Goal: Obtain resource: Download file/media

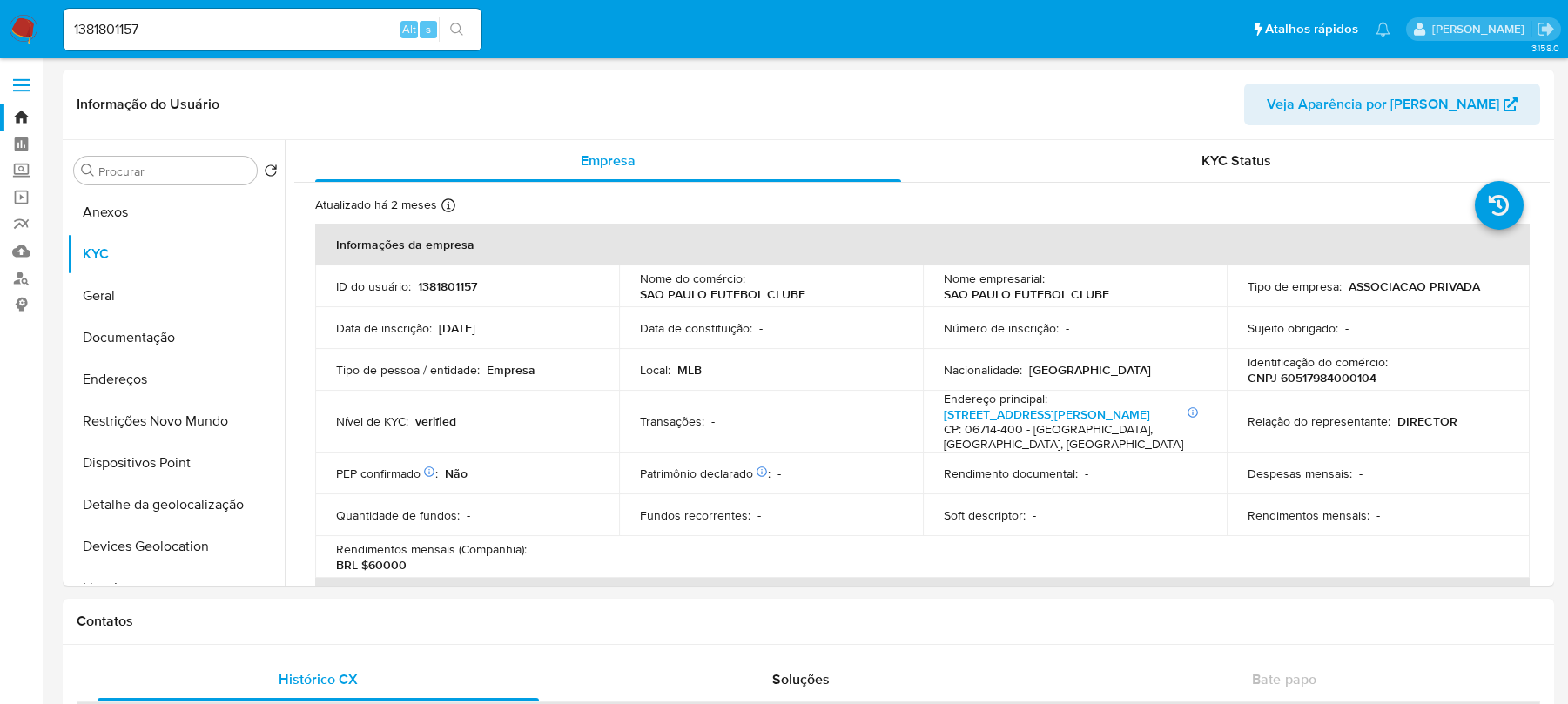
select select "10"
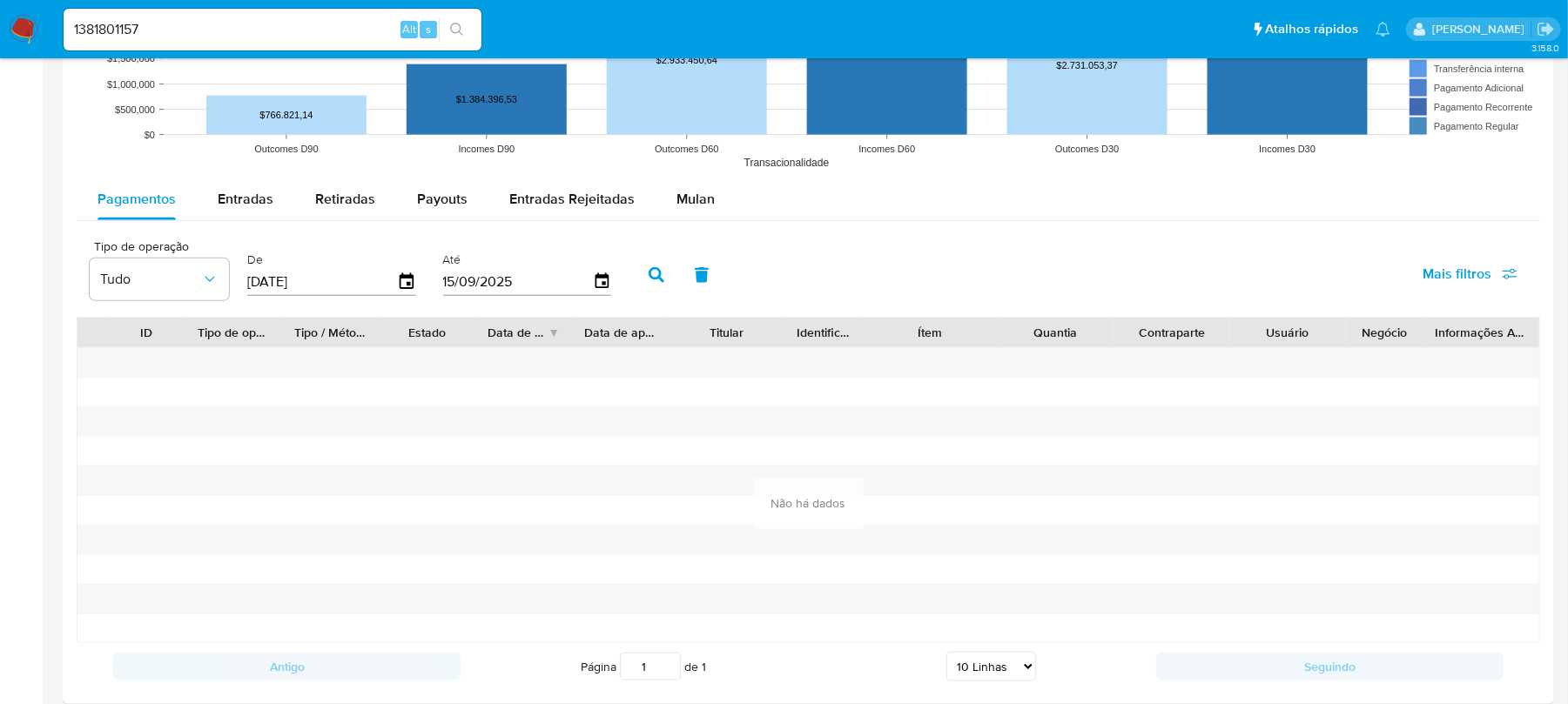
scroll to position [1392, 0]
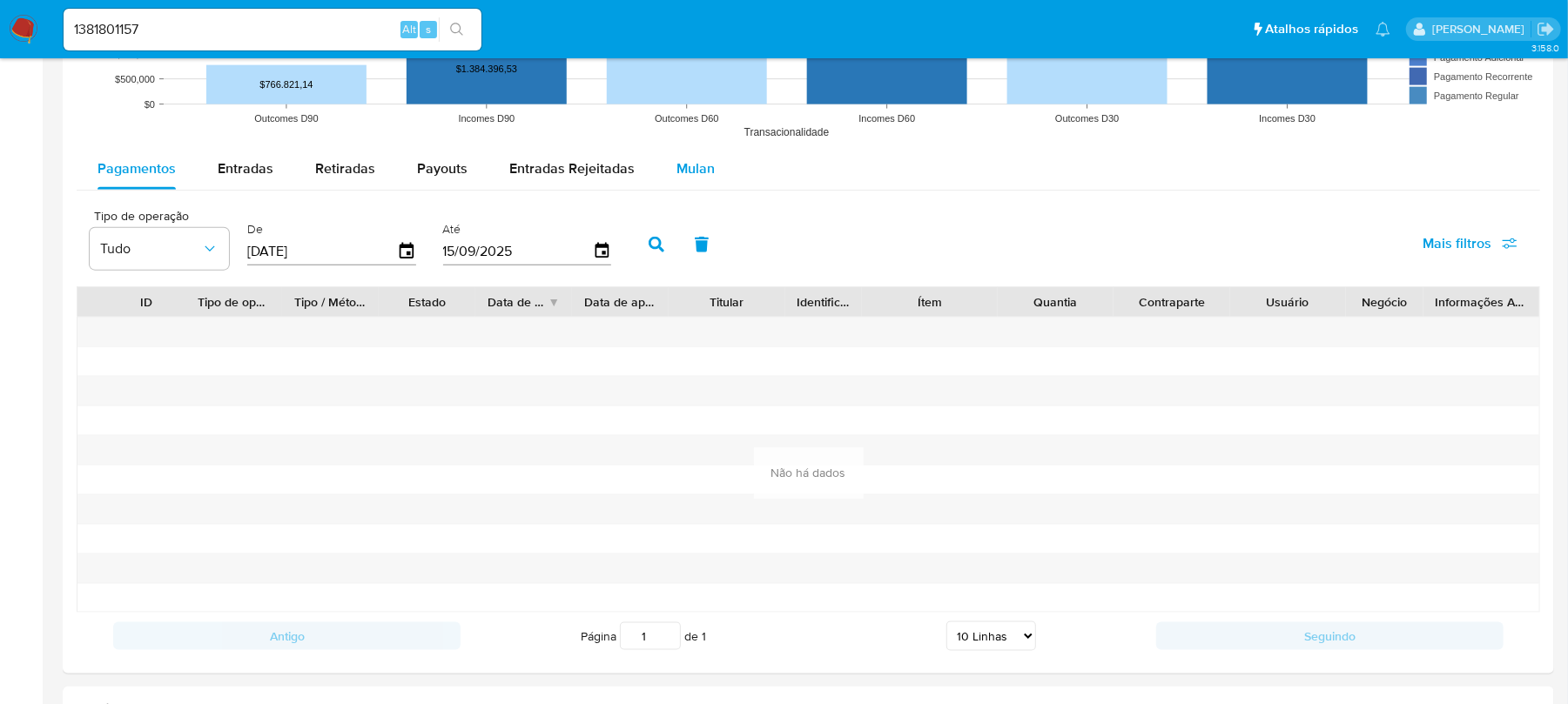
click at [679, 163] on span "Mulan" at bounding box center [695, 168] width 38 height 20
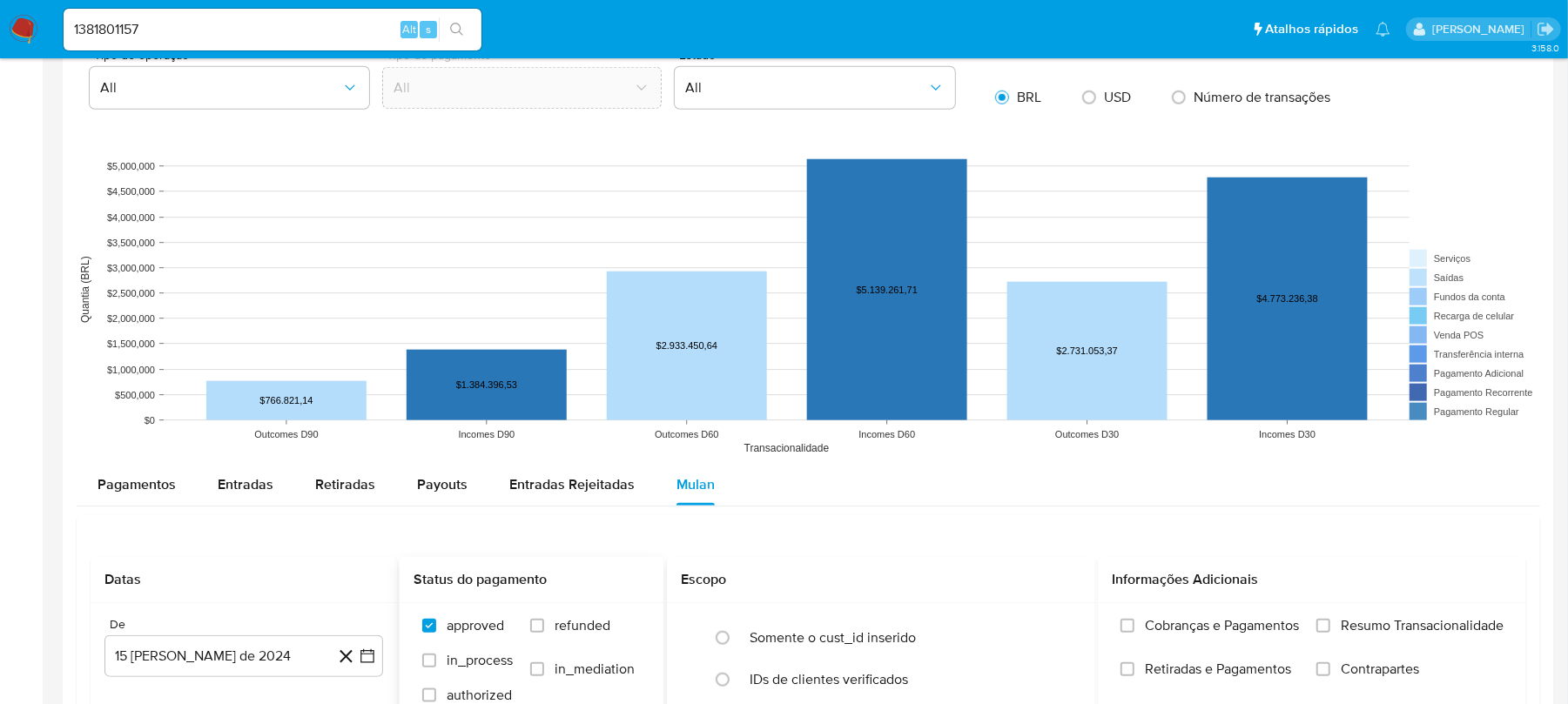
scroll to position [1238, 0]
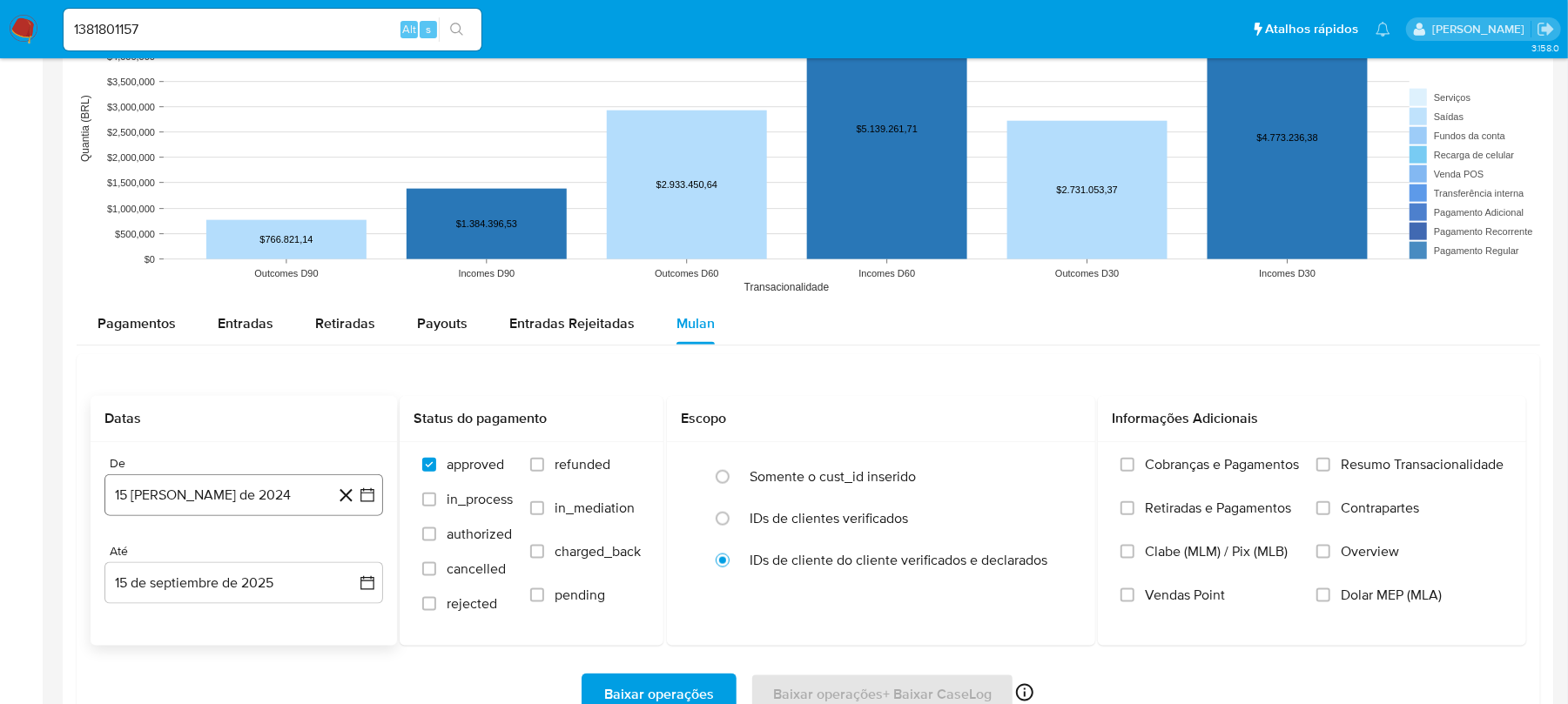
click at [202, 495] on button "15 de agosto de 2024" at bounding box center [244, 495] width 279 height 42
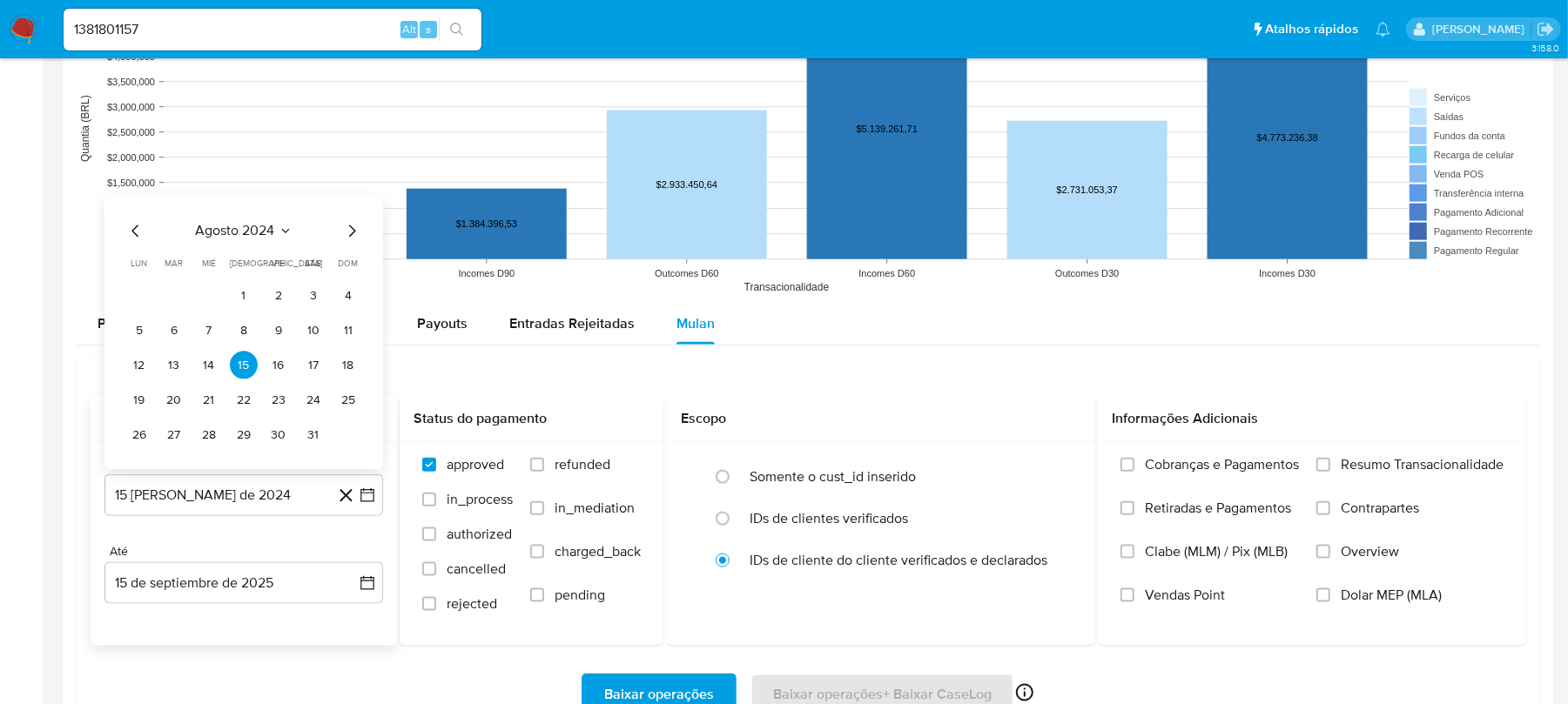
click at [235, 238] on span "agosto 2024" at bounding box center [236, 231] width 80 height 17
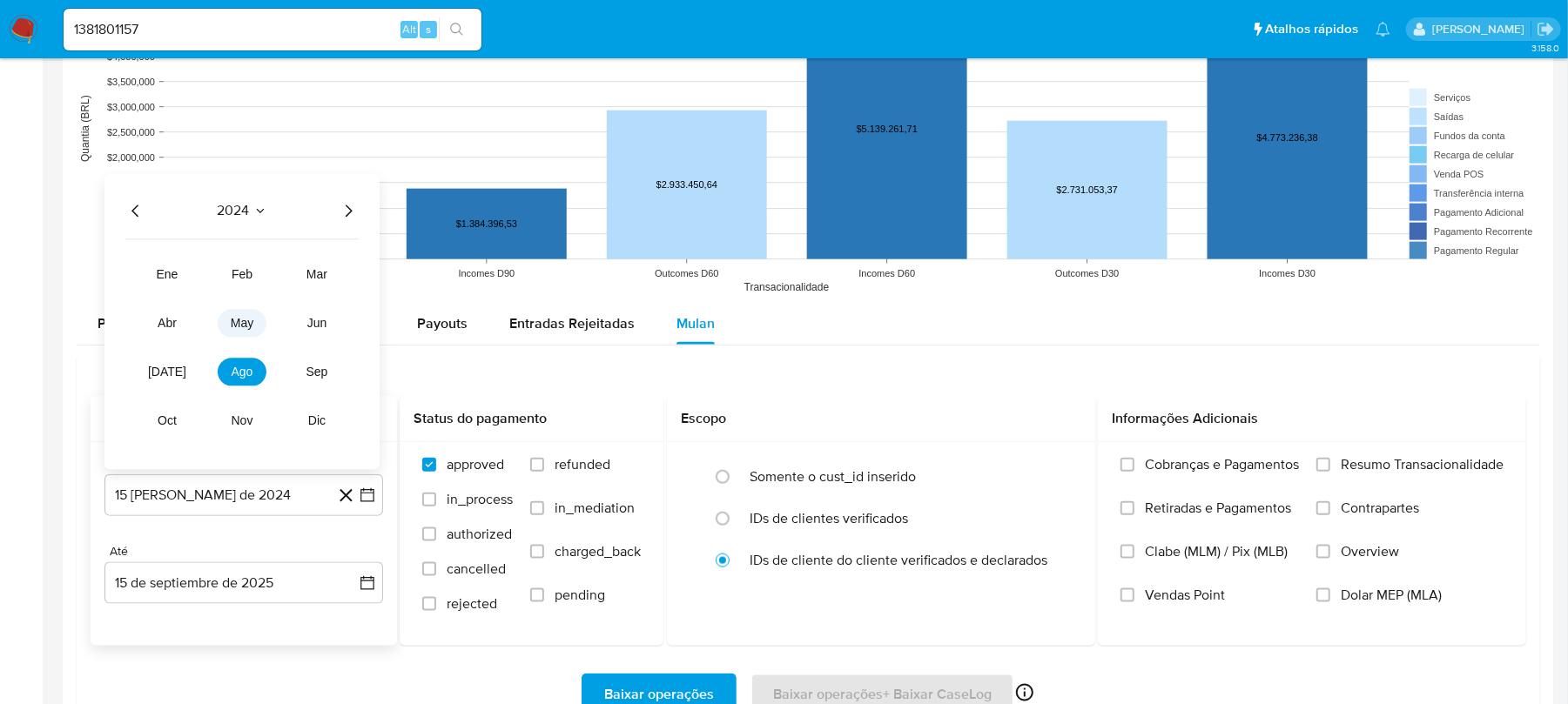
click at [240, 328] on span "may" at bounding box center [242, 324] width 23 height 14
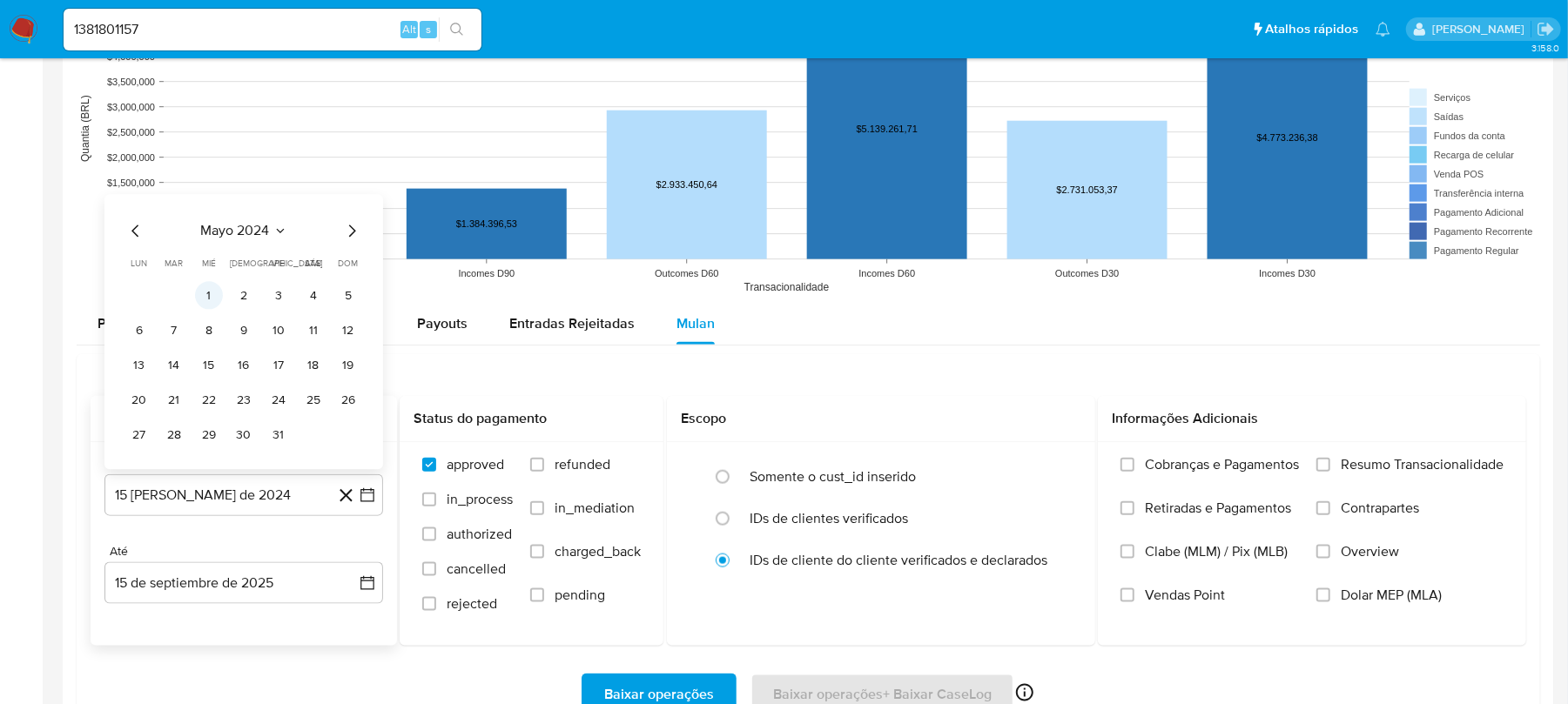
click at [210, 303] on button "1" at bounding box center [209, 296] width 28 height 28
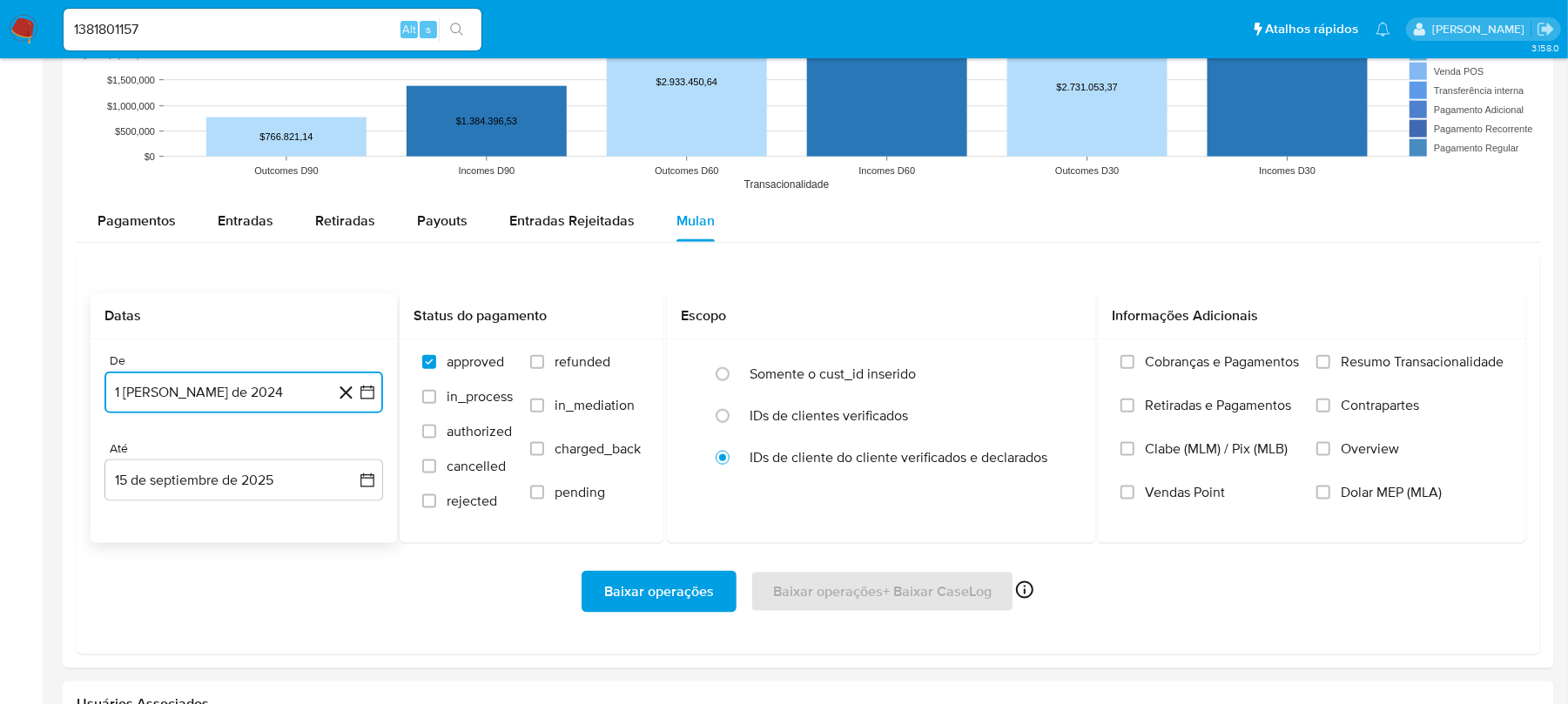
scroll to position [1392, 0]
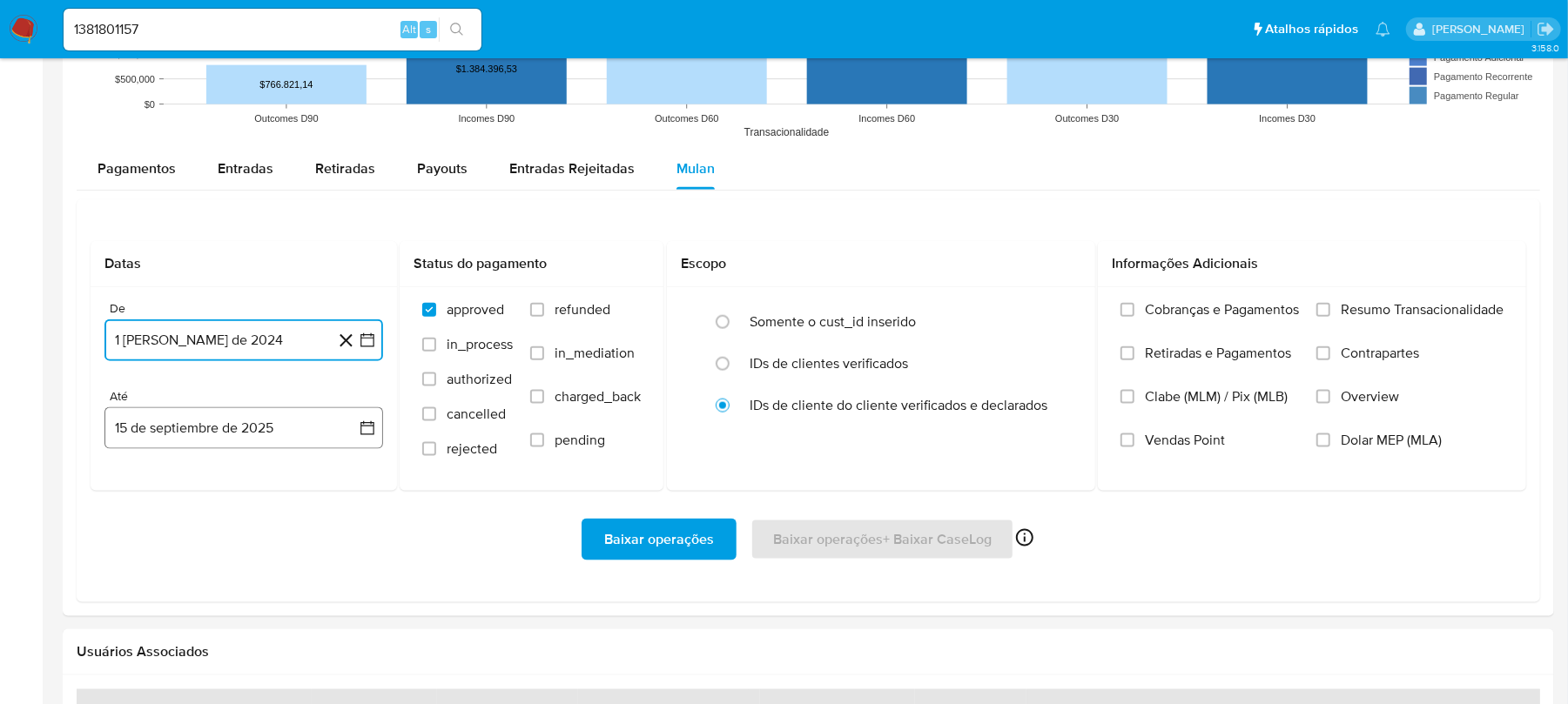
click at [234, 430] on button "15 de septiembre de 2025" at bounding box center [244, 428] width 279 height 42
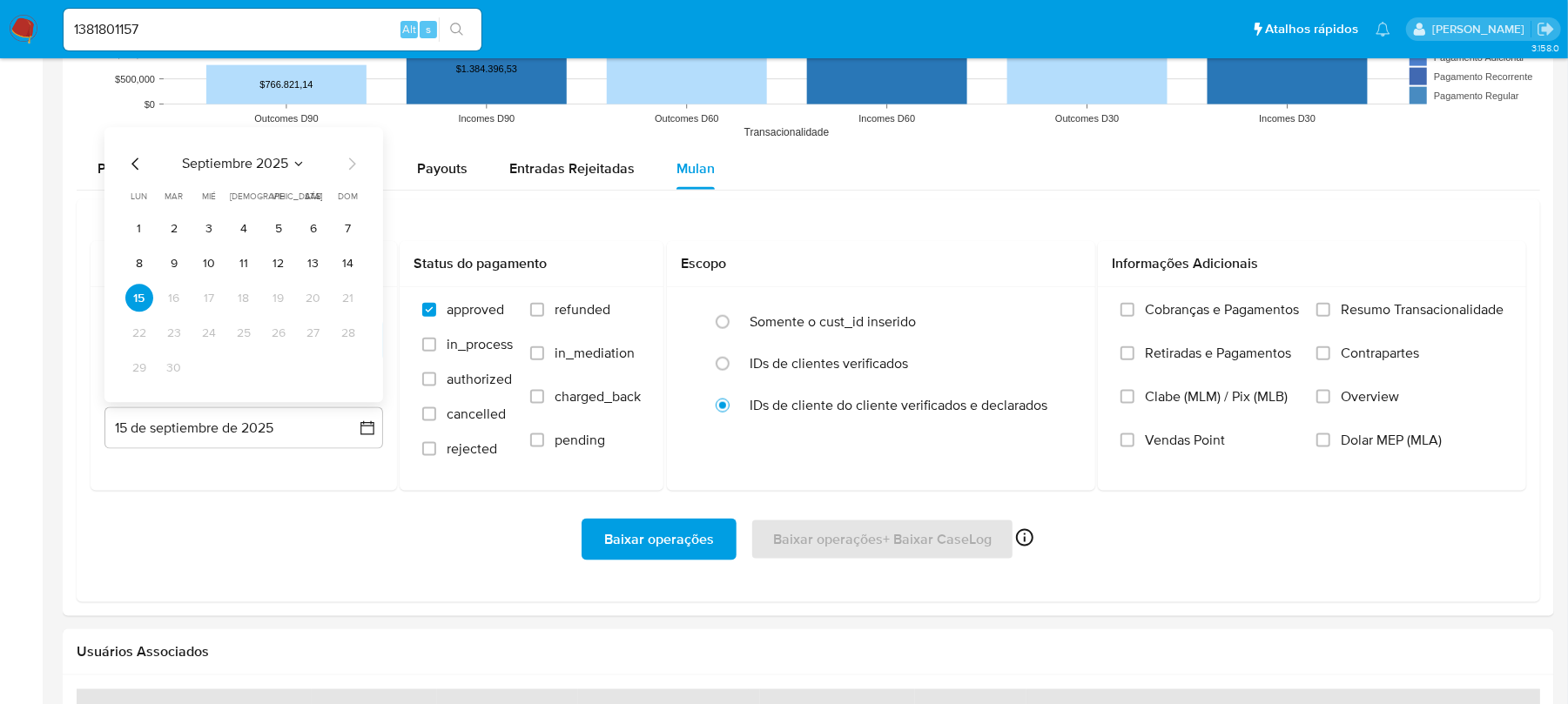
click at [139, 168] on icon "Mes anterior" at bounding box center [135, 164] width 21 height 21
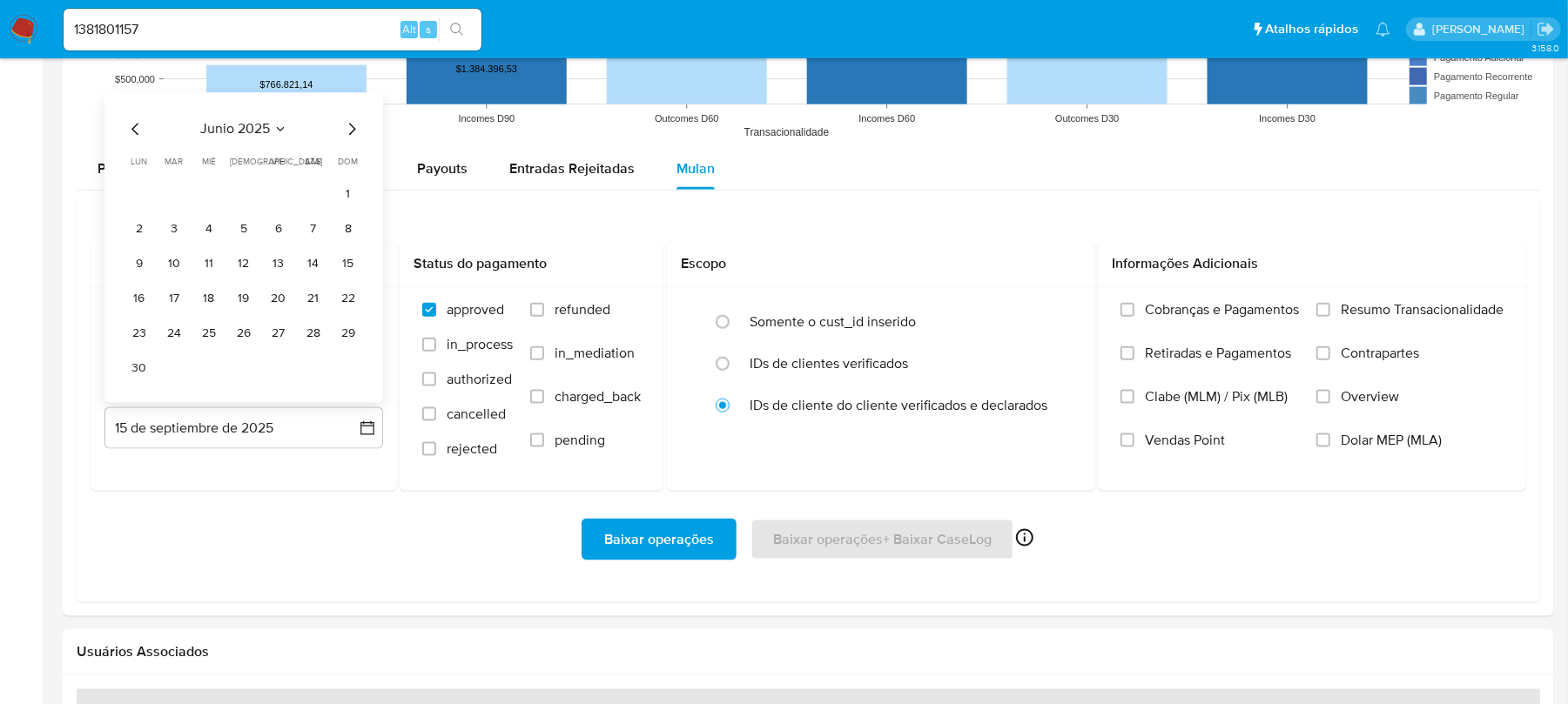
click at [139, 168] on span "lun" at bounding box center [139, 161] width 17 height 13
click at [134, 148] on div "junio 2025 junio 2025 lun lunes mar martes mié miércoles jue jueves vie viernes…" at bounding box center [244, 251] width 237 height 263
click at [134, 136] on icon "Mes anterior" at bounding box center [135, 129] width 21 height 21
click at [134, 136] on div "junio 2025 junio 2025 lun lunes mar martes mié miércoles jue jueves vie viernes…" at bounding box center [244, 248] width 279 height 310
click at [134, 136] on div "mayo 2025 mayo 2025 lun lunes mar martes mié miércoles jue jueves vie viernes s…" at bounding box center [244, 265] width 279 height 275
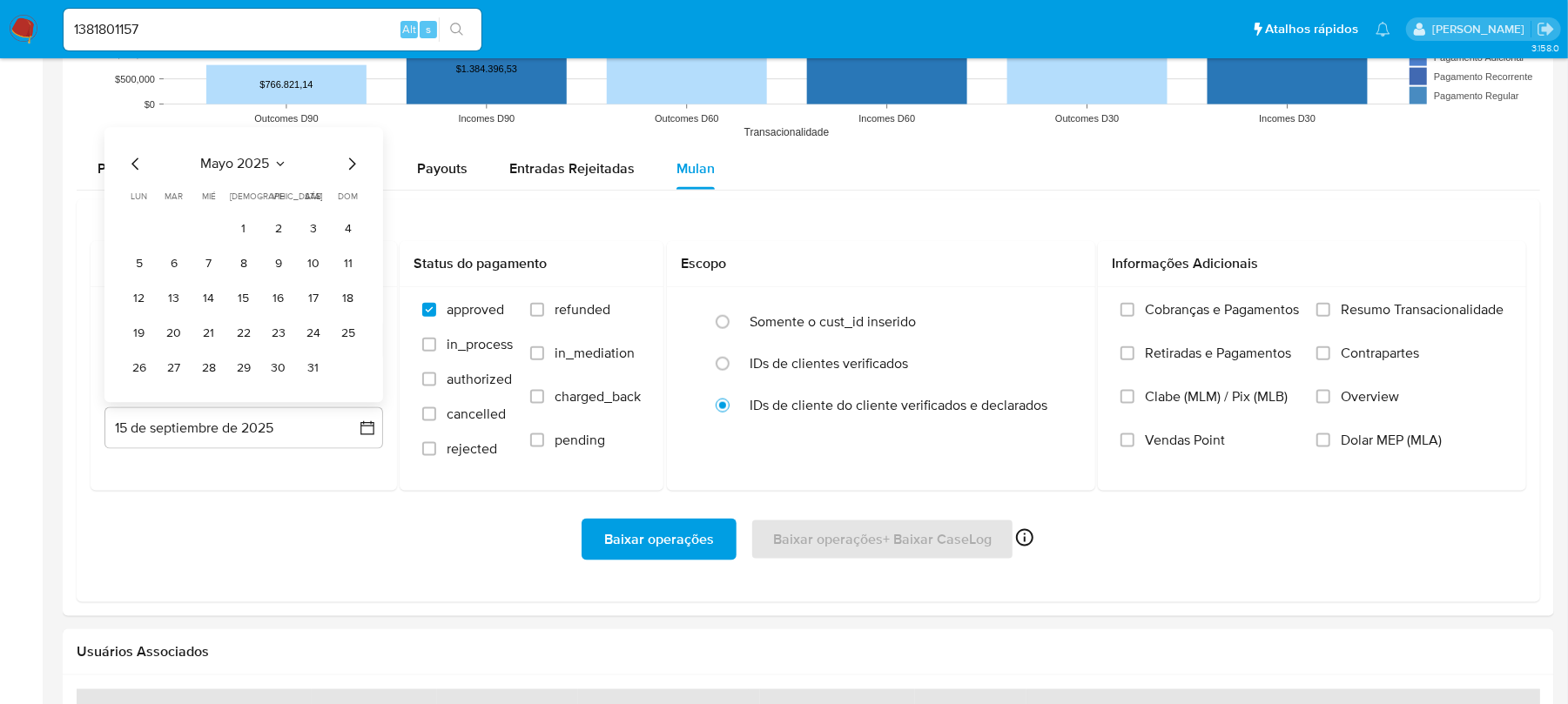
click at [134, 136] on div "mayo 2025 mayo 2025 lun lunes mar martes mié miércoles jue jueves vie viernes s…" at bounding box center [244, 265] width 279 height 275
click at [136, 164] on icon "Mes anterior" at bounding box center [135, 164] width 21 height 21
click at [129, 165] on icon "Mes anterior" at bounding box center [135, 164] width 21 height 21
click at [129, 165] on th "lun lunes" at bounding box center [139, 162] width 28 height 14
click at [130, 136] on icon "Mes anterior" at bounding box center [135, 129] width 21 height 21
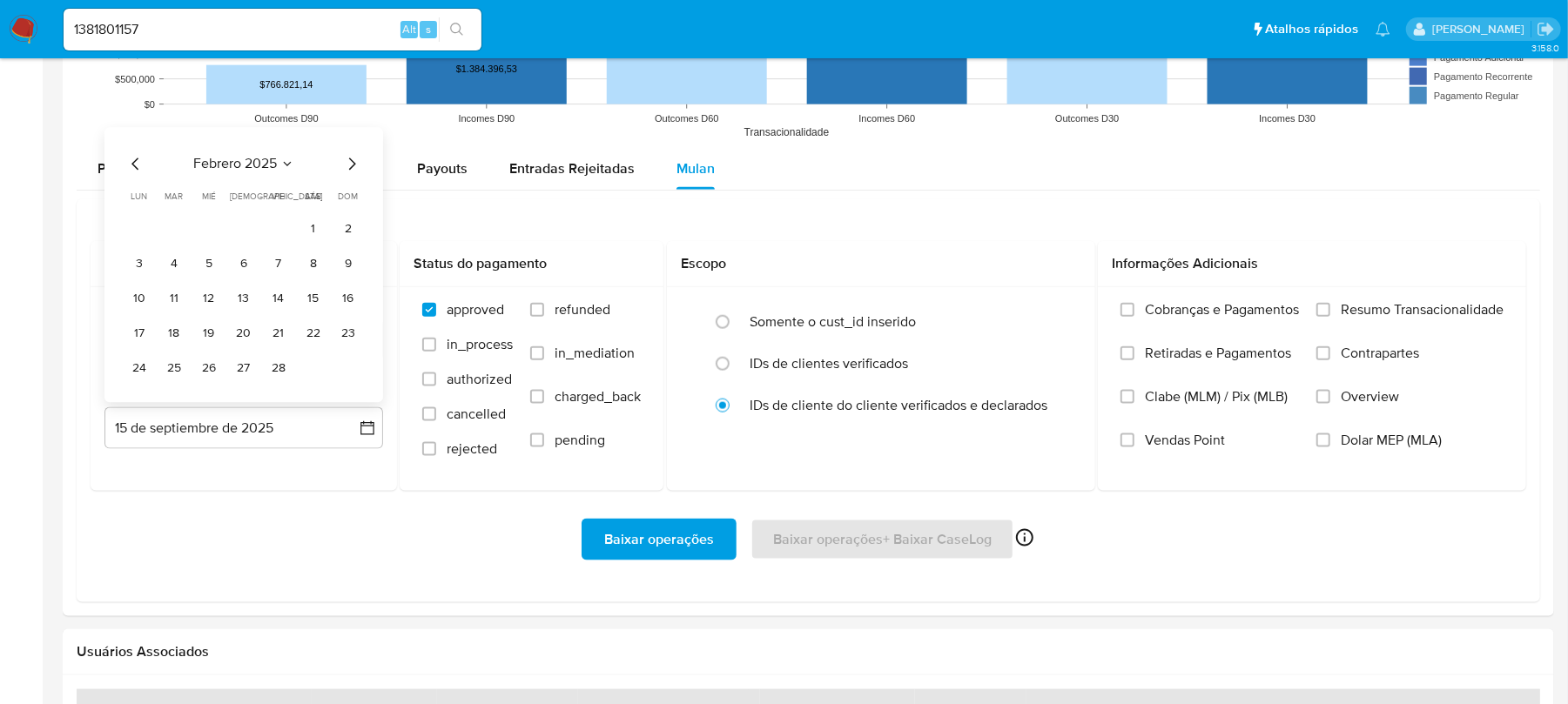
click at [135, 174] on icon "Mes anterior" at bounding box center [135, 164] width 21 height 21
click at [133, 146] on div "diciembre 2024 diciembre 2024 lun lunes mar martes mié miércoles jue jueves vie…" at bounding box center [244, 251] width 237 height 263
click at [132, 140] on icon "Mes anterior" at bounding box center [135, 129] width 21 height 21
click at [133, 162] on icon "Mes anterior" at bounding box center [135, 164] width 21 height 21
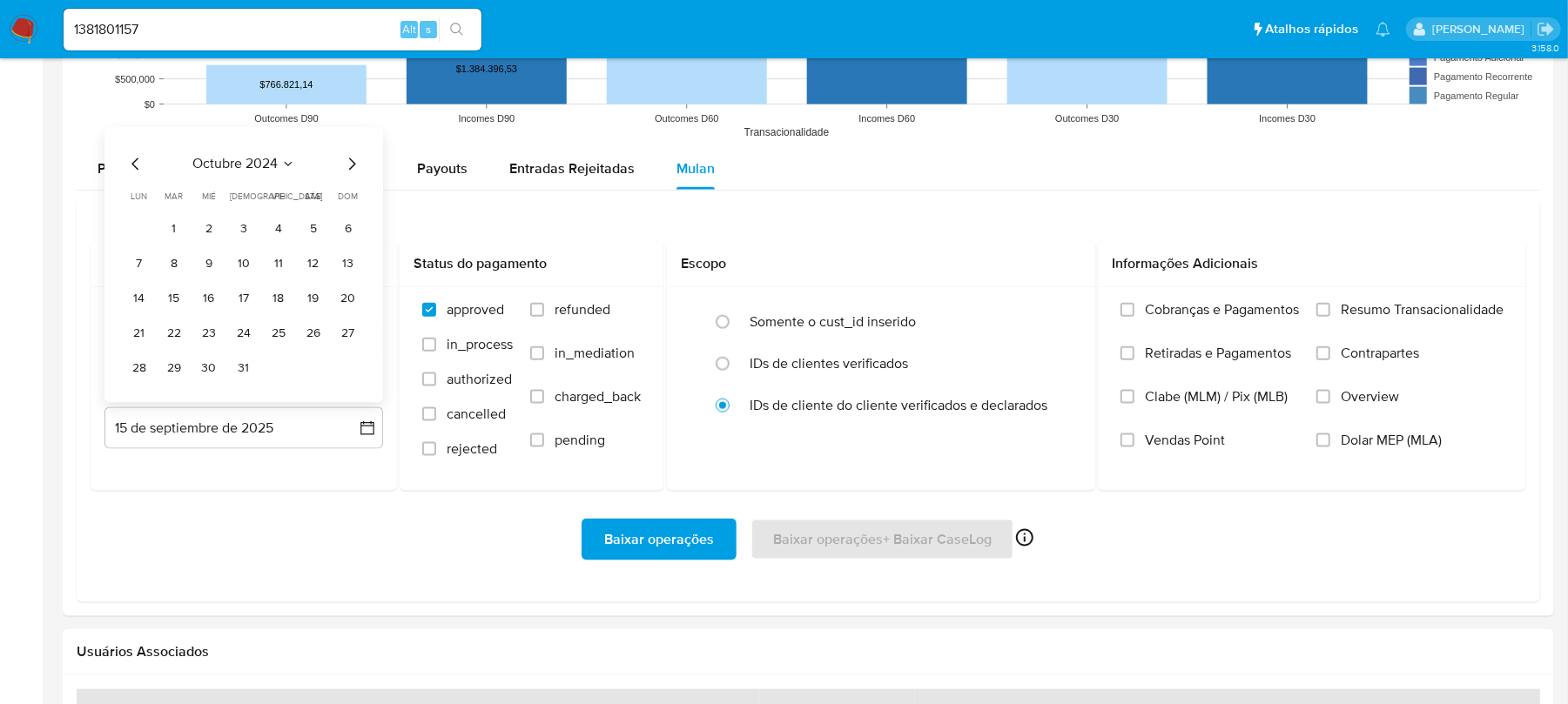
click at [133, 162] on icon "Mes anterior" at bounding box center [135, 164] width 21 height 21
click at [134, 134] on icon "Mes anterior" at bounding box center [134, 129] width 7 height 12
click at [134, 165] on icon "Mes anterior" at bounding box center [134, 164] width 7 height 12
click at [210, 372] on button "31" at bounding box center [209, 368] width 28 height 28
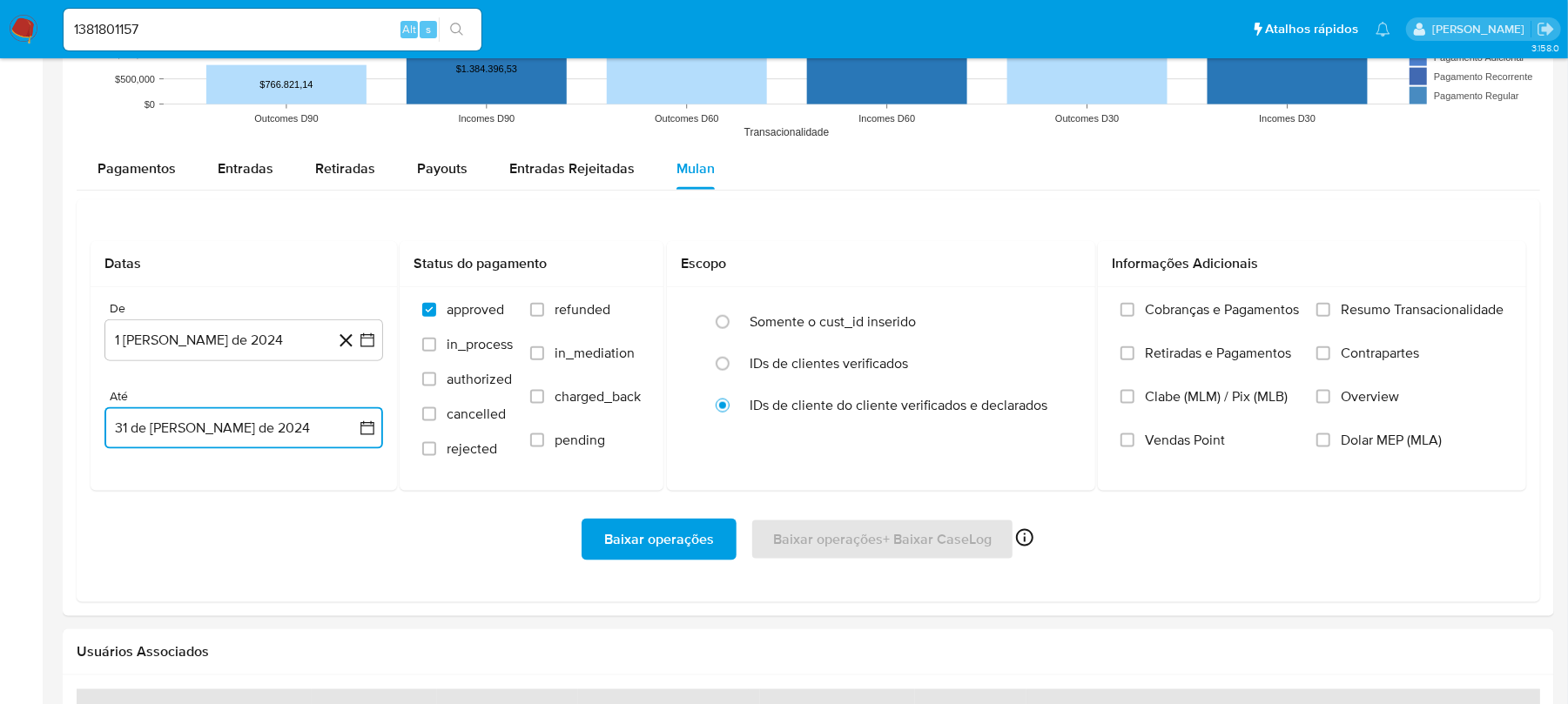
click at [256, 439] on button "31 de julio de 2024" at bounding box center [244, 428] width 279 height 42
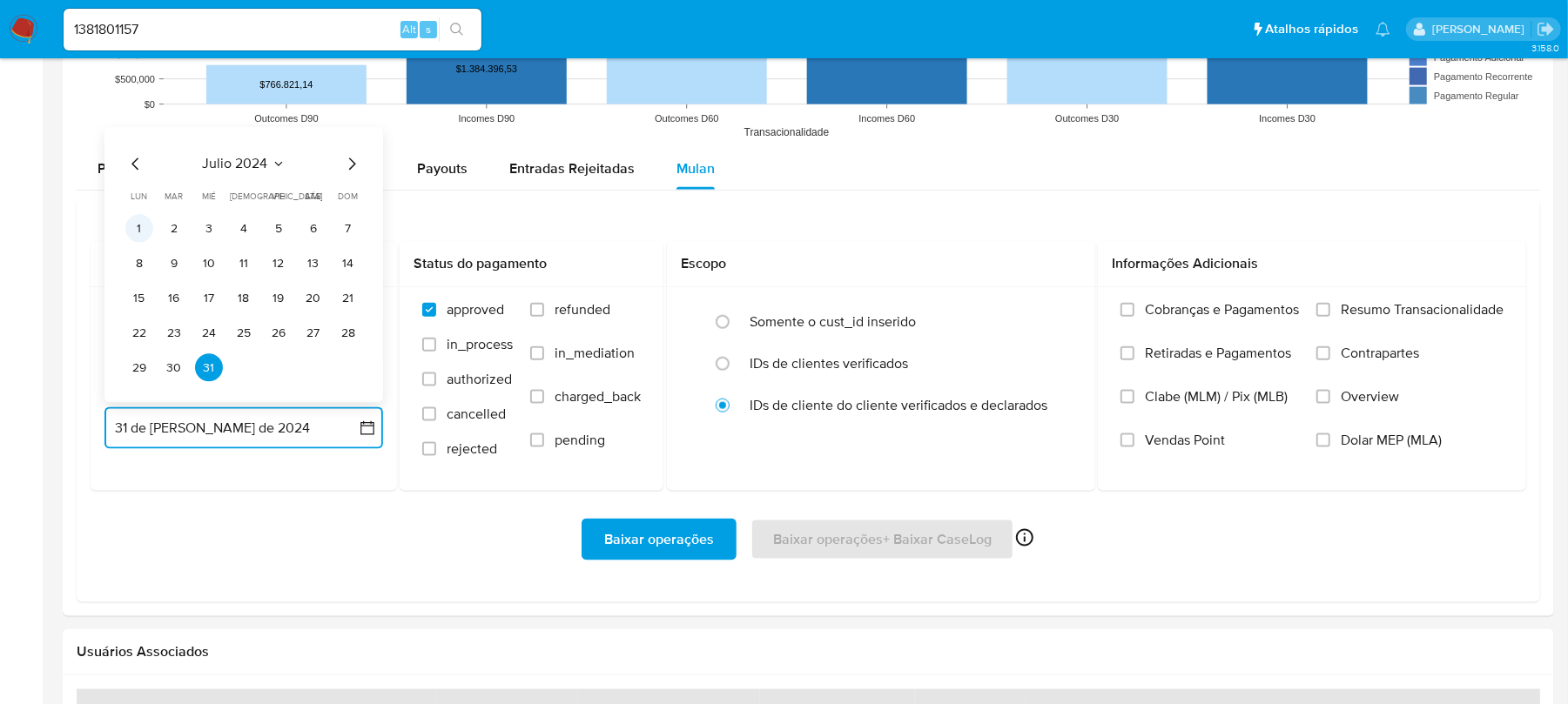
click at [140, 231] on button "1" at bounding box center [139, 229] width 28 height 28
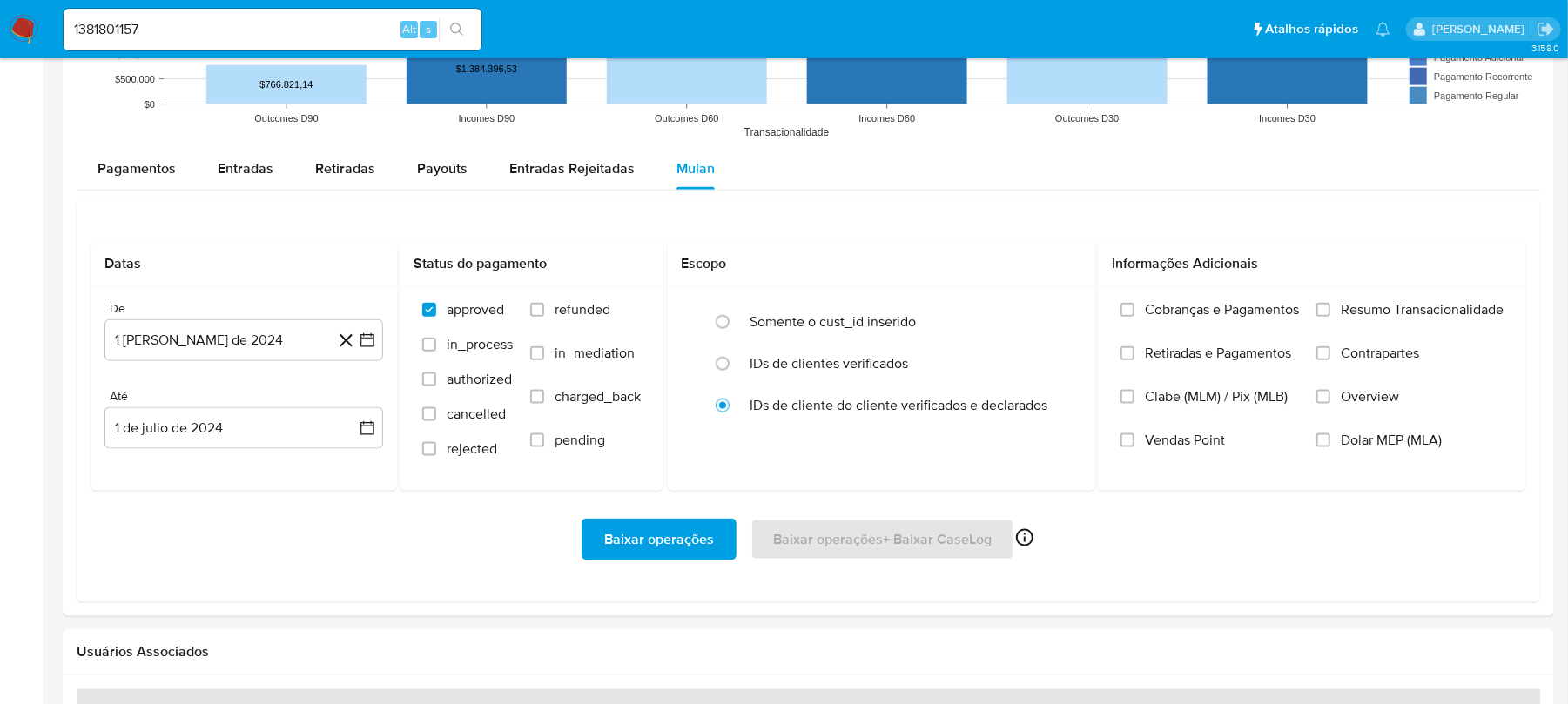
click at [259, 545] on div "Baixar operações Baixar operações + Baixar CaseLog Ativado apenas para casos" at bounding box center [808, 540] width 1436 height 42
click at [1328, 315] on input "Resumo Transacionalidade" at bounding box center [1323, 310] width 14 height 14
click at [537, 317] on input "refunded" at bounding box center [537, 310] width 14 height 14
checkbox input "true"
click at [545, 355] on label "in_mediation" at bounding box center [585, 366] width 111 height 44
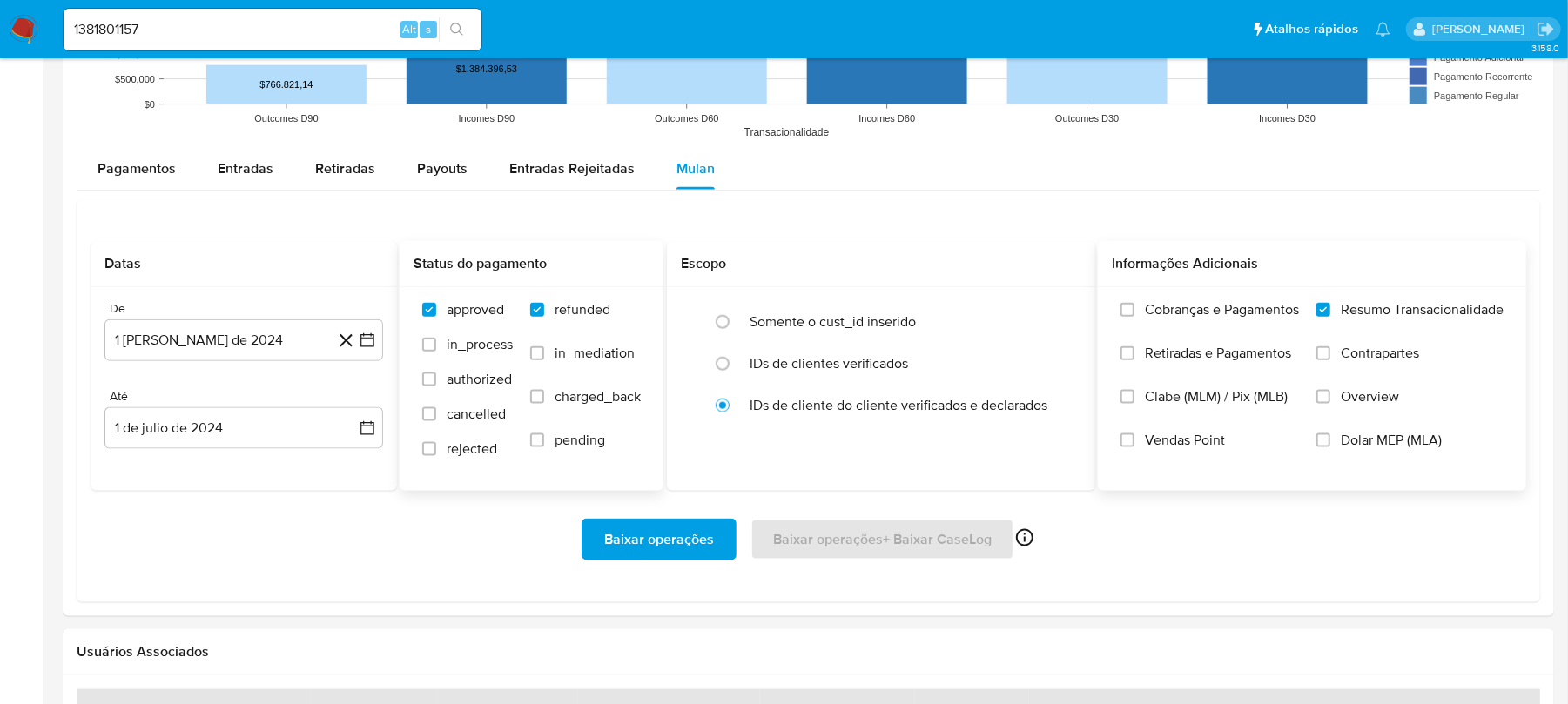
click at [544, 355] on input "in_mediation" at bounding box center [537, 353] width 14 height 14
checkbox input "true"
click at [549, 409] on label "charged_back" at bounding box center [585, 410] width 111 height 44
click at [544, 403] on input "charged_back" at bounding box center [537, 397] width 14 height 14
checkbox input "true"
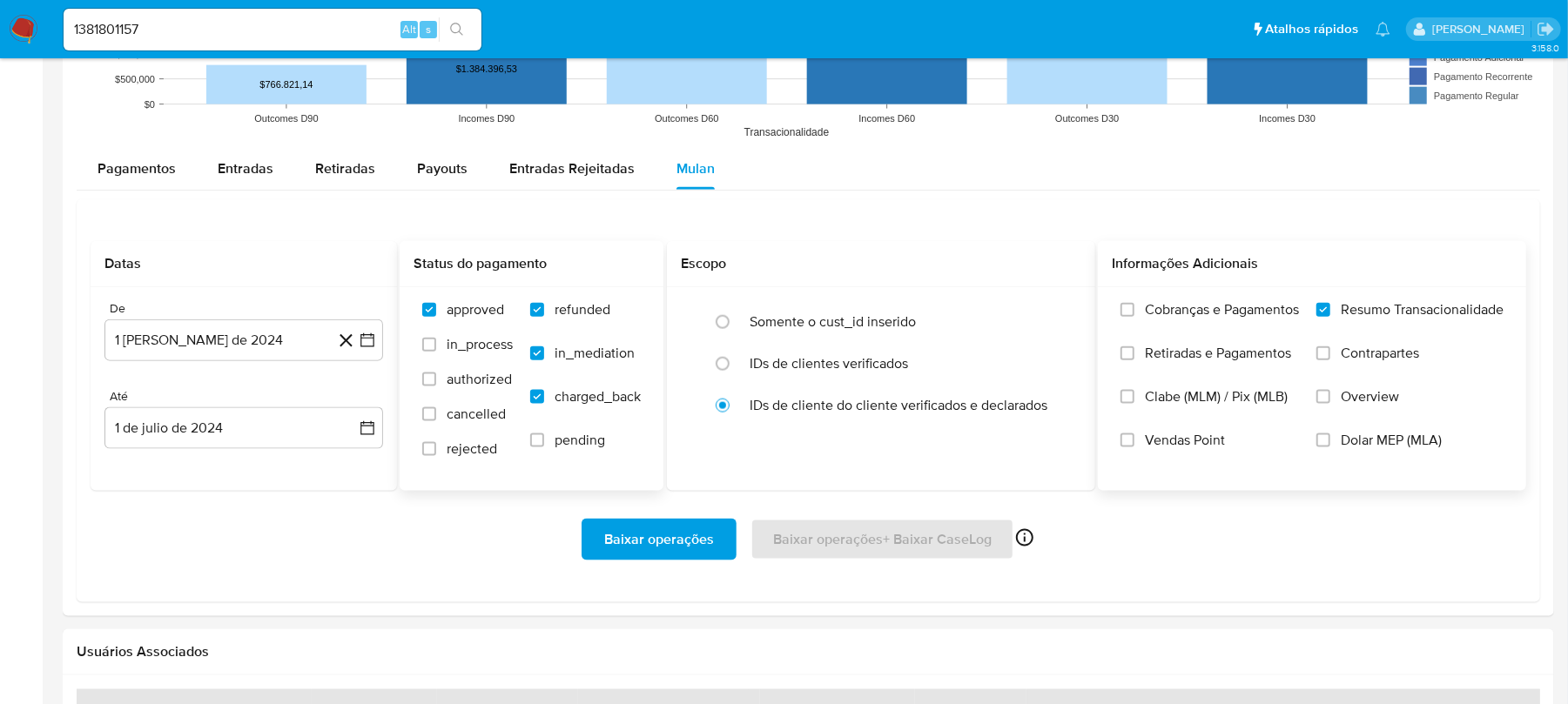
click at [548, 443] on label "pending" at bounding box center [585, 453] width 111 height 44
click at [544, 443] on input "pending" at bounding box center [537, 440] width 14 height 14
checkbox input "true"
click at [438, 460] on label "rejected" at bounding box center [467, 457] width 91 height 35
click at [436, 456] on input "rejected" at bounding box center [429, 449] width 14 height 14
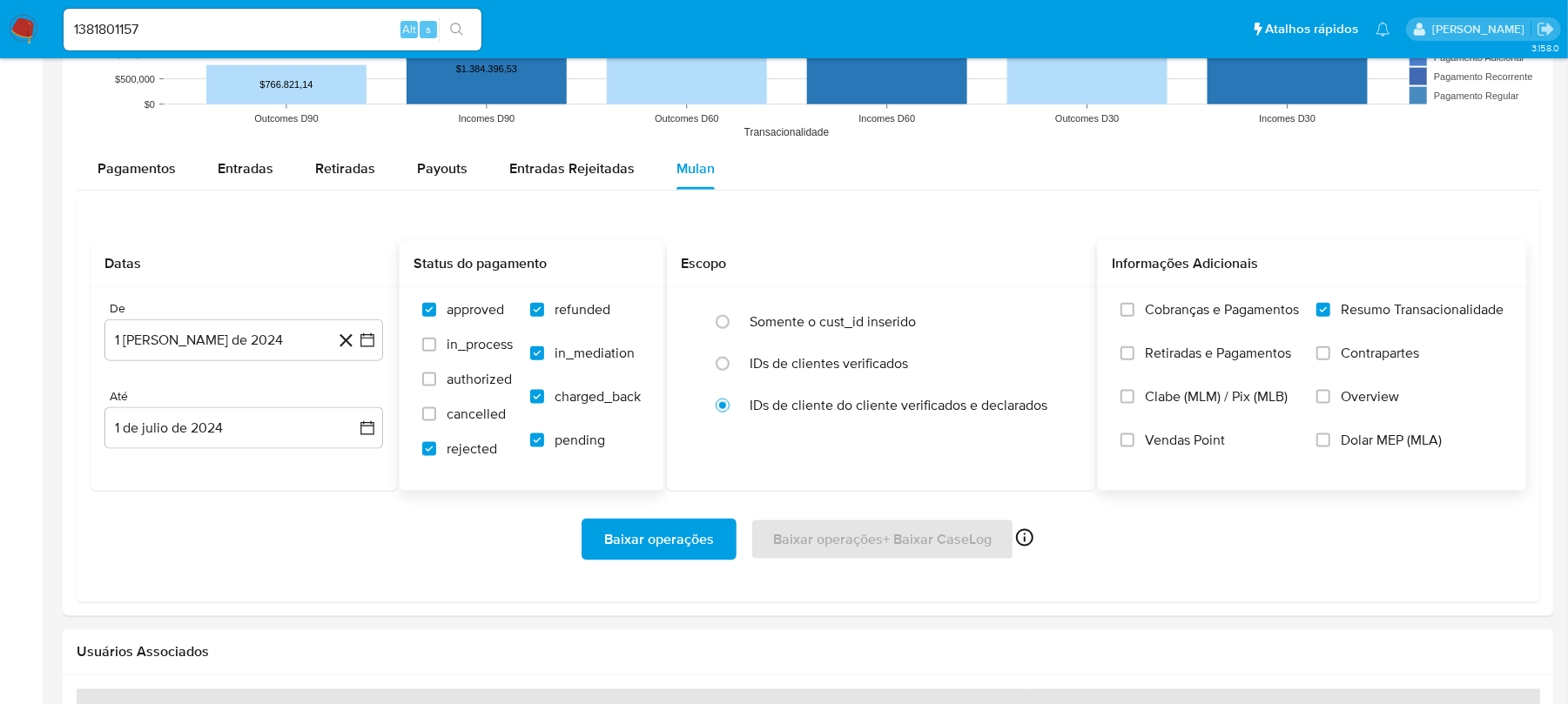
checkbox input "true"
click at [428, 426] on label "cancelled" at bounding box center [467, 422] width 91 height 35
click at [428, 421] on input "cancelled" at bounding box center [429, 414] width 14 height 14
checkbox input "true"
click at [431, 383] on input "authorized" at bounding box center [429, 379] width 14 height 14
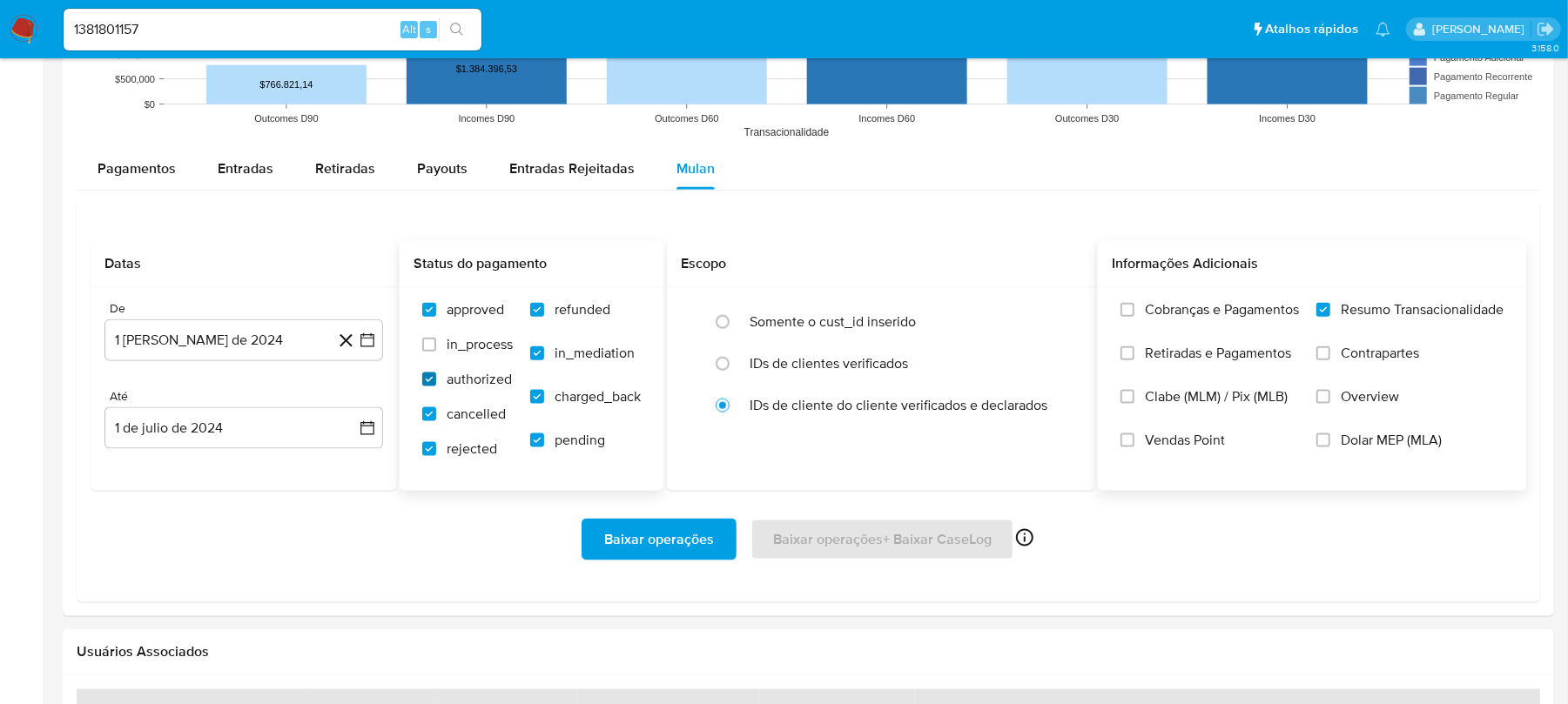
checkbox input "true"
click at [429, 350] on input "in_process" at bounding box center [429, 345] width 14 height 14
checkbox input "true"
click at [634, 548] on span "Baixar operações" at bounding box center [658, 540] width 110 height 38
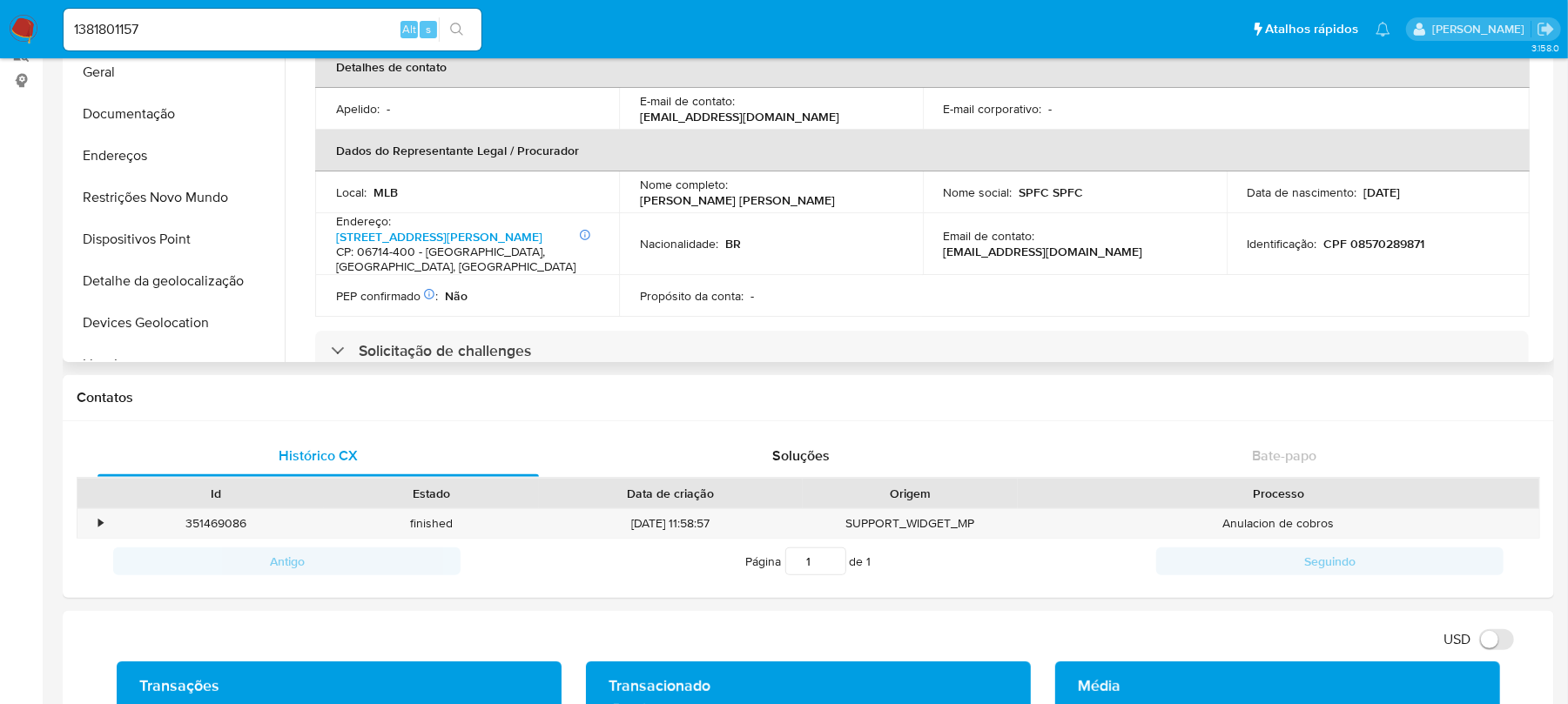
scroll to position [360, 0]
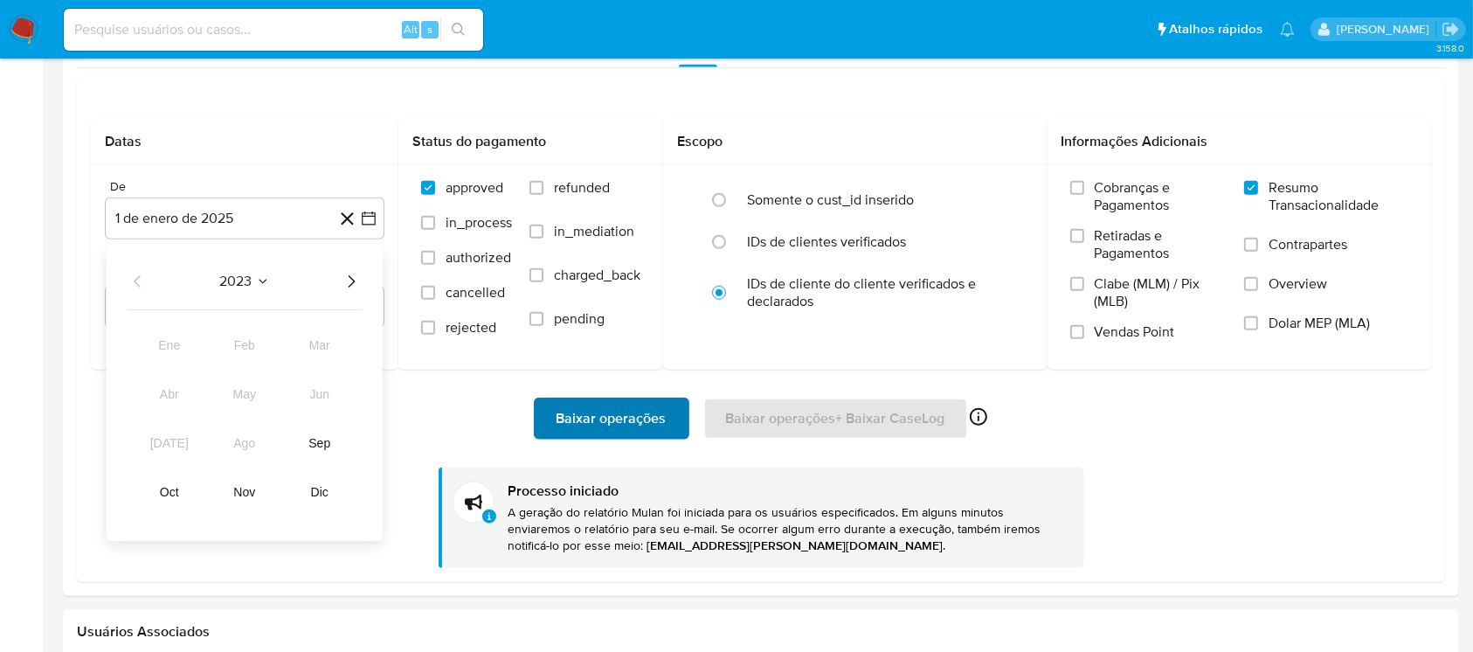
scroll to position [1553, 0]
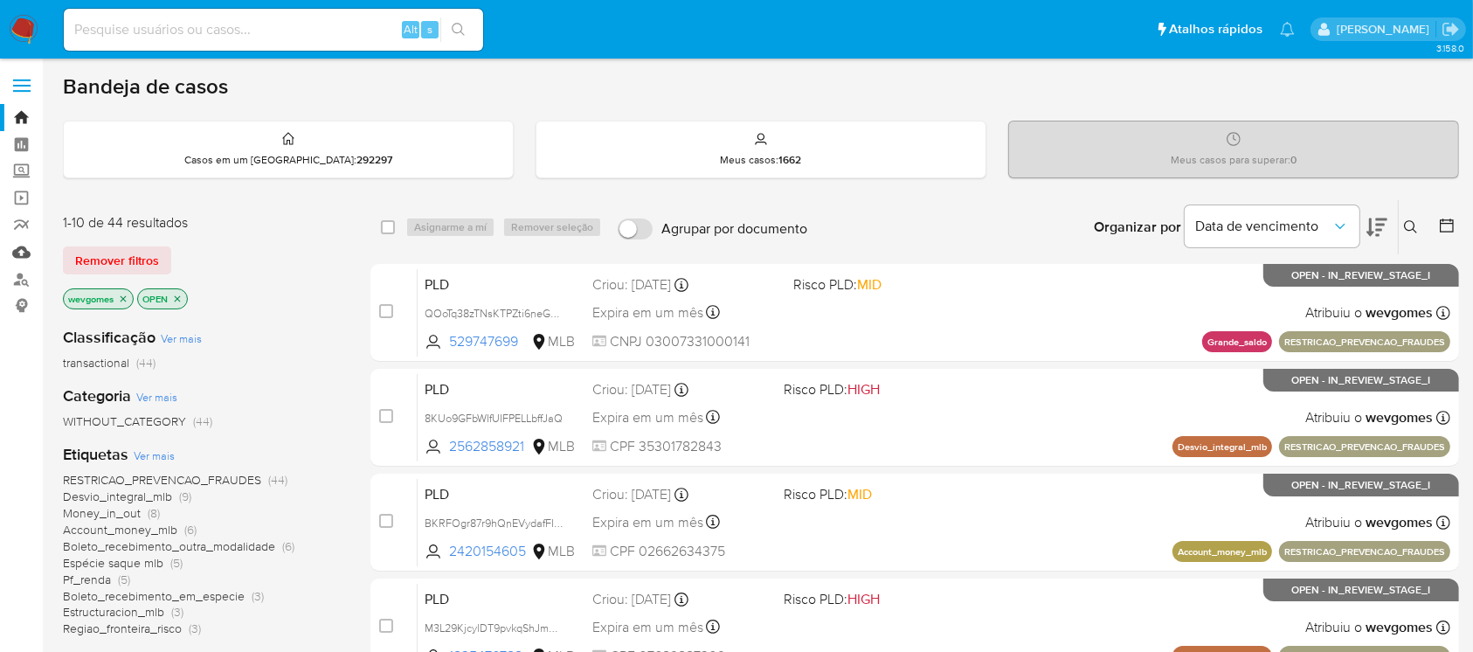
click at [24, 254] on link "Mulan" at bounding box center [104, 252] width 208 height 27
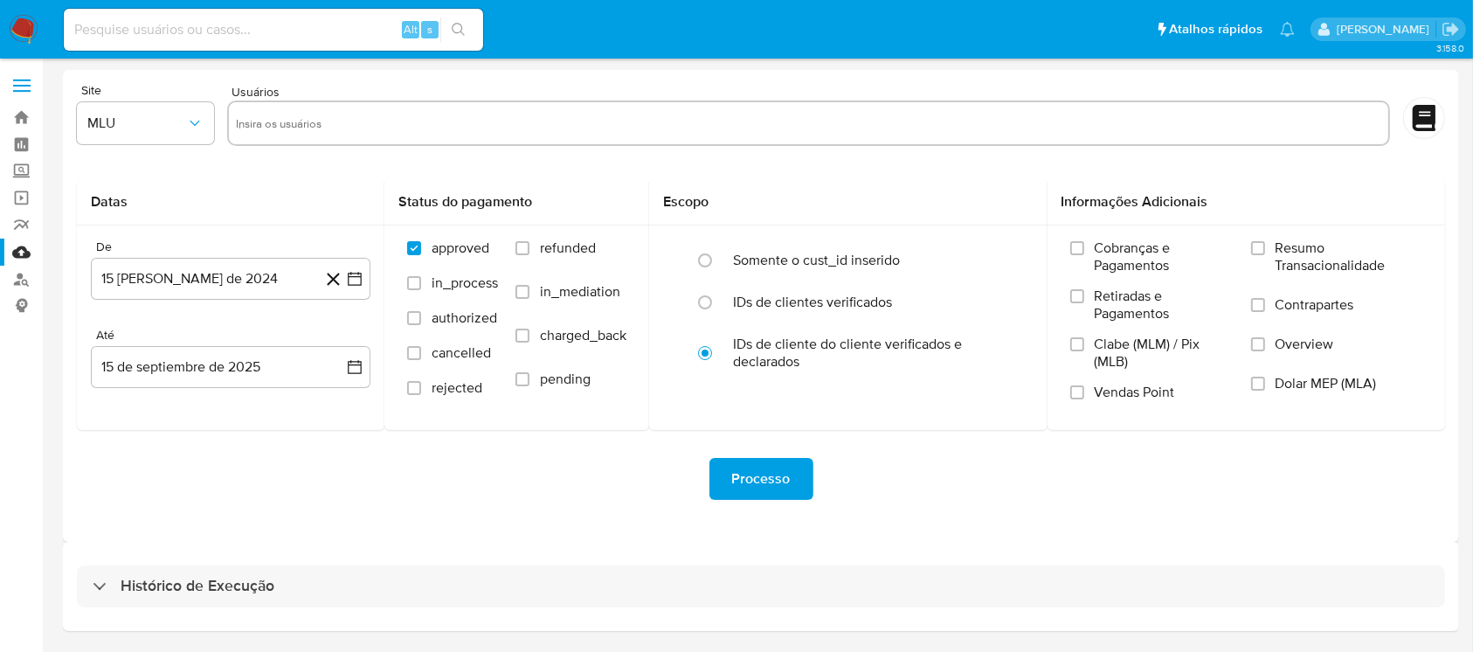
scroll to position [53, 0]
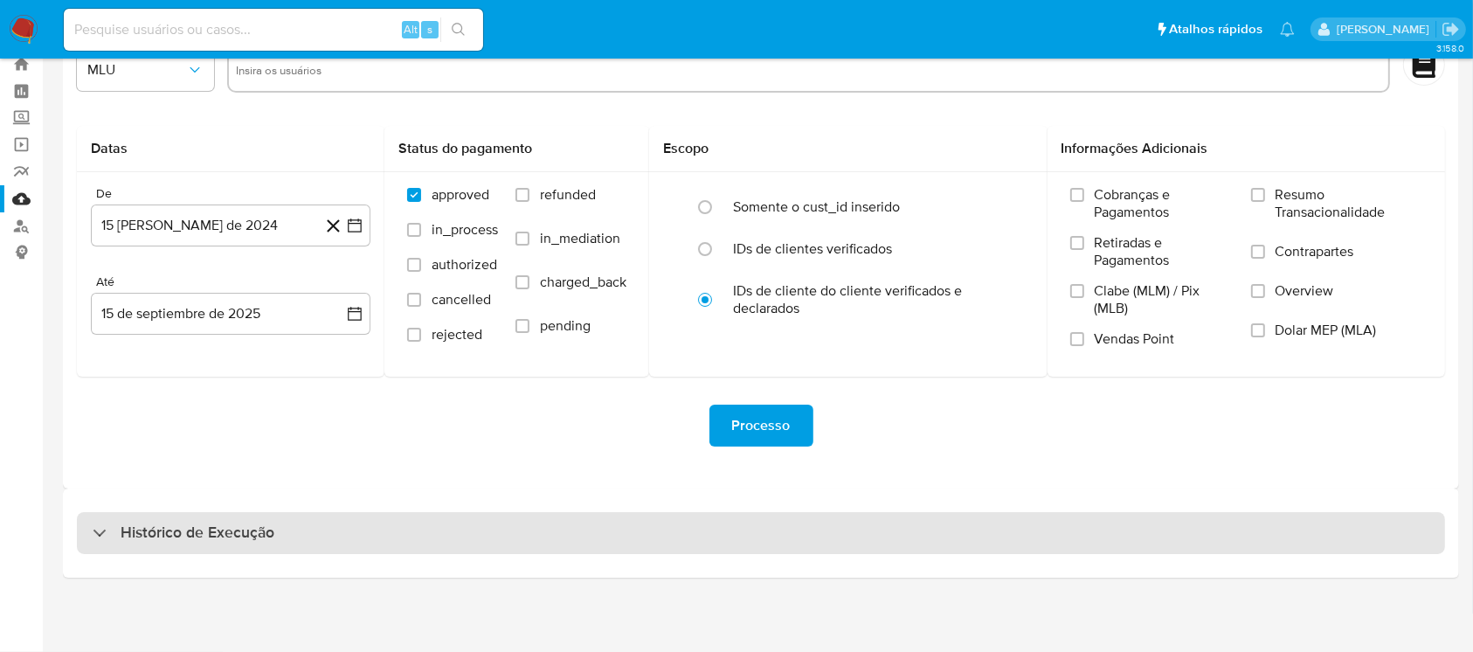
click at [408, 535] on div "Histórico de Execução" at bounding box center [761, 533] width 1369 height 42
select select "10"
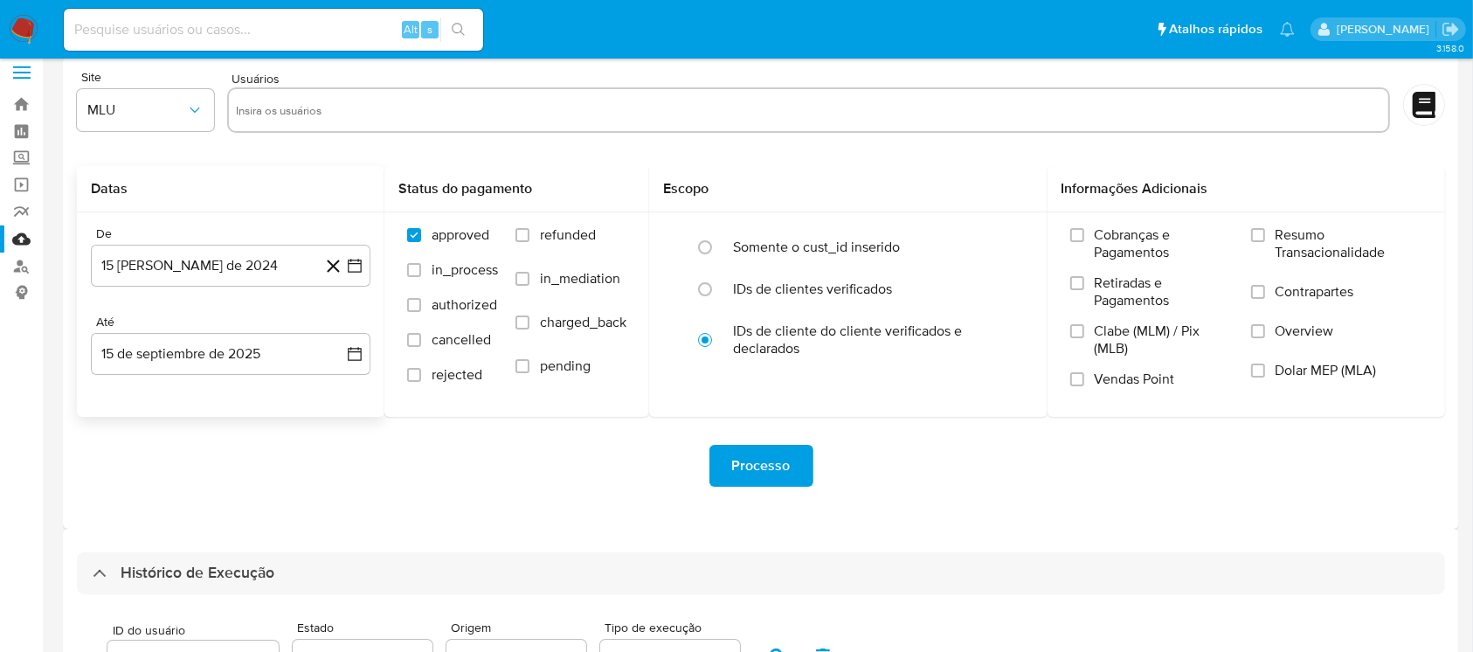
scroll to position [0, 0]
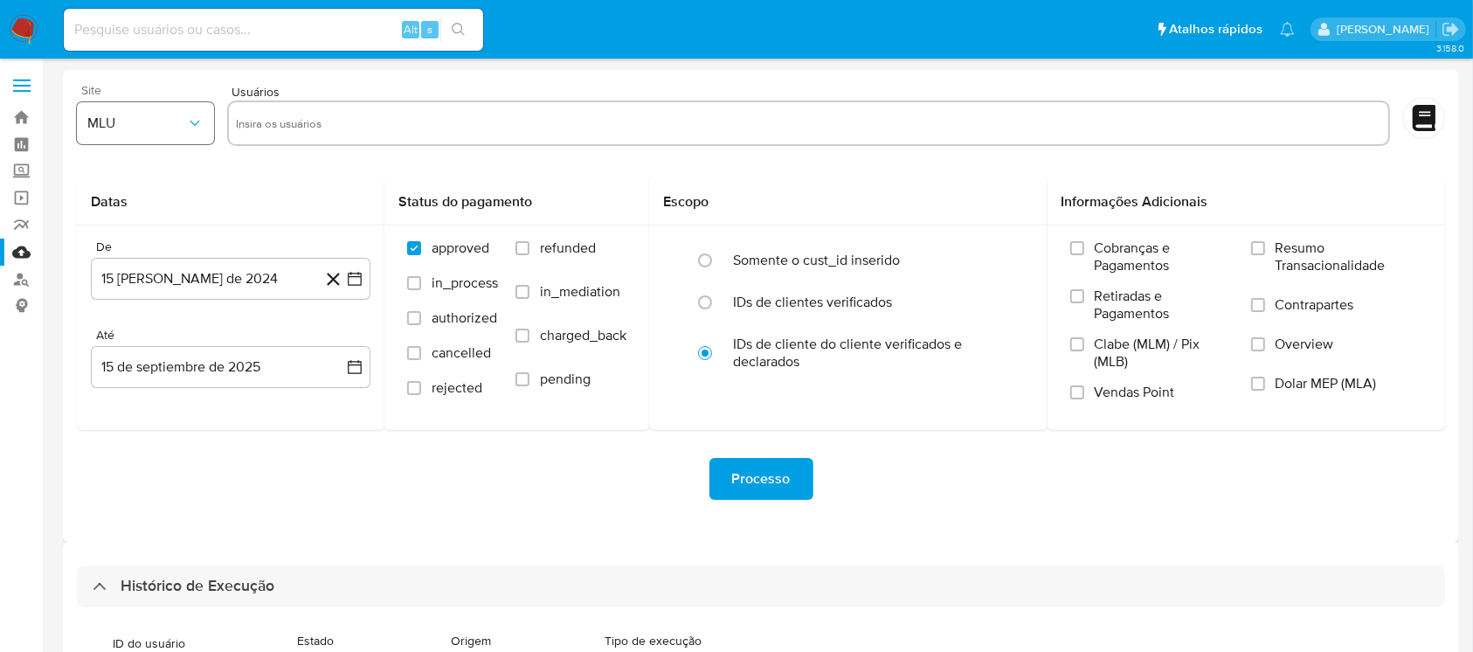
click at [200, 134] on button "MLU" at bounding box center [145, 123] width 137 height 42
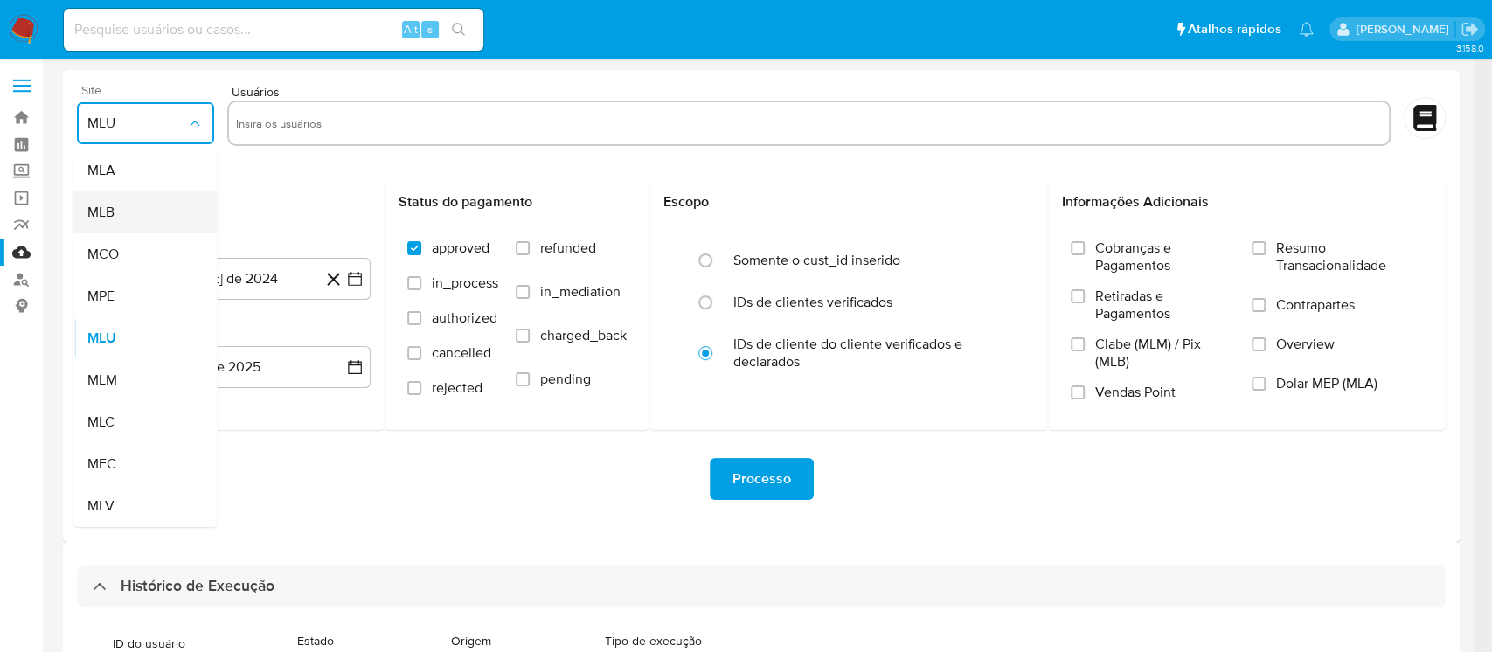
click at [105, 225] on div "MLB" at bounding box center [140, 212] width 106 height 42
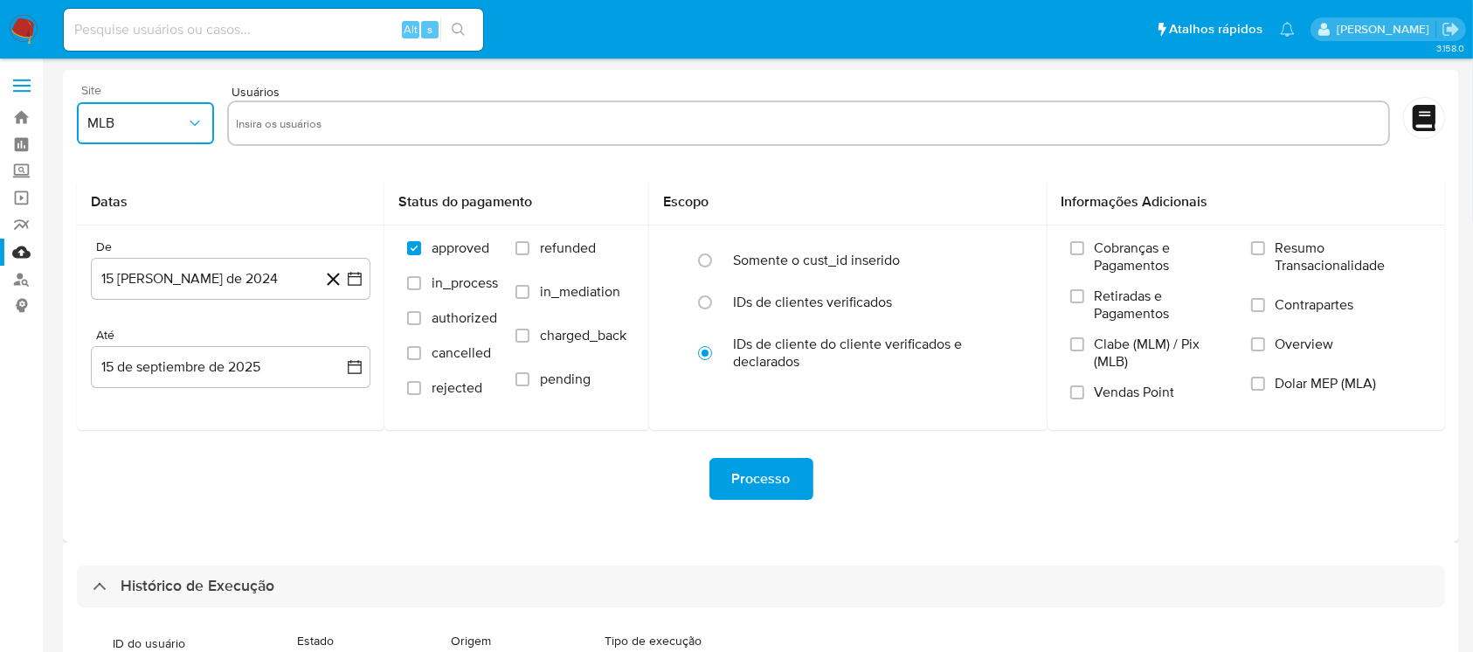
click at [269, 125] on input "text" at bounding box center [809, 123] width 1146 height 28
type input "1381801157"
click at [1263, 252] on input "Resumo Transacionalidade" at bounding box center [1258, 248] width 14 height 14
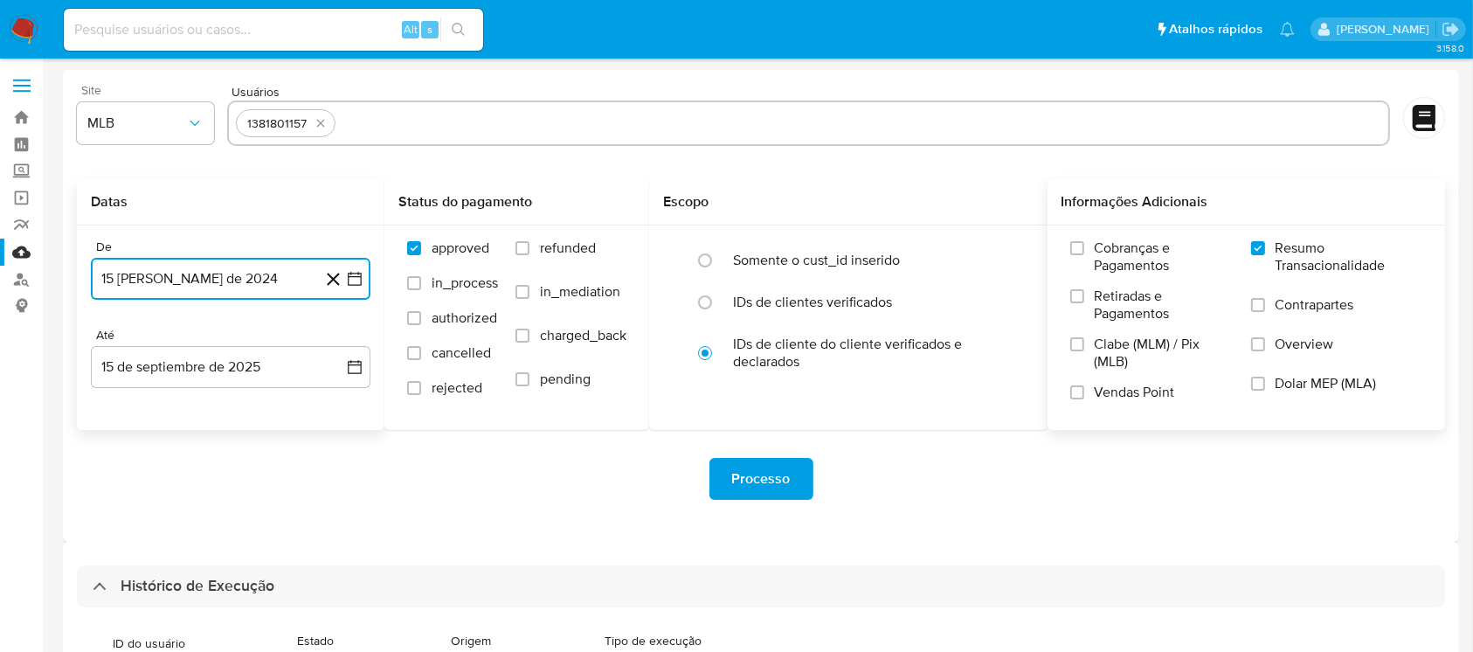
click at [181, 276] on button "15 de agosto de 2024" at bounding box center [231, 279] width 280 height 42
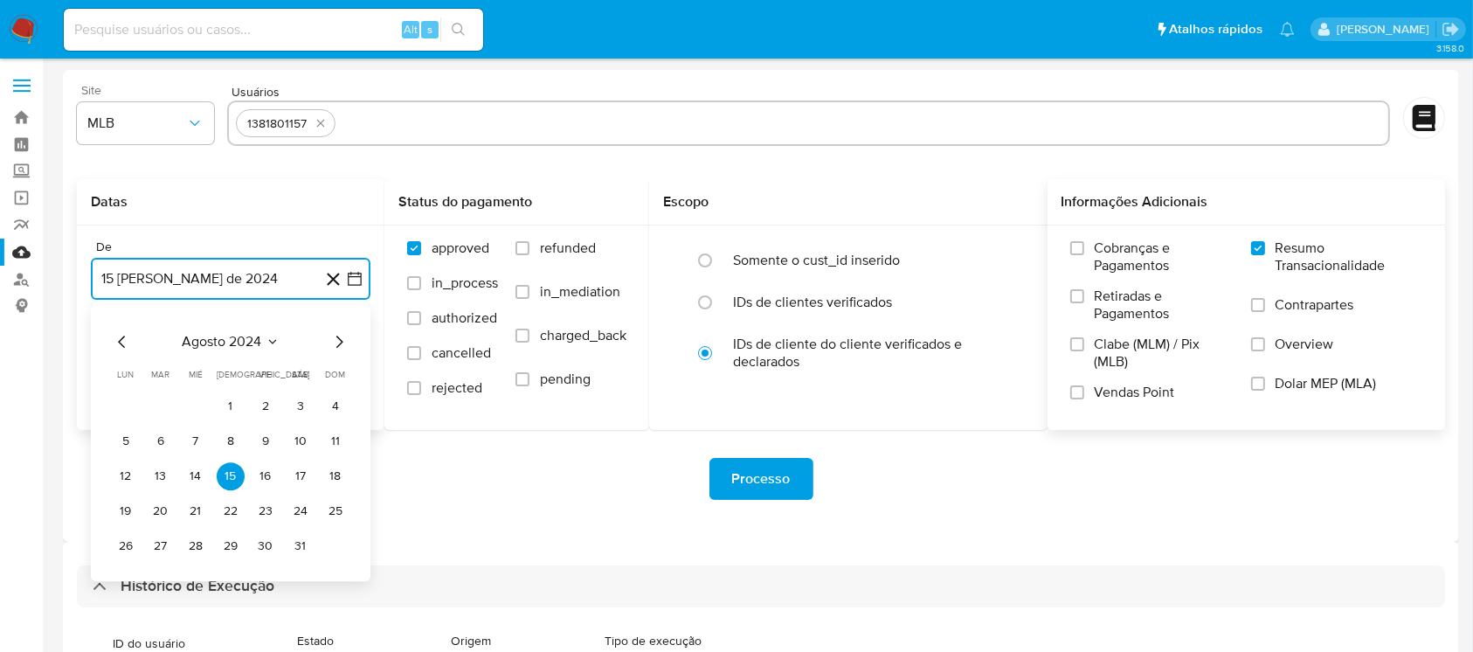
click at [125, 340] on icon "Mes anterior" at bounding box center [122, 341] width 21 height 21
click at [119, 344] on icon "Mes anterior" at bounding box center [122, 341] width 21 height 21
click at [168, 280] on button "15 de agosto de 2024" at bounding box center [231, 279] width 280 height 42
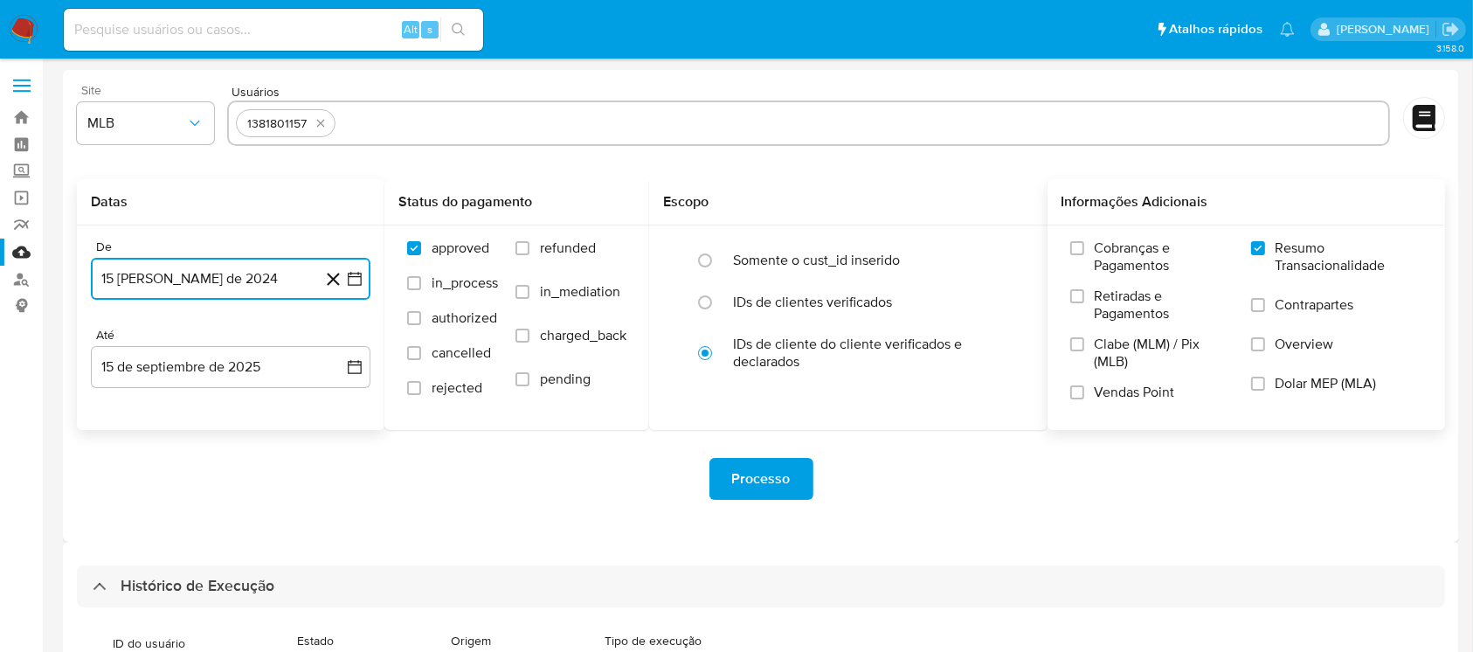
click at [244, 288] on button "15 de agosto de 2024" at bounding box center [231, 279] width 280 height 42
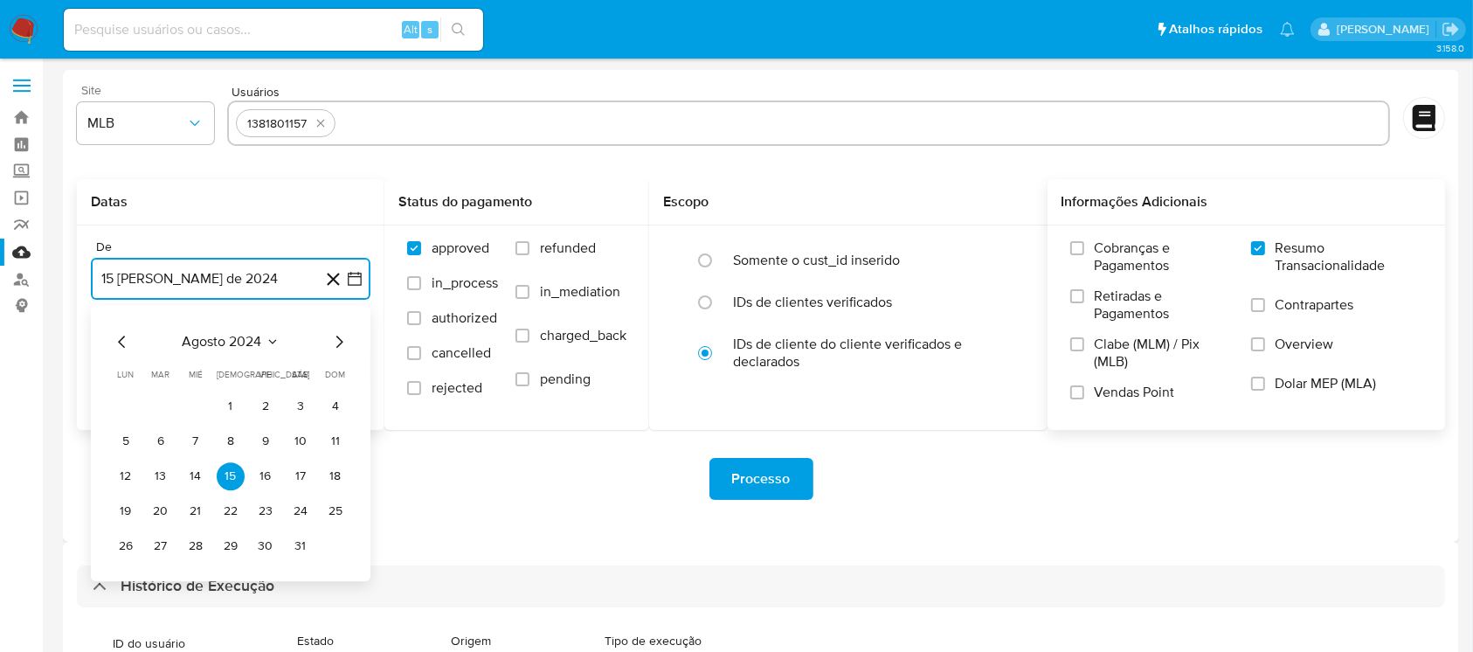
click at [357, 283] on icon "button" at bounding box center [354, 278] width 17 height 17
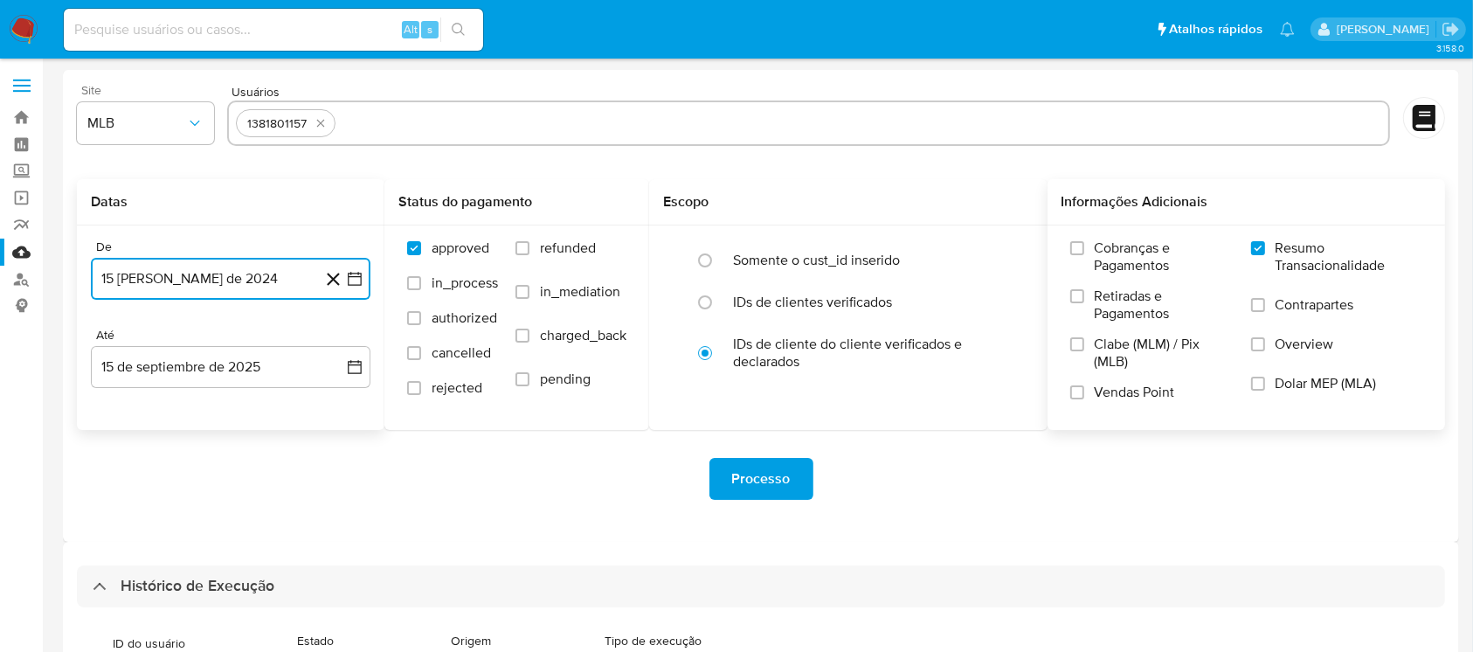
click at [229, 270] on button "15 de agosto de 2024" at bounding box center [231, 279] width 280 height 42
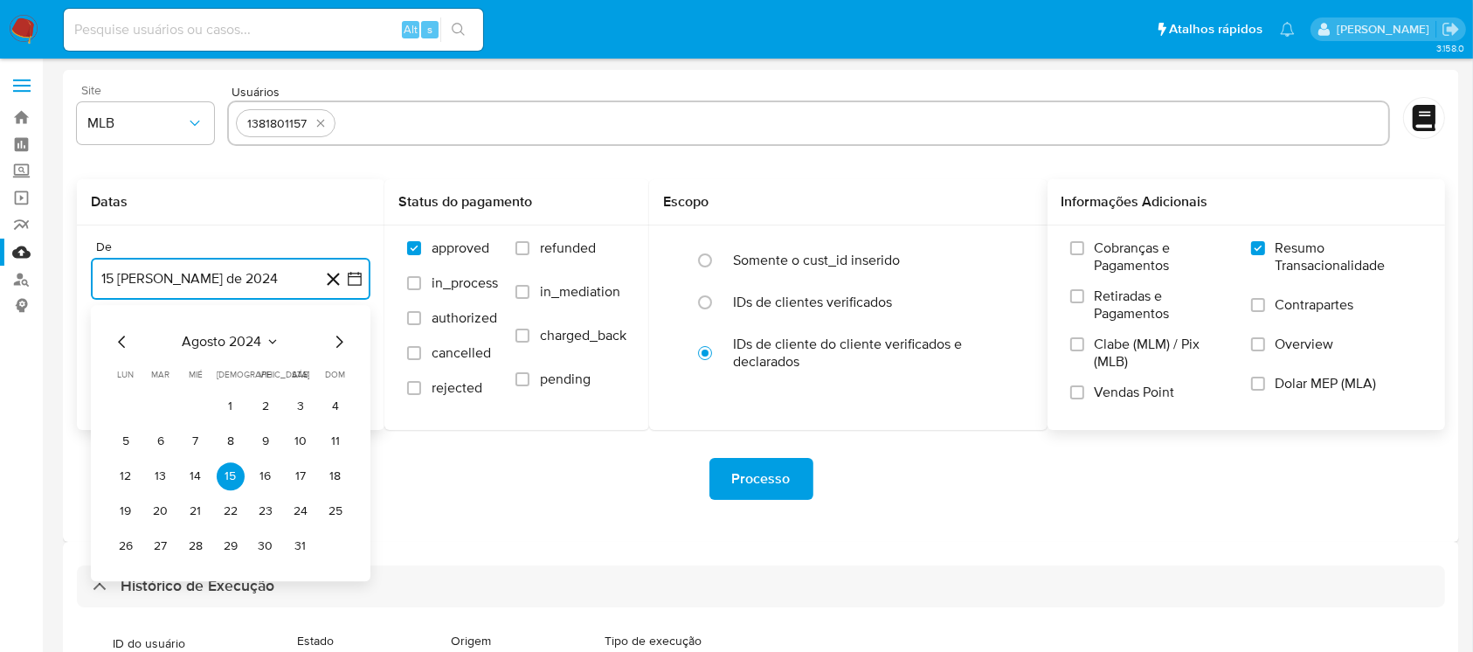
click at [193, 335] on span "agosto 2024" at bounding box center [223, 341] width 80 height 17
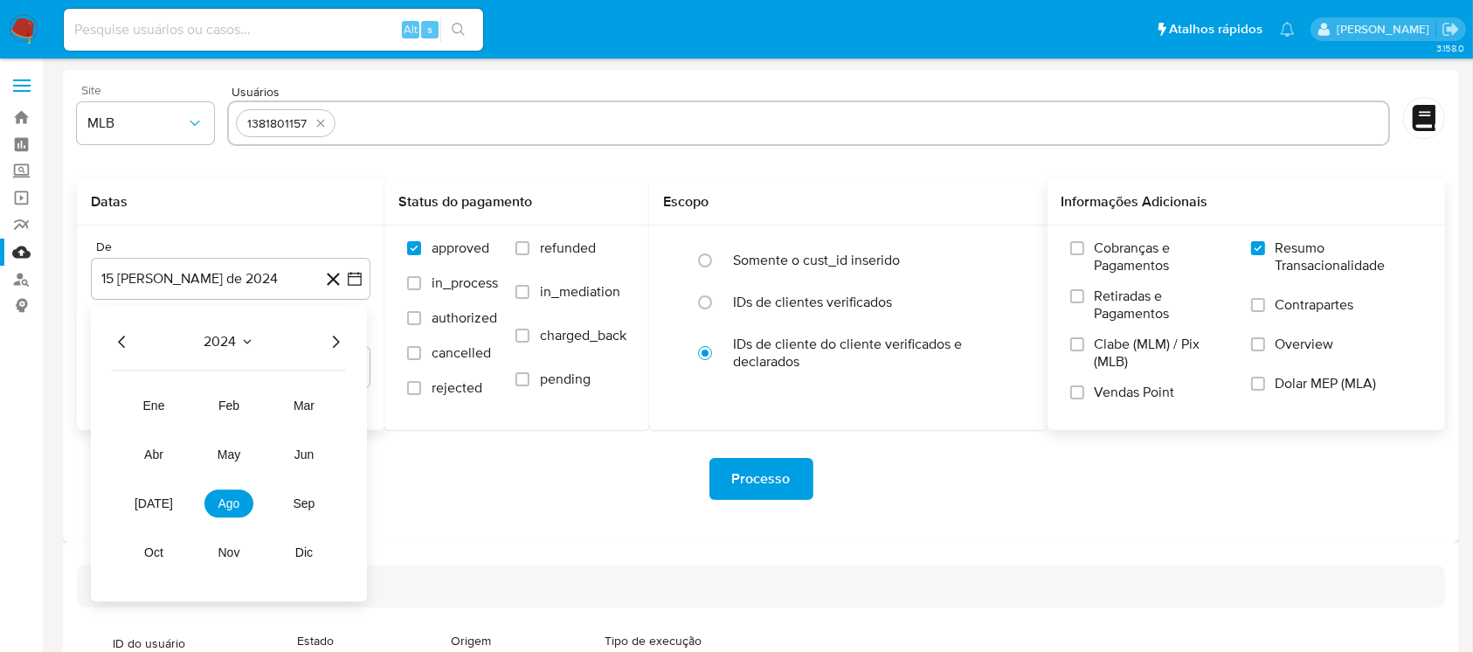
click at [126, 343] on icon "Año anterior" at bounding box center [122, 341] width 21 height 21
click at [301, 502] on span "sep" at bounding box center [305, 503] width 22 height 14
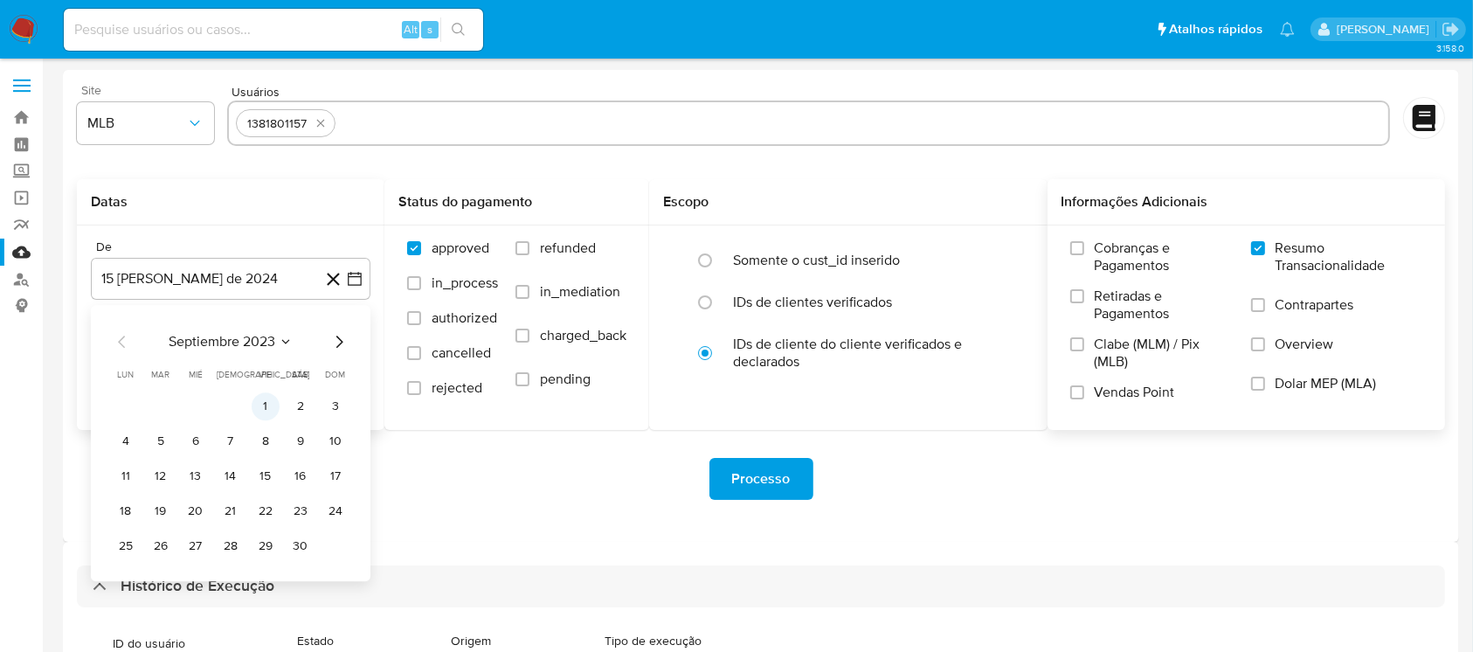
click at [267, 416] on button "1" at bounding box center [266, 406] width 28 height 28
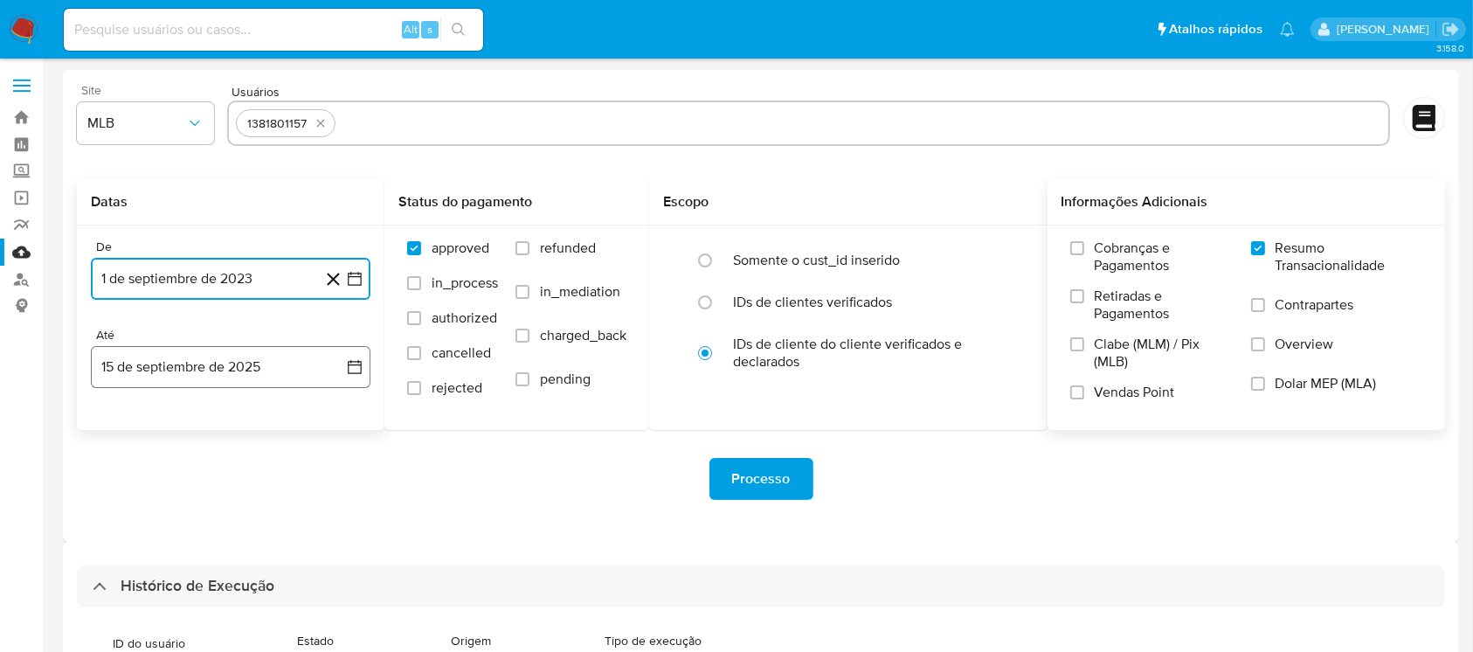
click at [238, 365] on button "15 de septiembre de 2025" at bounding box center [231, 367] width 280 height 42
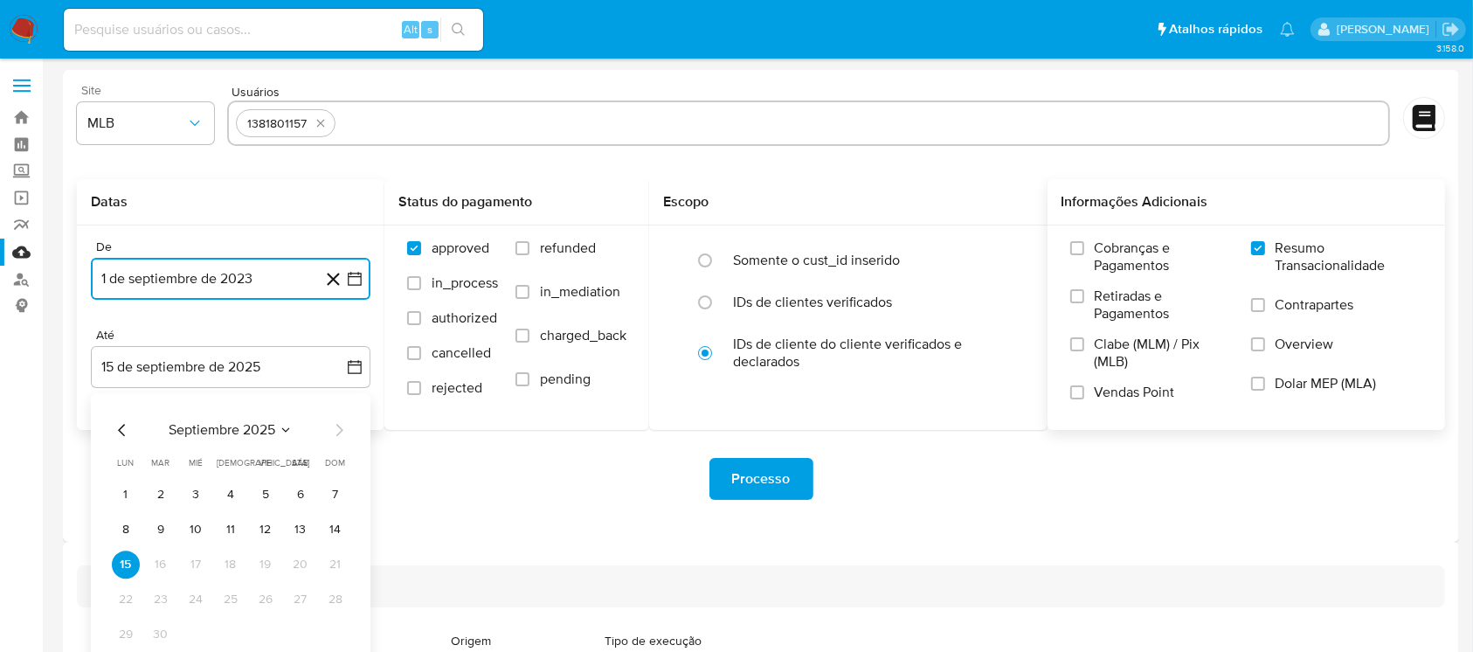
click at [121, 430] on icon "Mes anterior" at bounding box center [122, 429] width 21 height 21
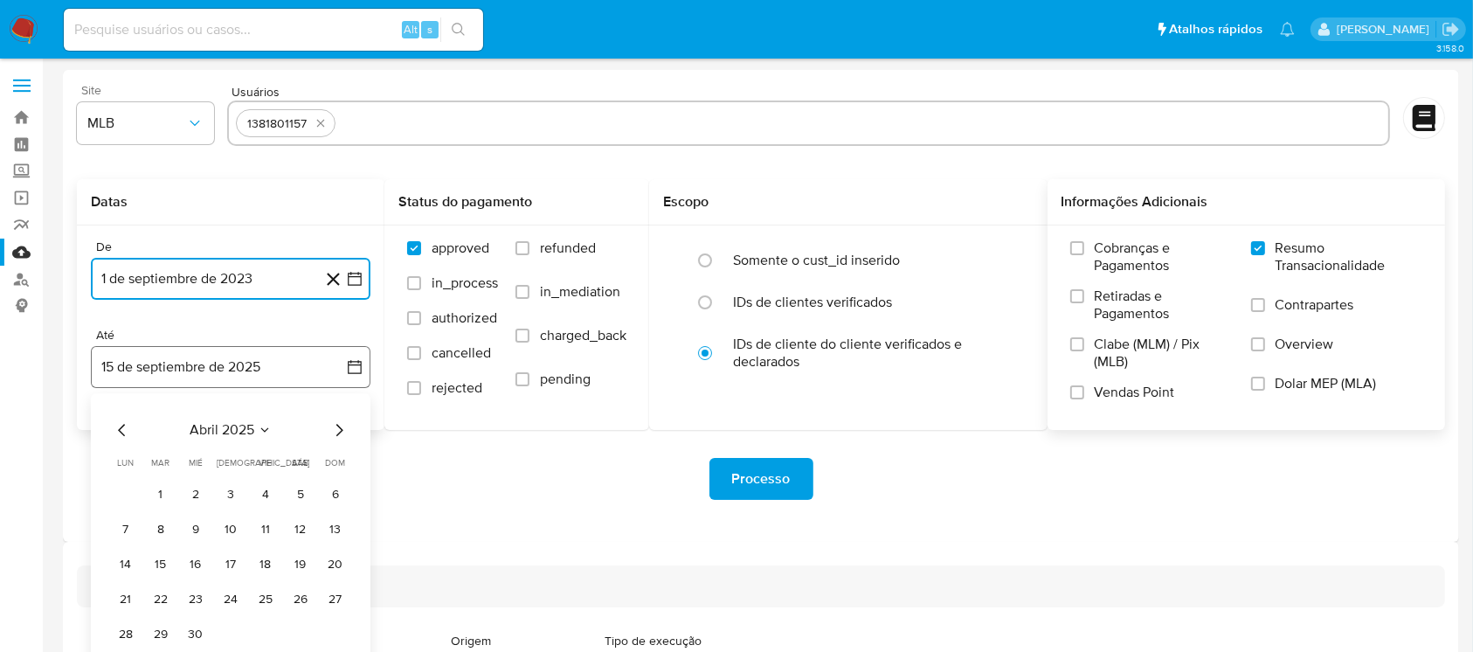
click at [162, 364] on button "15 de septiembre de 2025" at bounding box center [231, 367] width 280 height 42
click at [177, 371] on button "15 de septiembre de 2025" at bounding box center [231, 367] width 280 height 42
click at [189, 435] on span "septiembre 2025" at bounding box center [222, 429] width 107 height 17
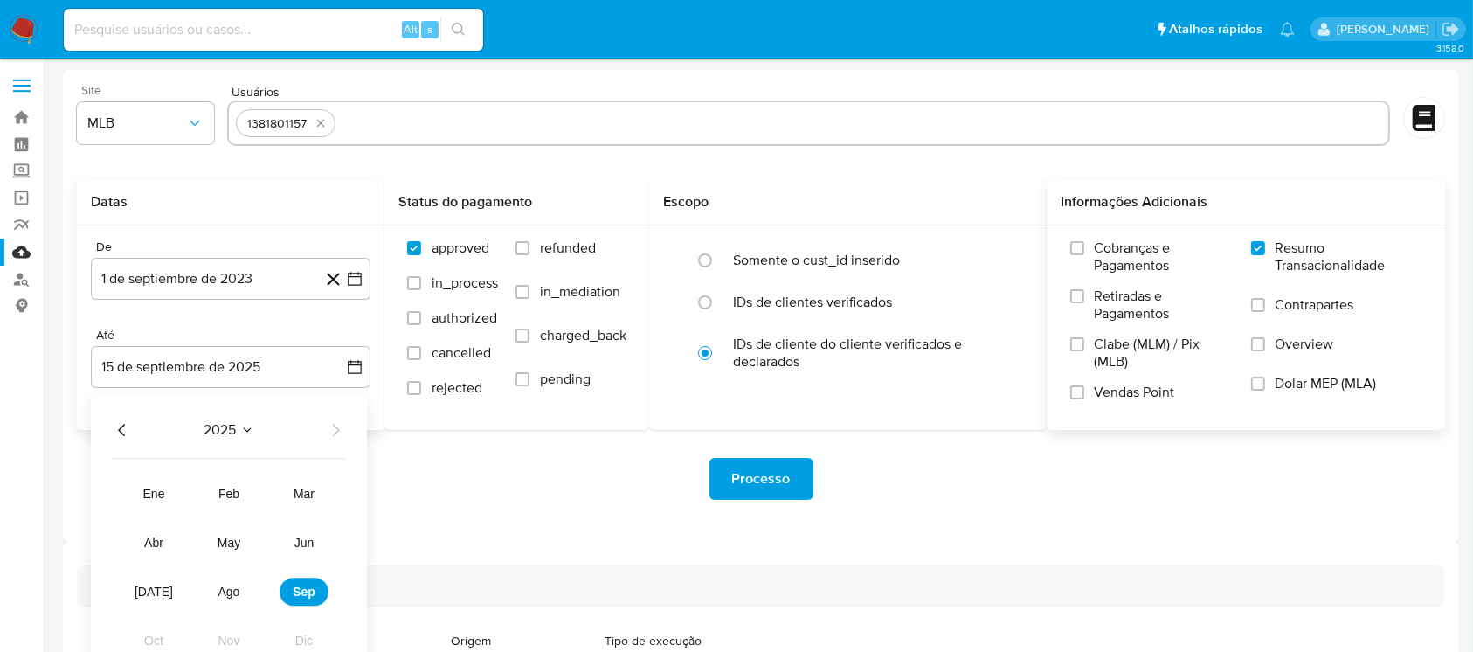
click at [126, 425] on icon "Año anterior" at bounding box center [122, 429] width 21 height 21
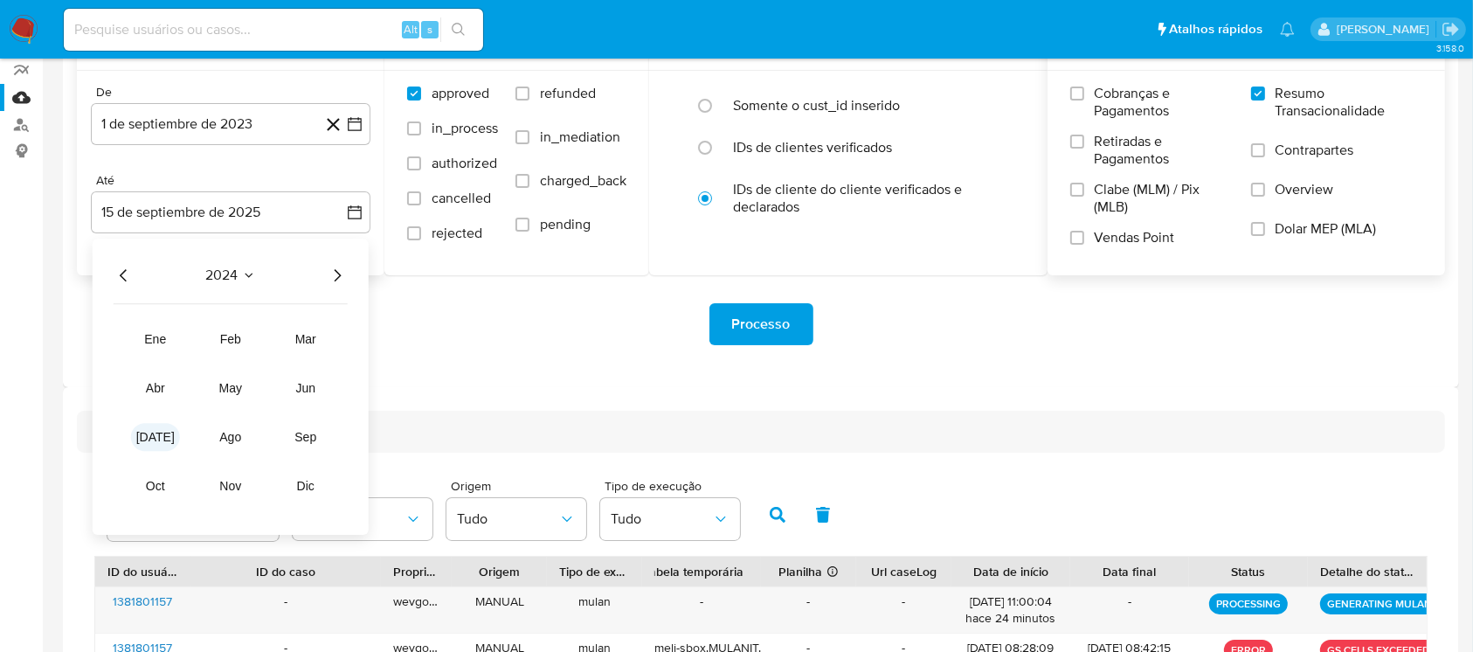
click at [148, 433] on span "jul" at bounding box center [155, 437] width 38 height 14
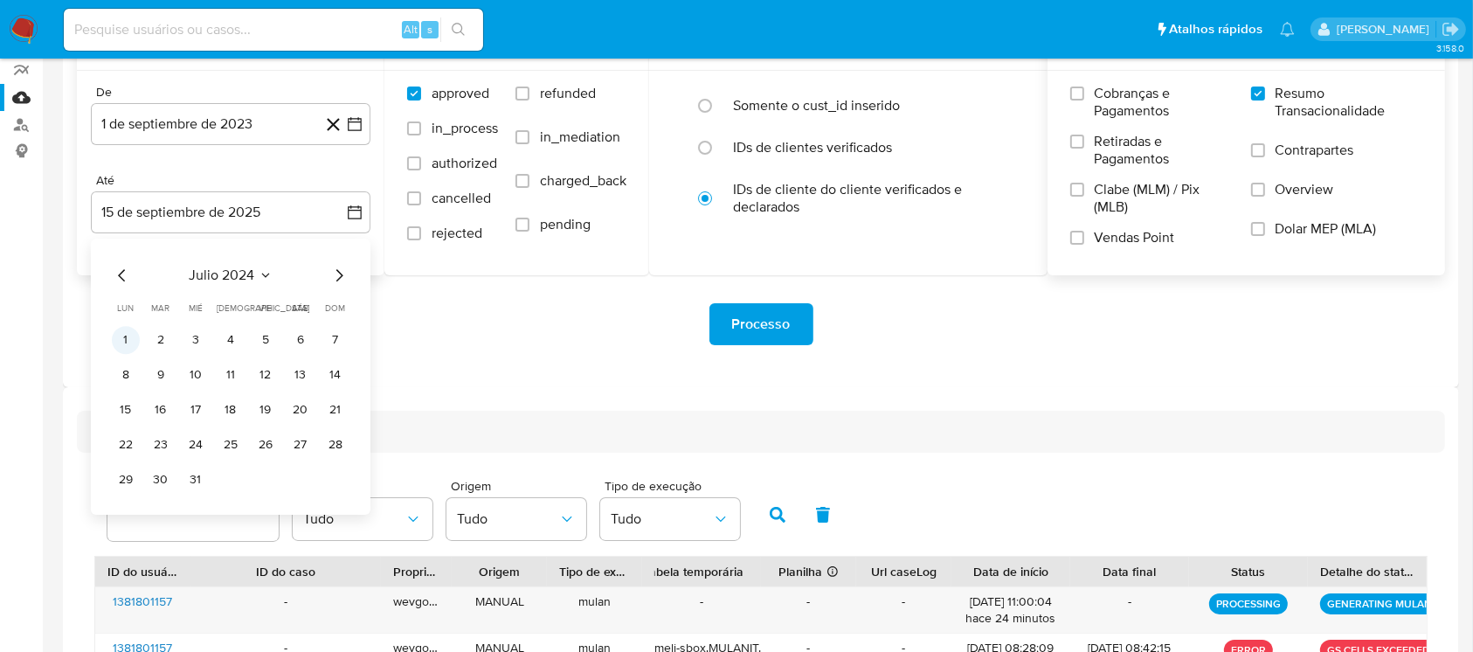
click at [127, 339] on button "1" at bounding box center [126, 340] width 28 height 28
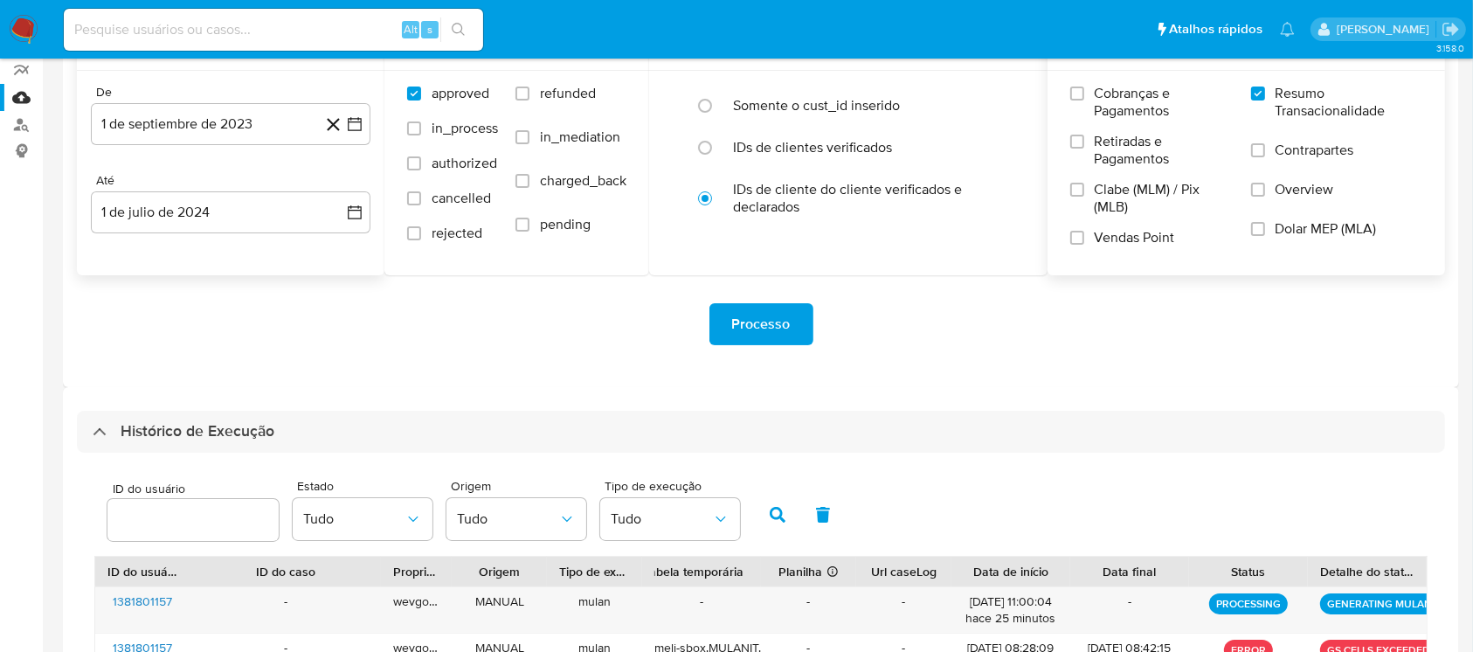
click at [303, 341] on div "Processo" at bounding box center [761, 324] width 1369 height 42
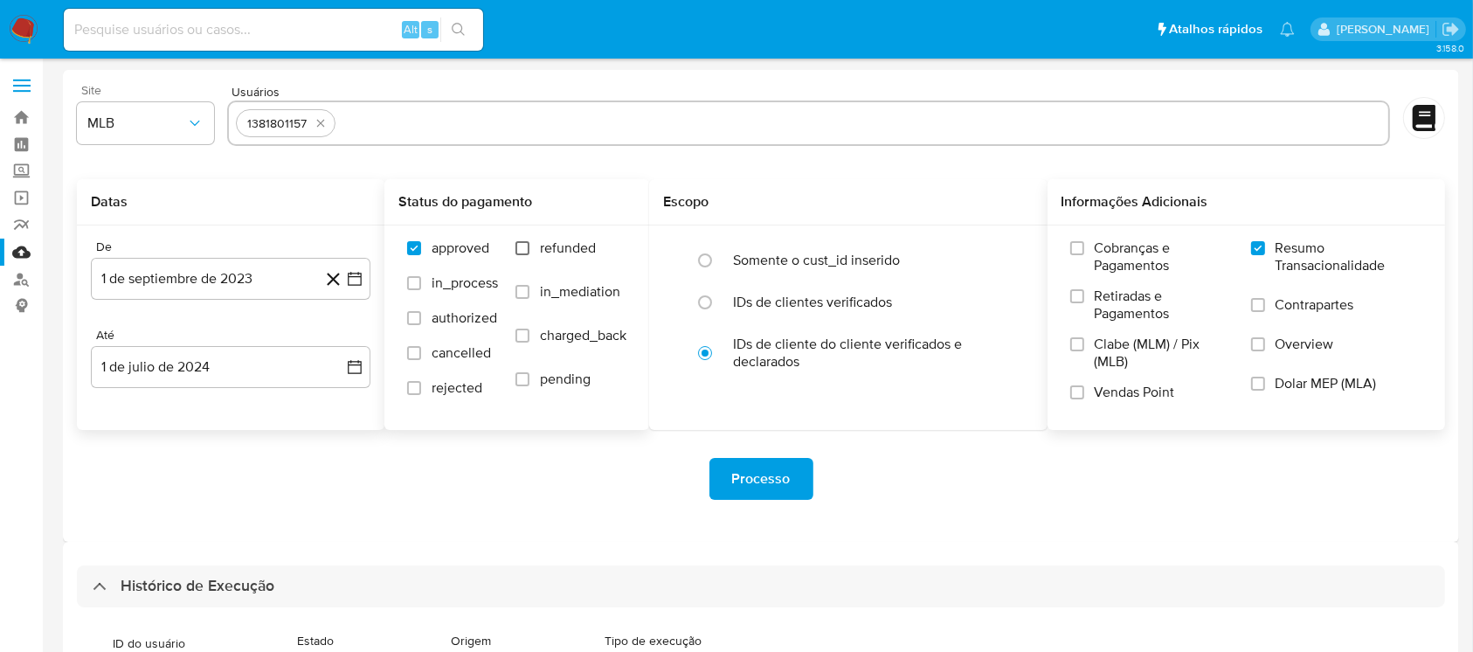
click at [528, 253] on input "refunded" at bounding box center [523, 248] width 14 height 14
checkbox input "true"
click at [533, 288] on label "in_mediation" at bounding box center [571, 305] width 111 height 44
click at [530, 288] on input "in_mediation" at bounding box center [523, 292] width 14 height 14
checkbox input "true"
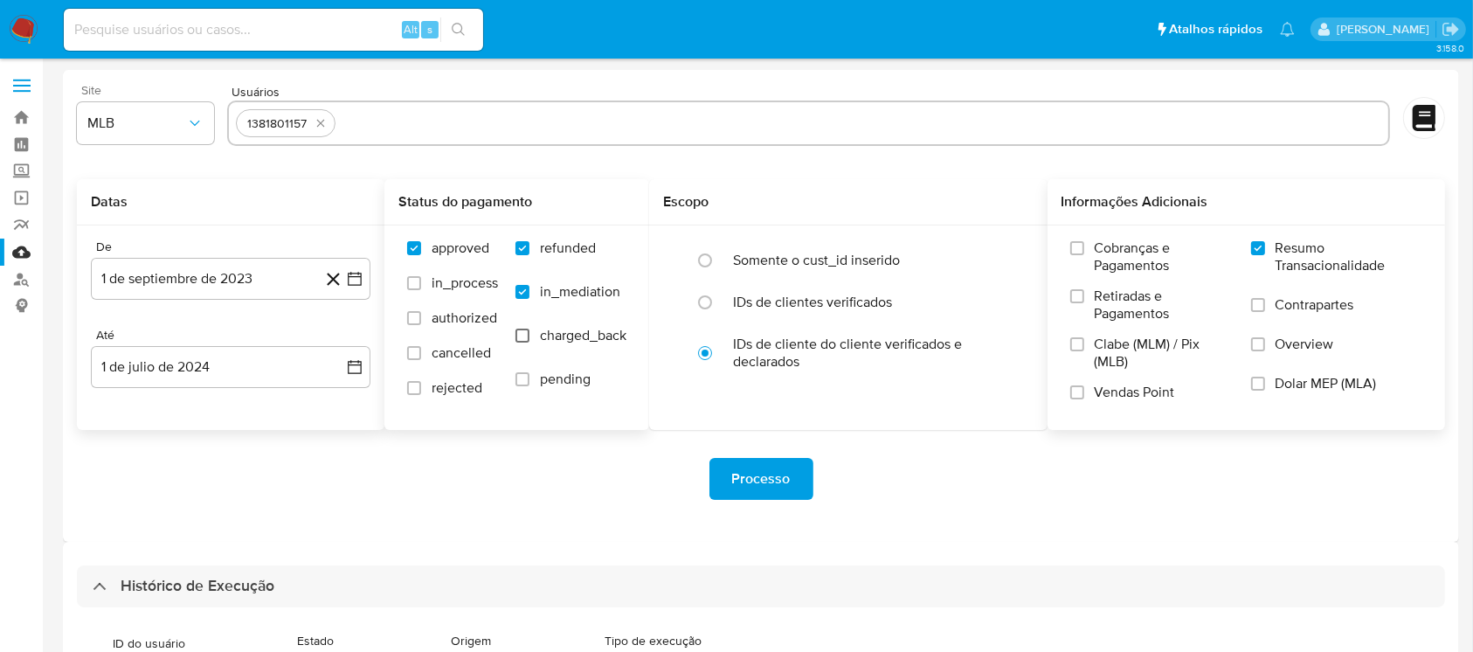
click at [525, 331] on input "charged_back" at bounding box center [523, 336] width 14 height 14
checkbox input "true"
click at [523, 380] on input "pending" at bounding box center [523, 379] width 14 height 14
checkbox input "true"
click at [418, 393] on input "rejected" at bounding box center [414, 388] width 14 height 14
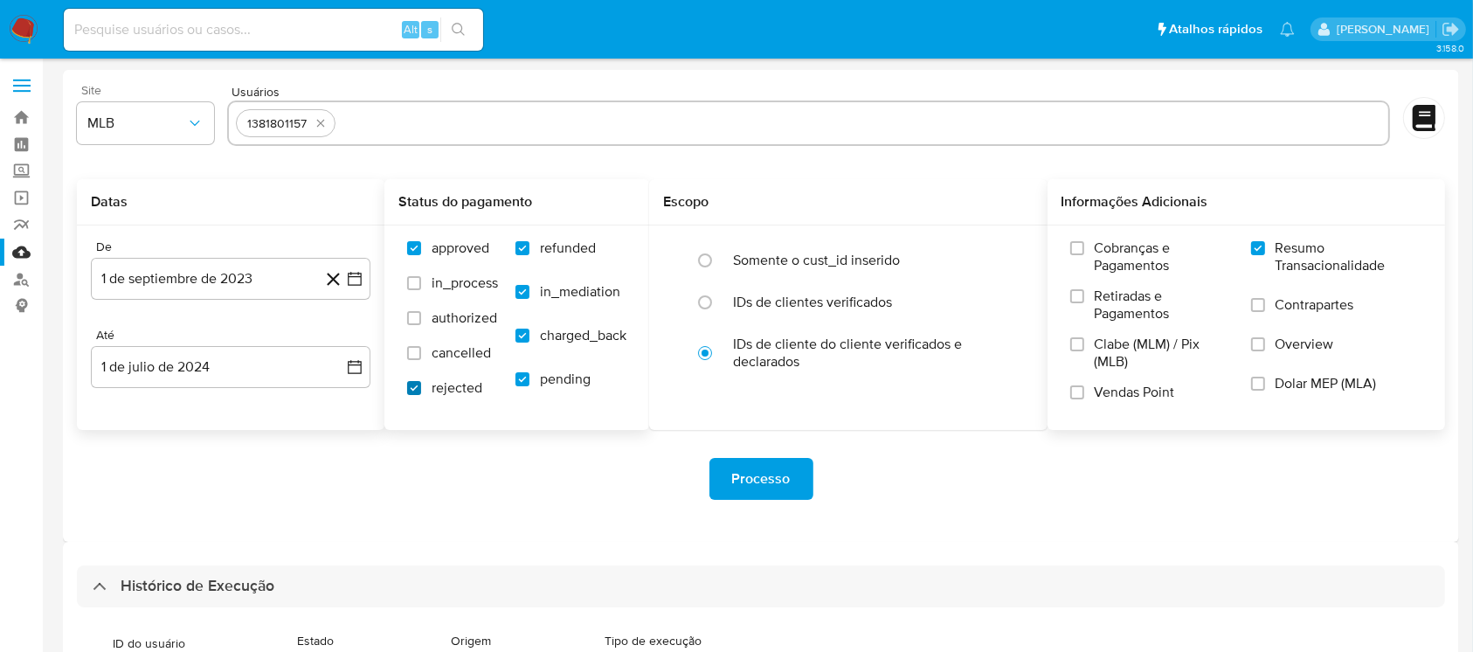
checkbox input "true"
click at [418, 360] on label "cancelled" at bounding box center [452, 361] width 91 height 35
click at [418, 360] on input "cancelled" at bounding box center [414, 353] width 14 height 14
checkbox input "true"
click at [419, 322] on input "authorized" at bounding box center [414, 318] width 14 height 14
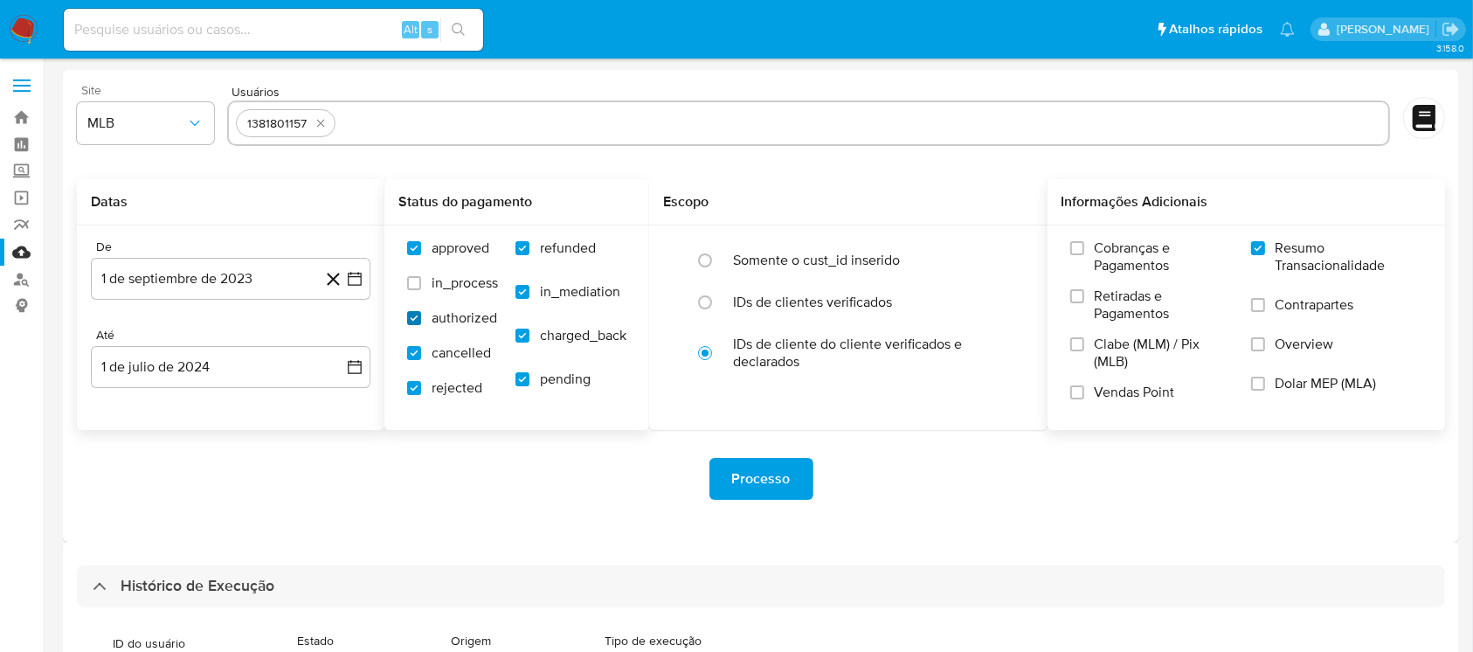
checkbox input "true"
click at [415, 292] on label "in_process" at bounding box center [452, 291] width 91 height 35
click at [415, 290] on input "in_process" at bounding box center [414, 283] width 14 height 14
checkbox input "true"
click at [418, 255] on label "approved" at bounding box center [452, 256] width 91 height 35
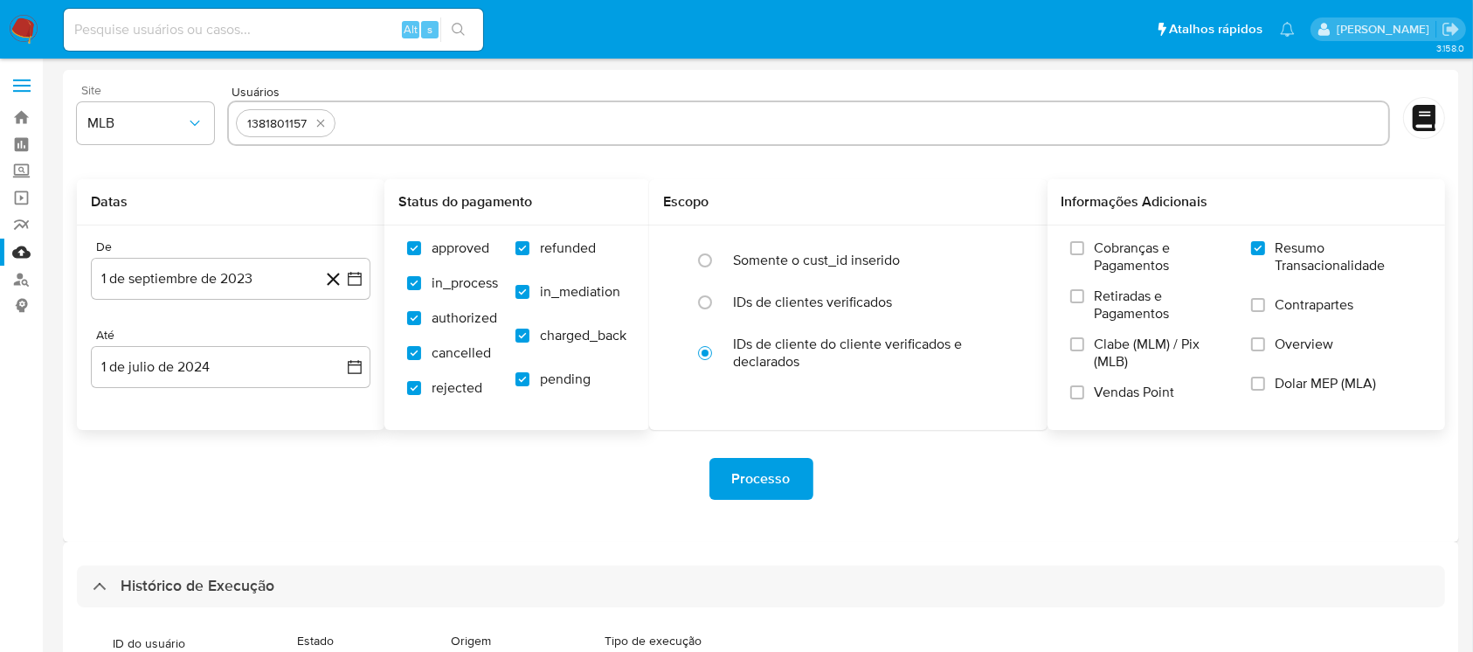
click at [418, 255] on input "approved" at bounding box center [414, 248] width 14 height 14
click at [418, 255] on label "approved" at bounding box center [452, 256] width 91 height 35
click at [418, 255] on input "approved" at bounding box center [414, 248] width 14 height 14
click at [418, 255] on label "approved" at bounding box center [452, 256] width 91 height 35
click at [418, 255] on input "approved" at bounding box center [414, 248] width 14 height 14
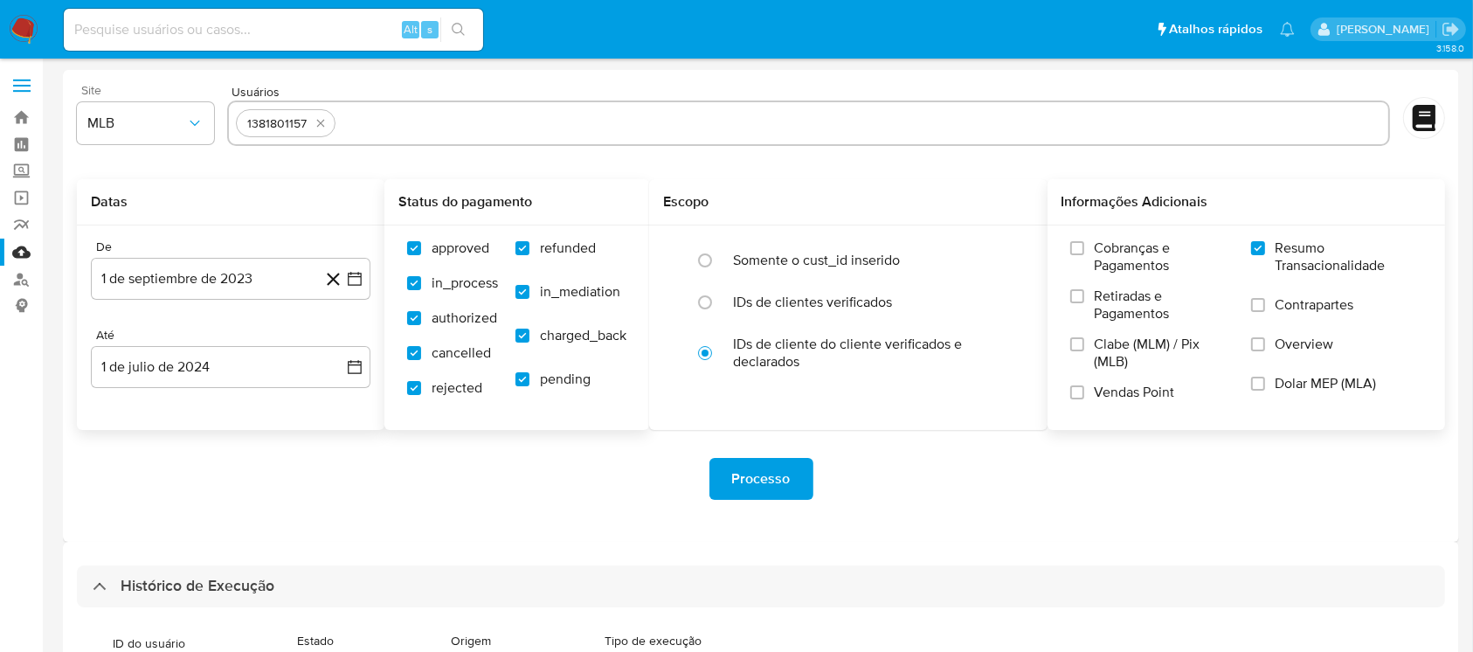
click at [418, 255] on label "approved" at bounding box center [452, 256] width 91 height 35
click at [418, 255] on input "approved" at bounding box center [414, 248] width 14 height 14
click at [532, 458] on div "Processo" at bounding box center [761, 479] width 1369 height 42
click at [1258, 247] on input "Resumo Transacionalidade" at bounding box center [1258, 248] width 14 height 14
click at [412, 246] on input "approved" at bounding box center [414, 248] width 14 height 14
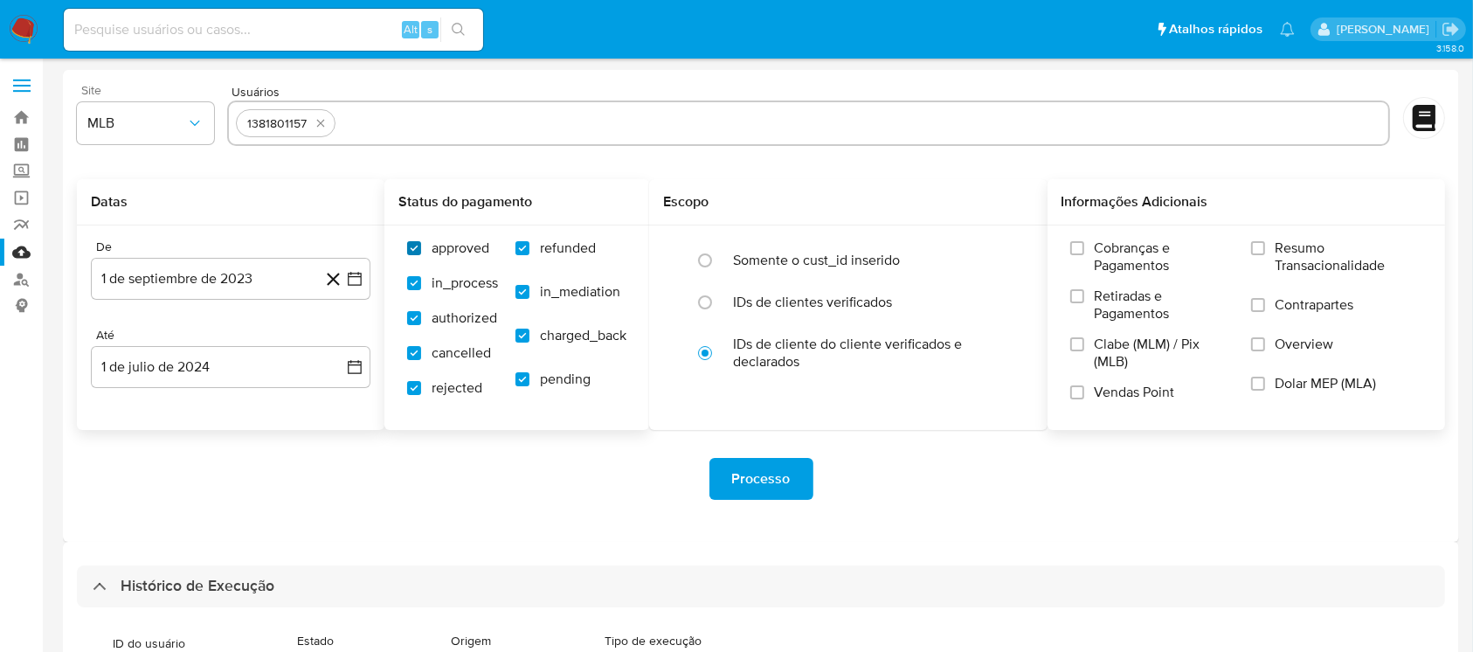
checkbox input "true"
click at [487, 499] on div "Processo" at bounding box center [761, 479] width 1369 height 42
click at [20, 28] on img at bounding box center [24, 30] width 30 height 30
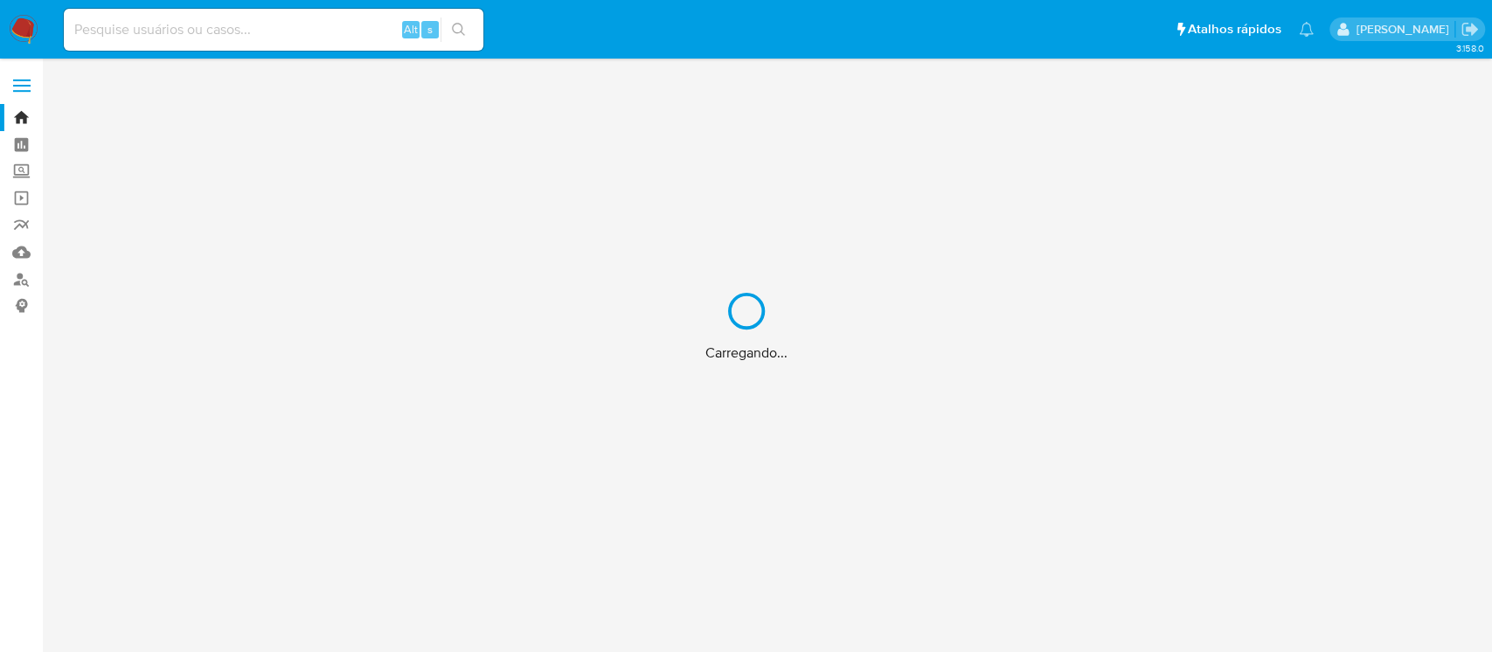
click at [112, 27] on div "Carregando..." at bounding box center [746, 326] width 1492 height 652
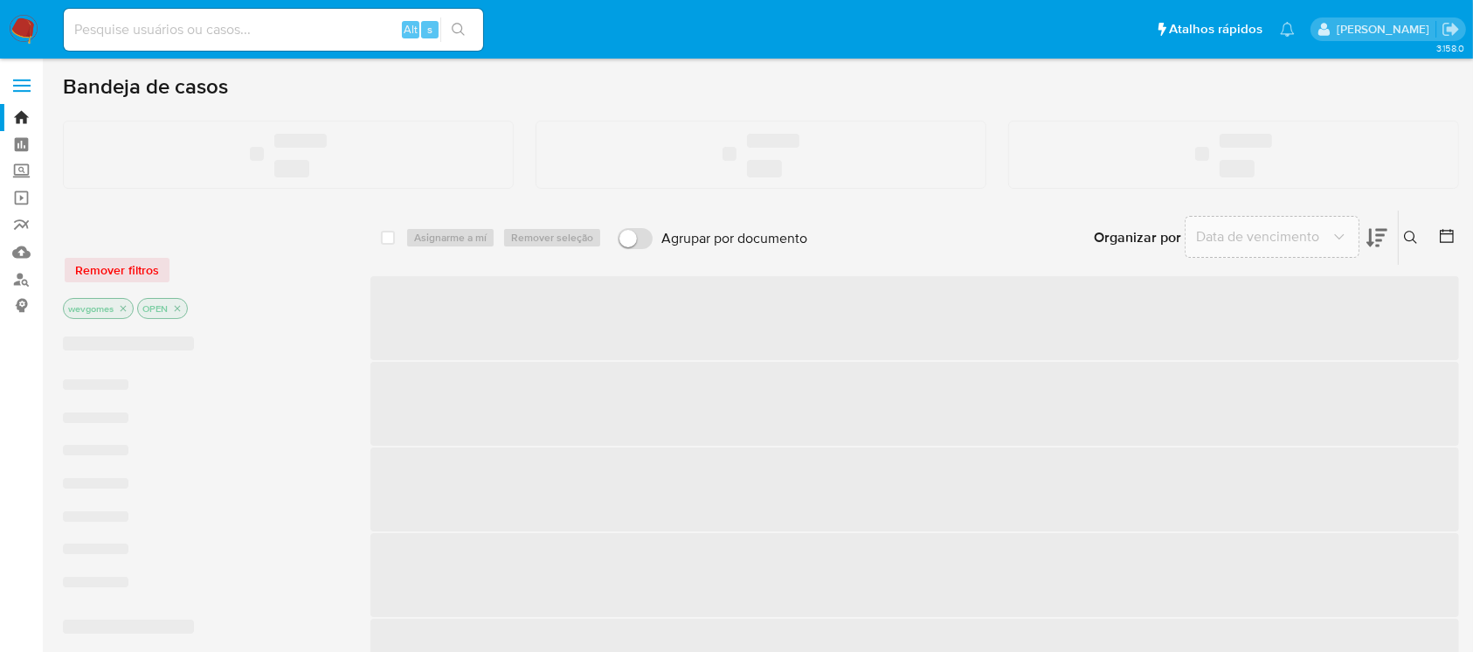
click at [121, 31] on input at bounding box center [273, 29] width 419 height 23
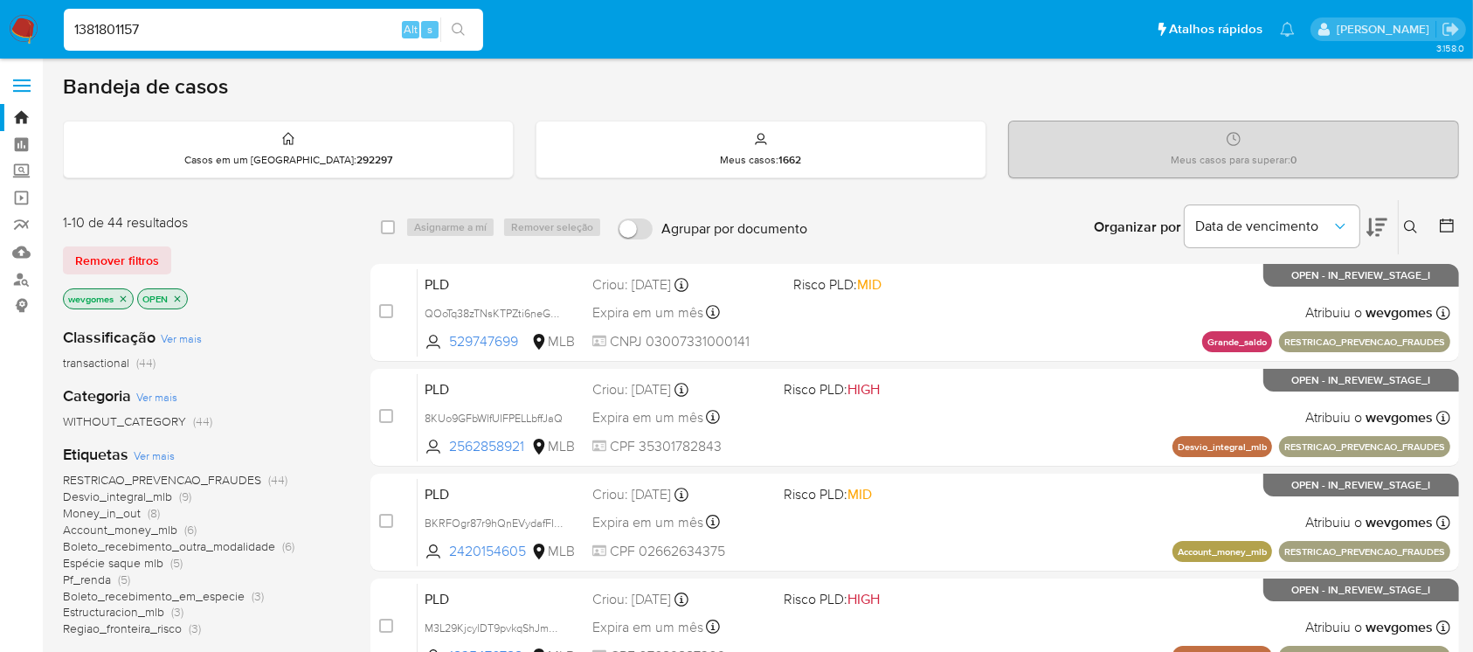
type input "1381801157"
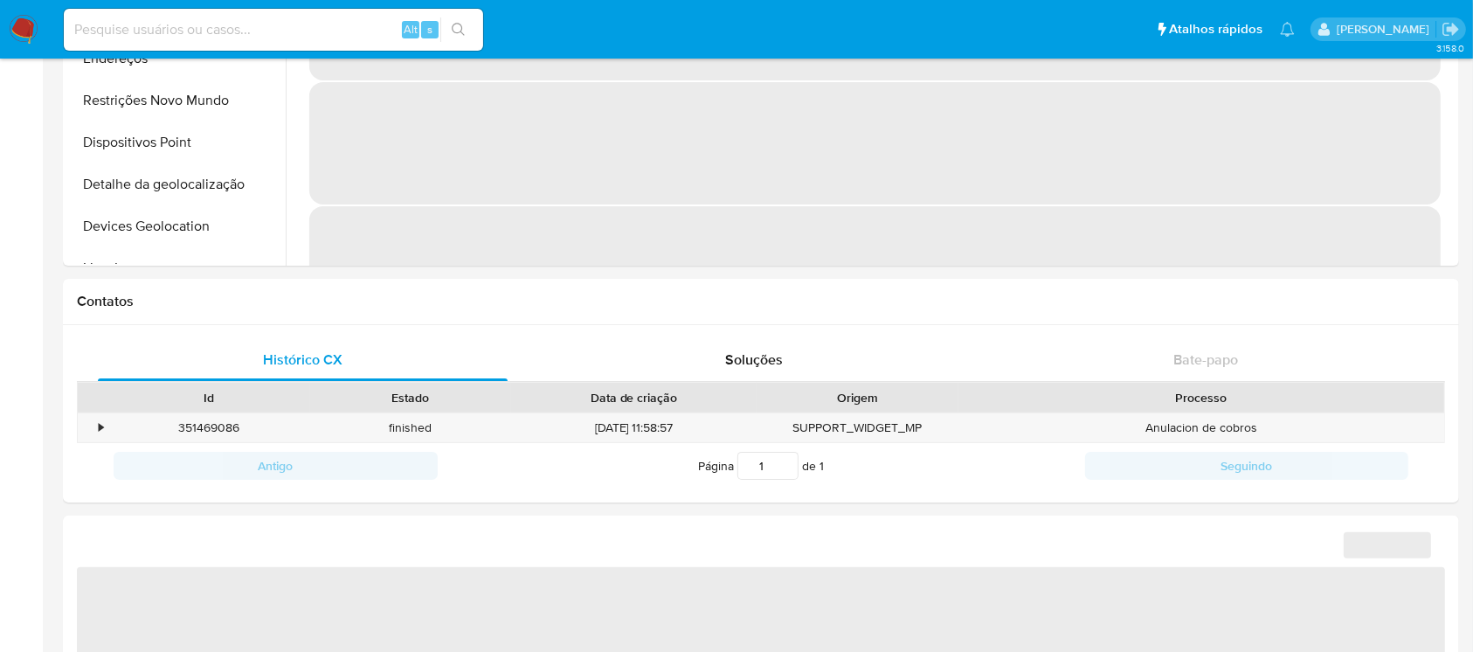
scroll to position [621, 0]
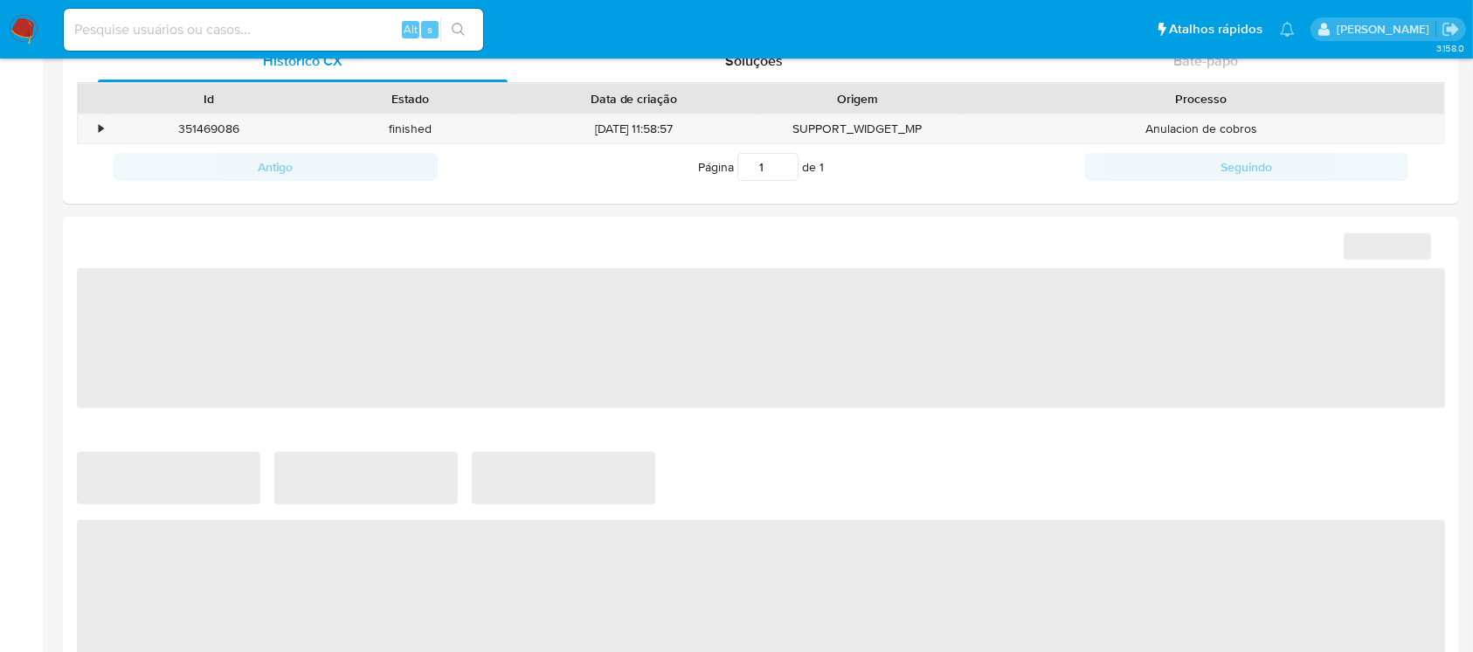
select select "10"
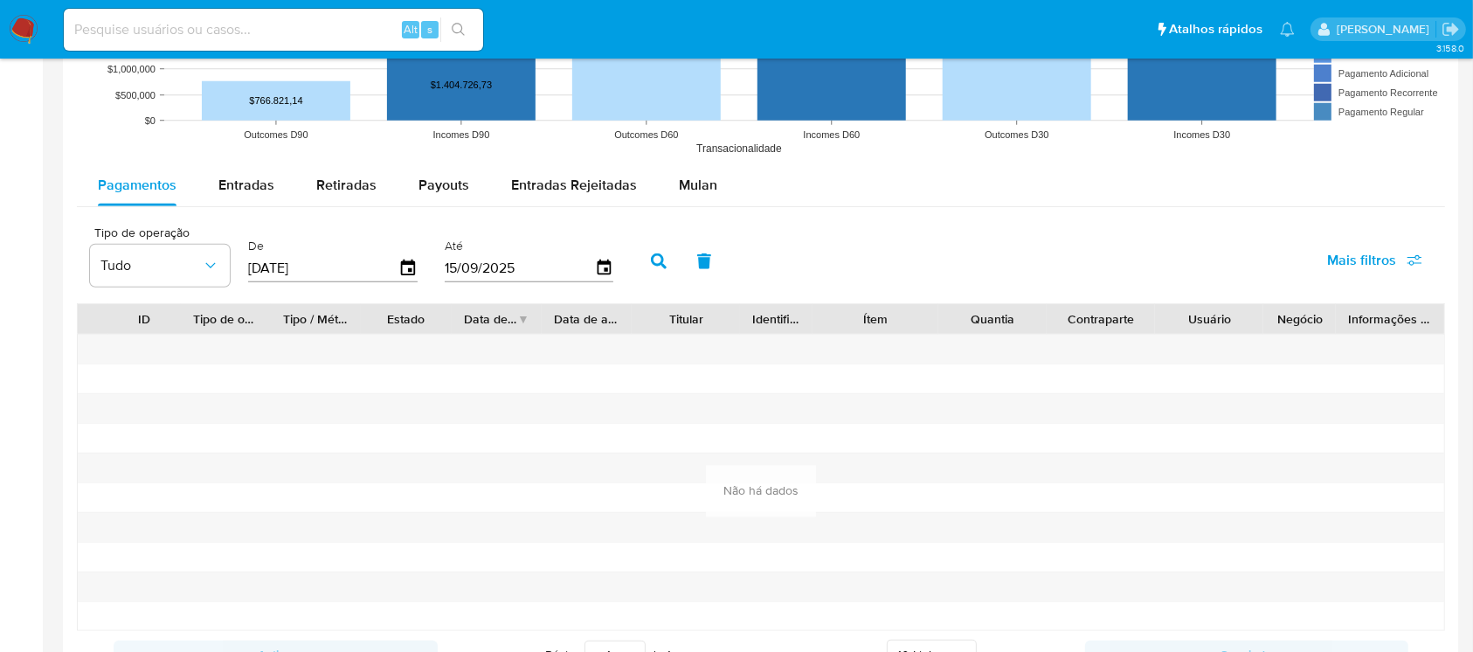
scroll to position [1398, 0]
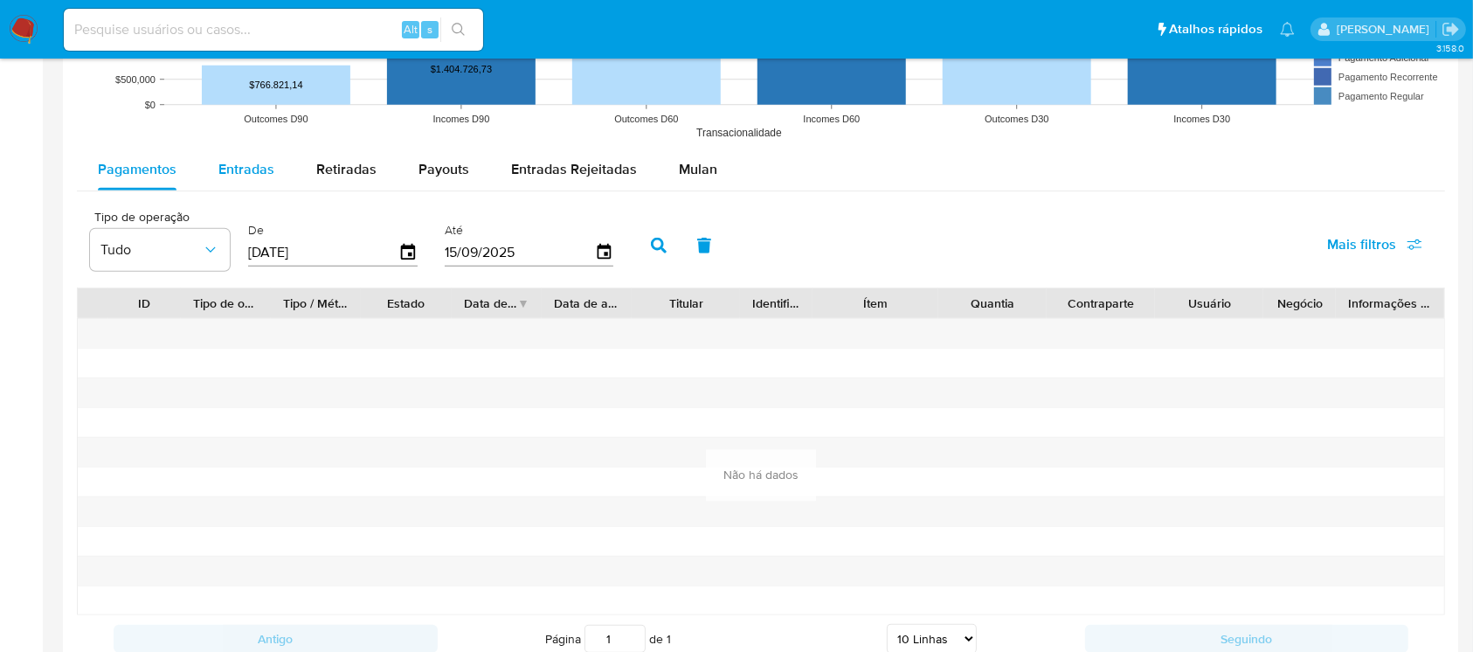
click at [218, 174] on span "Entradas" at bounding box center [246, 169] width 56 height 20
select select "10"
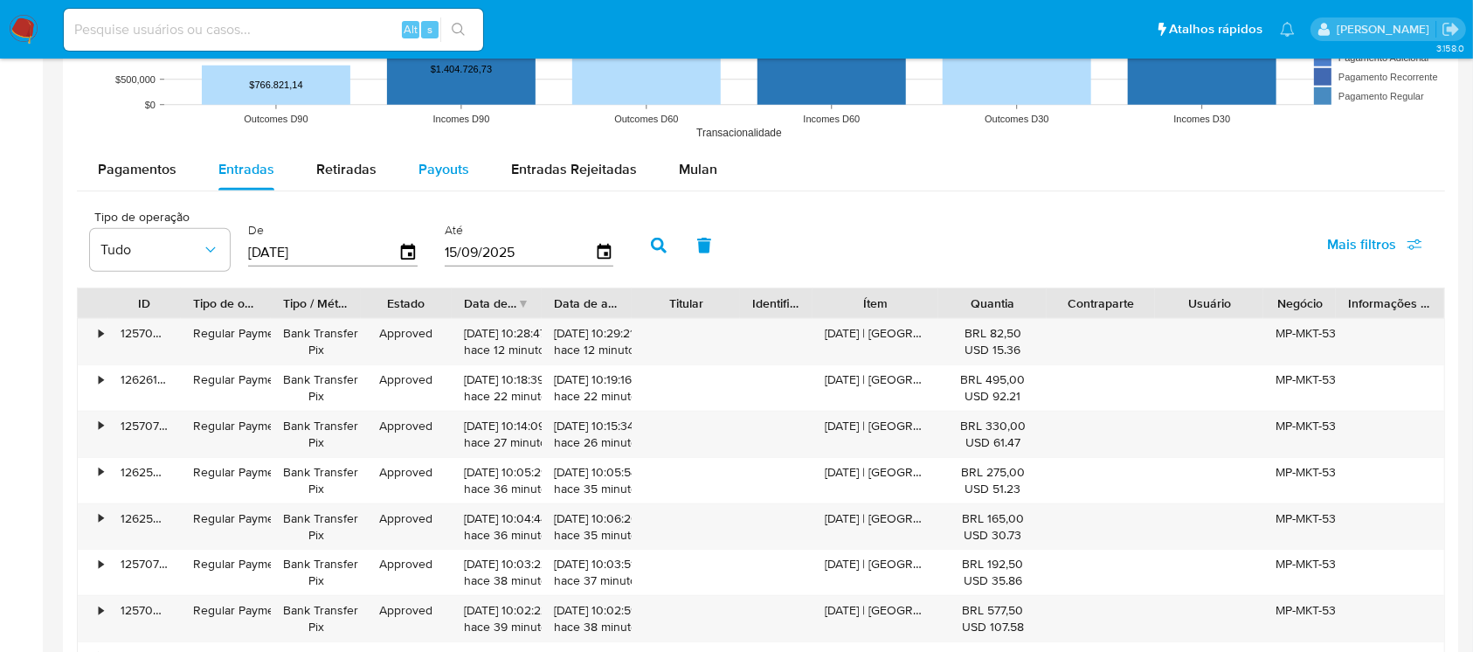
click at [440, 164] on span "Payouts" at bounding box center [444, 169] width 51 height 20
select select "10"
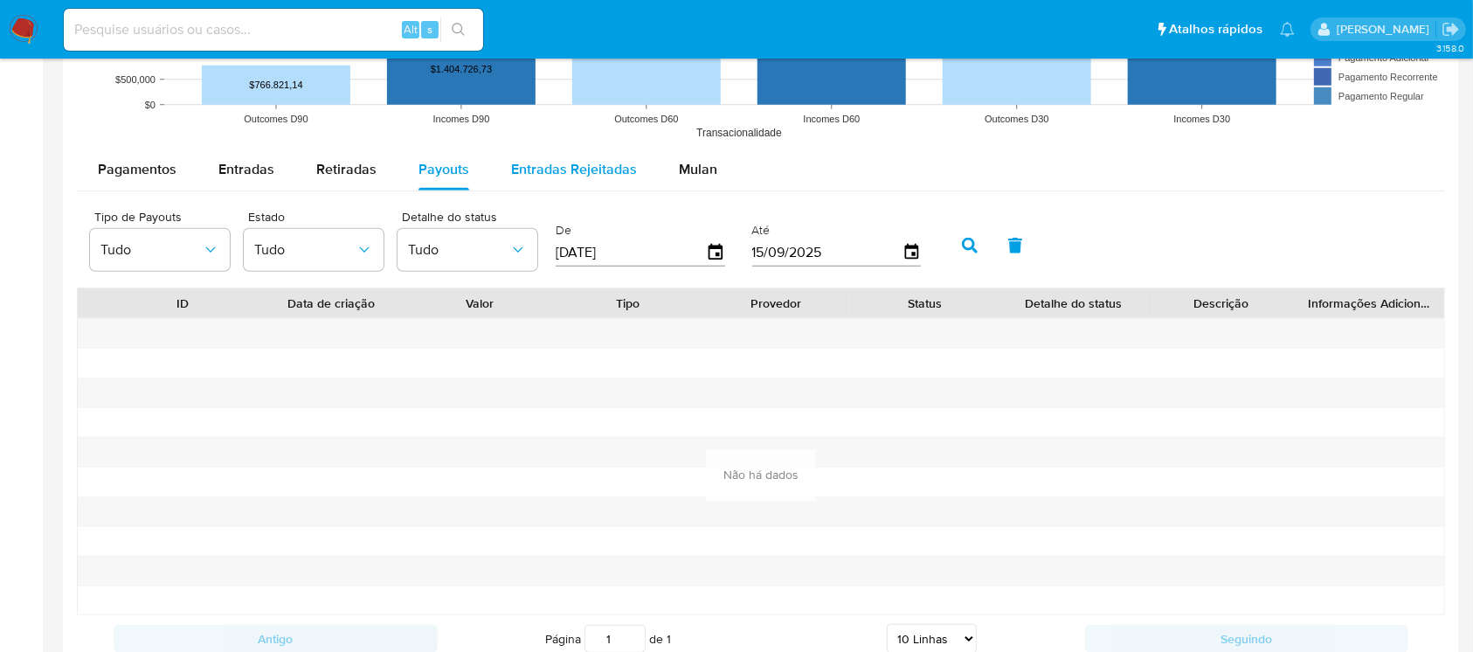
click at [563, 172] on span "Entradas Rejeitadas" at bounding box center [574, 169] width 126 height 20
select select "10"
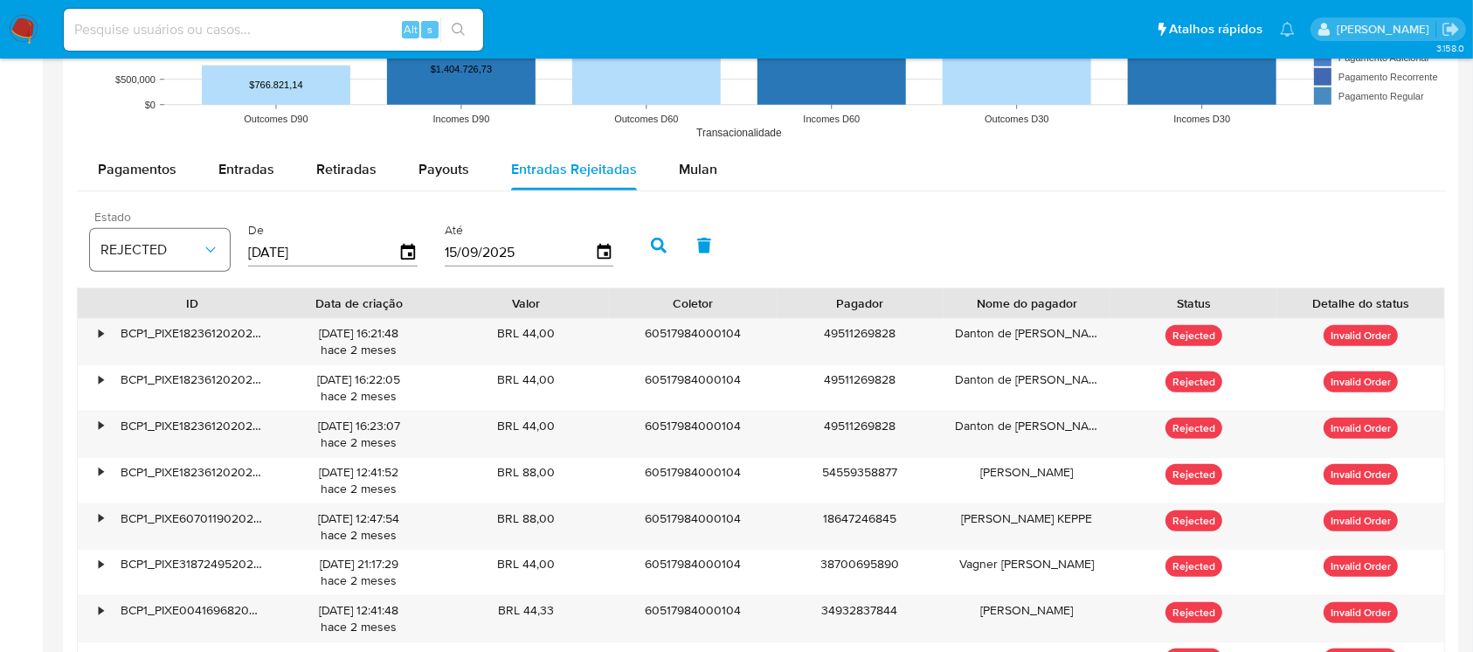
click at [217, 251] on icon "button" at bounding box center [210, 249] width 17 height 17
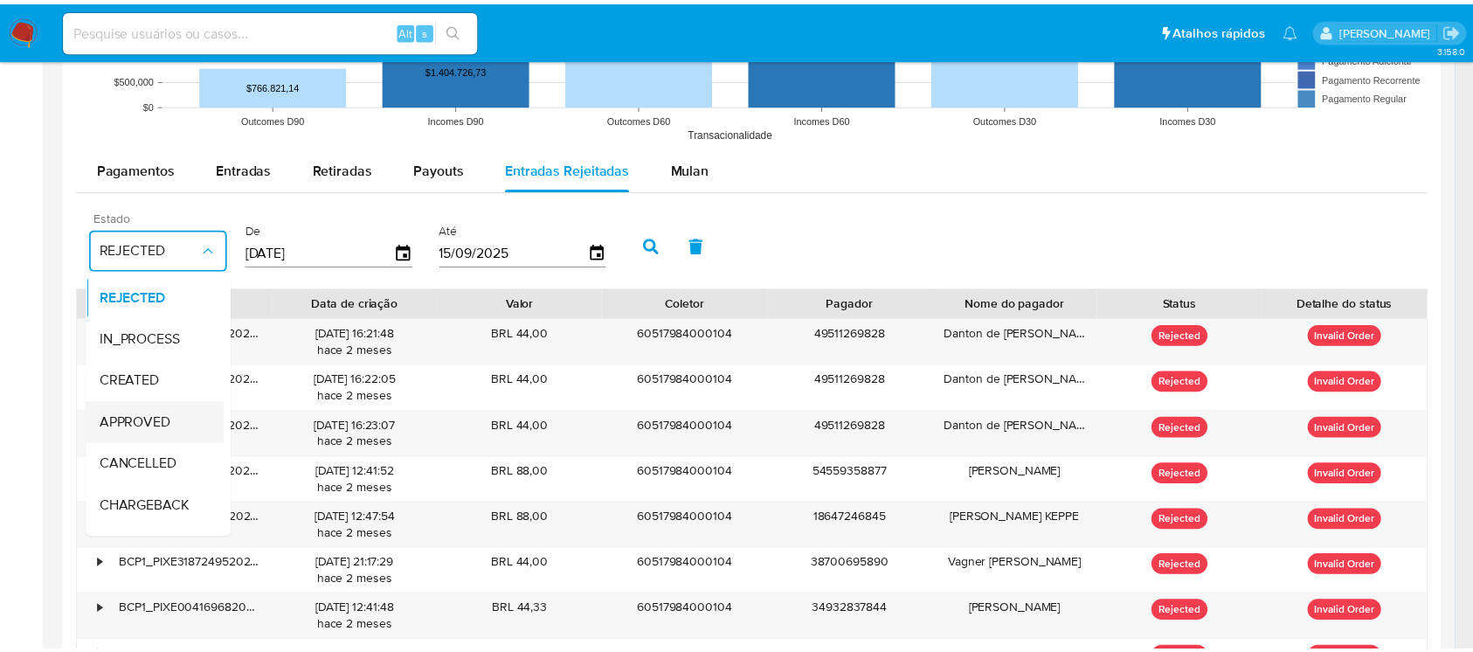
scroll to position [133, 0]
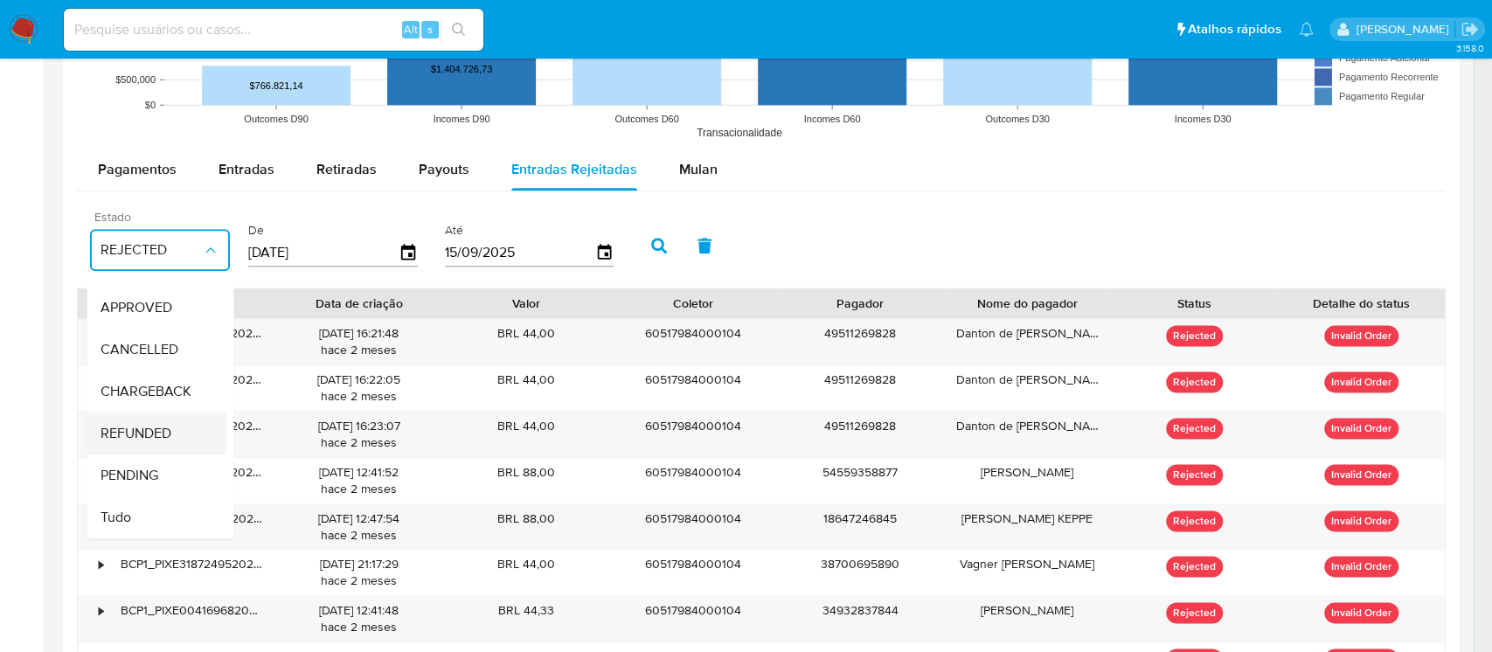
click at [146, 425] on span "REFUNDED" at bounding box center [135, 433] width 71 height 17
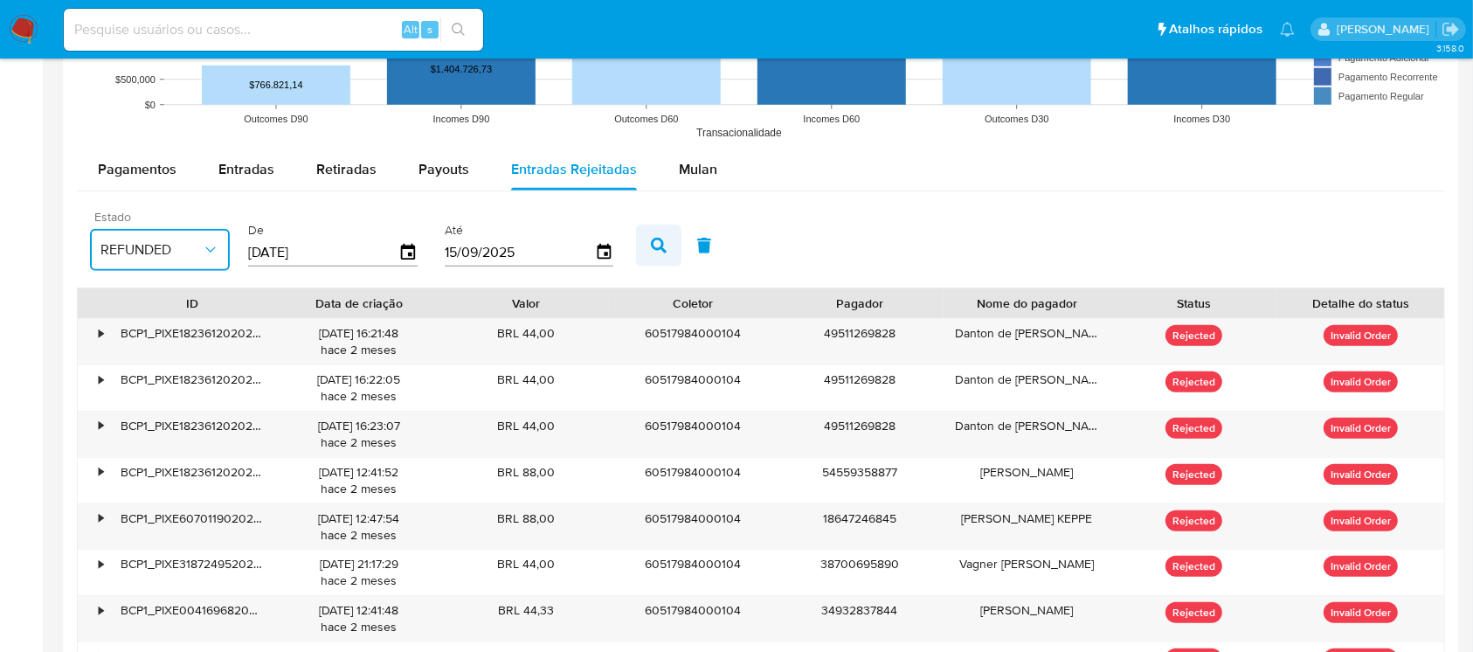
click at [648, 249] on button "button" at bounding box center [658, 246] width 45 height 42
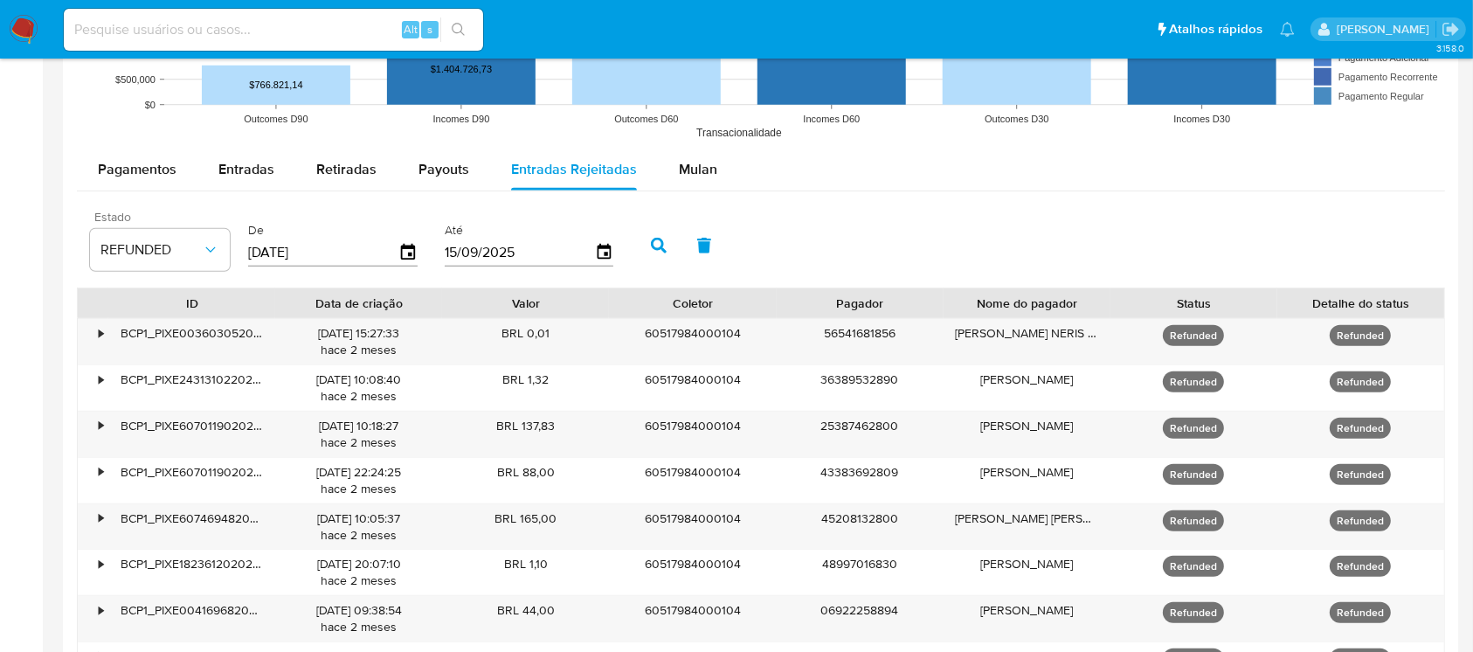
scroll to position [1553, 0]
